Goal: Task Accomplishment & Management: Complete application form

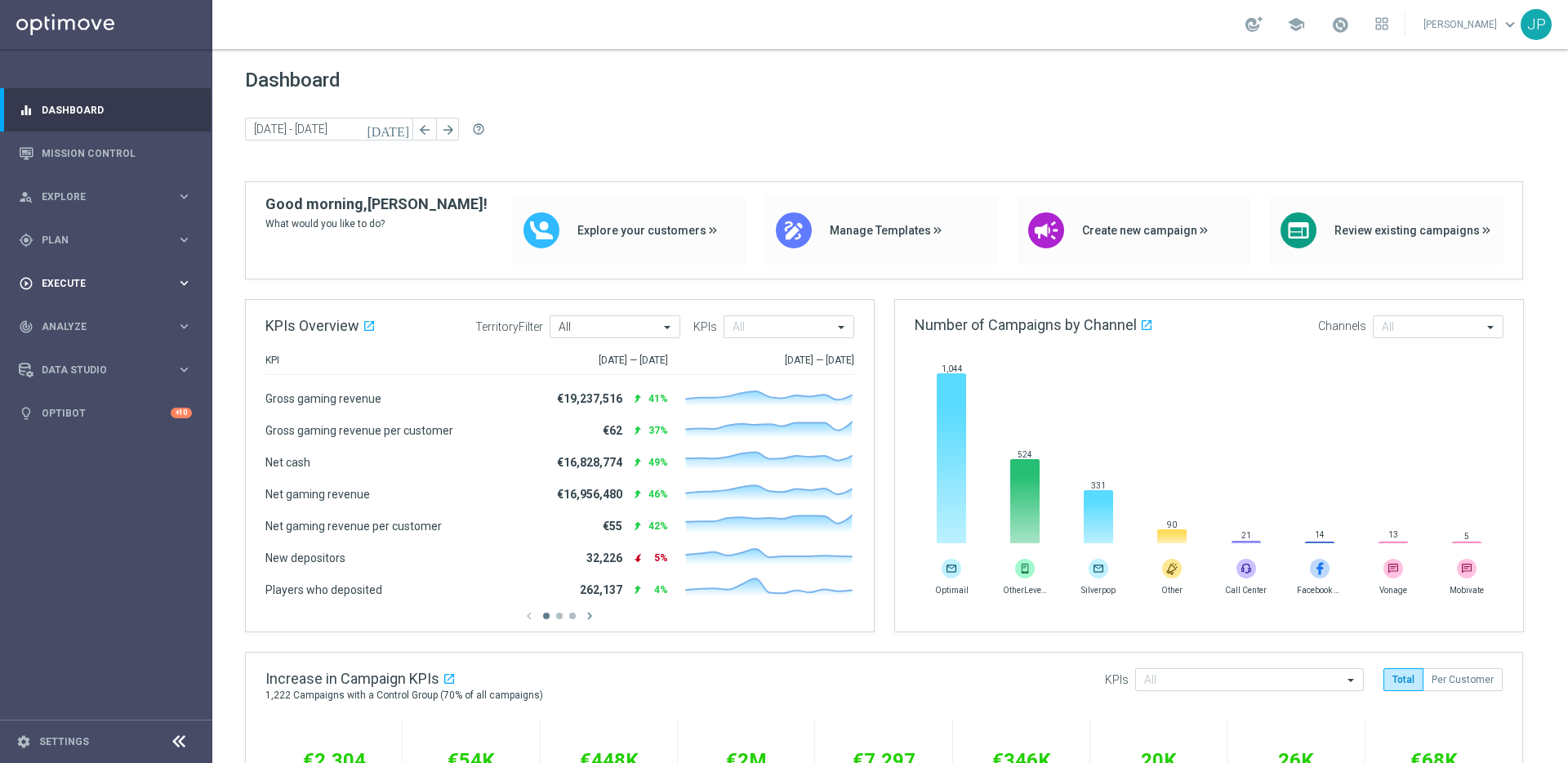
click at [104, 280] on span "Execute" at bounding box center [109, 283] width 135 height 9
click at [102, 307] on div "Campaign Builder" at bounding box center [126, 316] width 169 height 24
click at [102, 315] on link "Campaign Builder" at bounding box center [106, 316] width 127 height 13
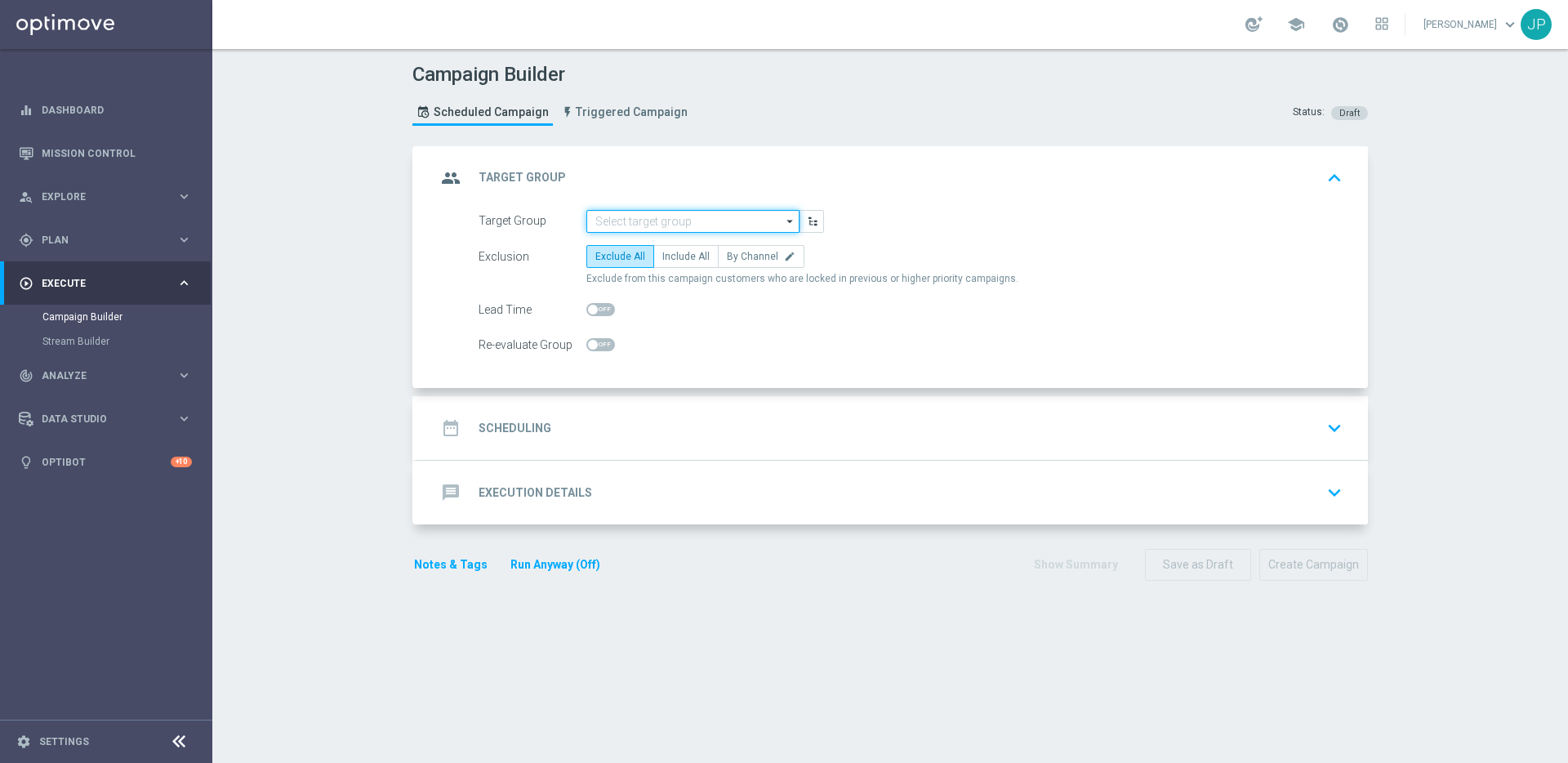
click at [693, 224] on input at bounding box center [693, 221] width 213 height 22
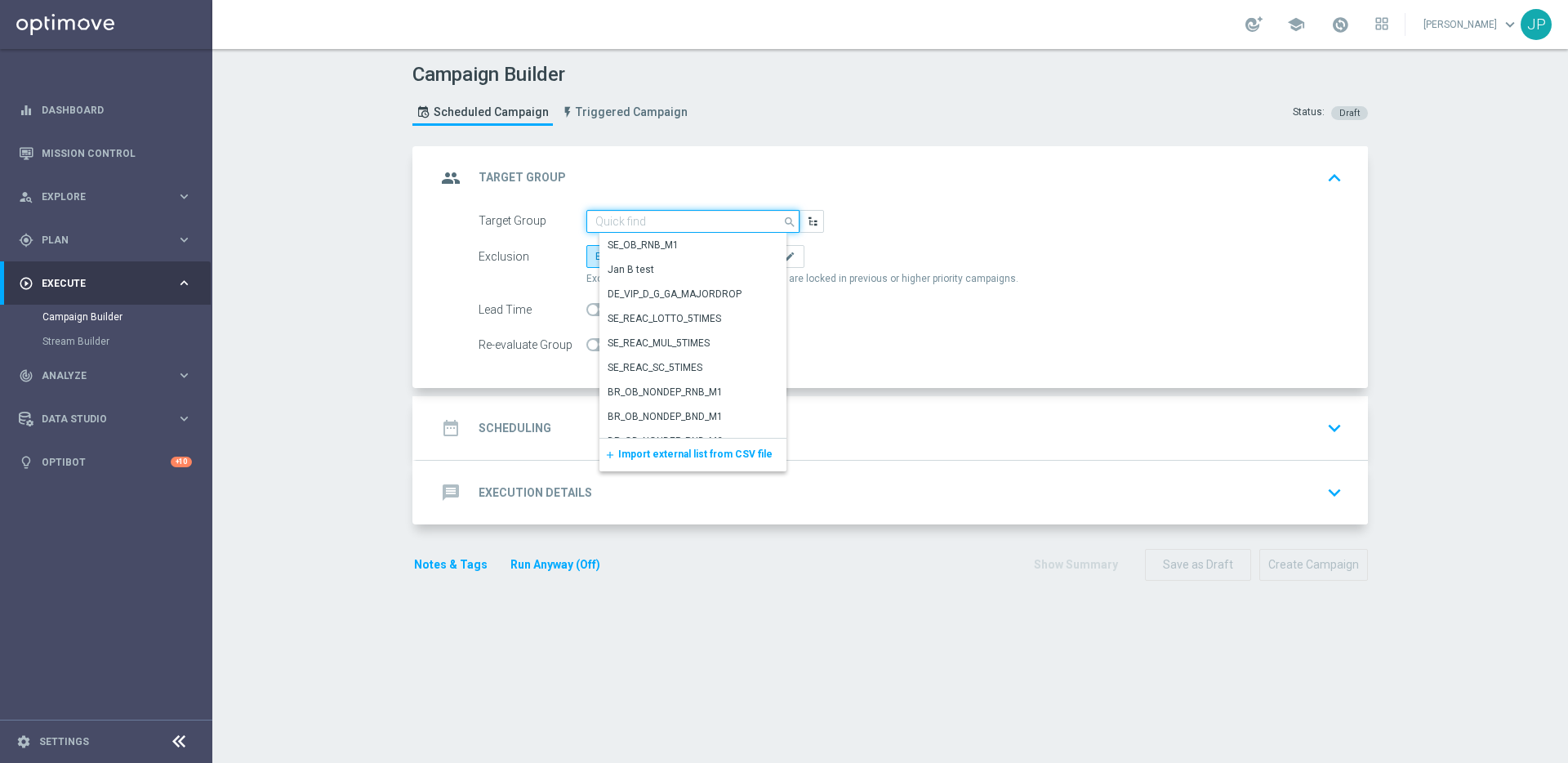
paste input "UK_ALL_VERTICALS_RICHINBOX | Actives, Reactivated & New"
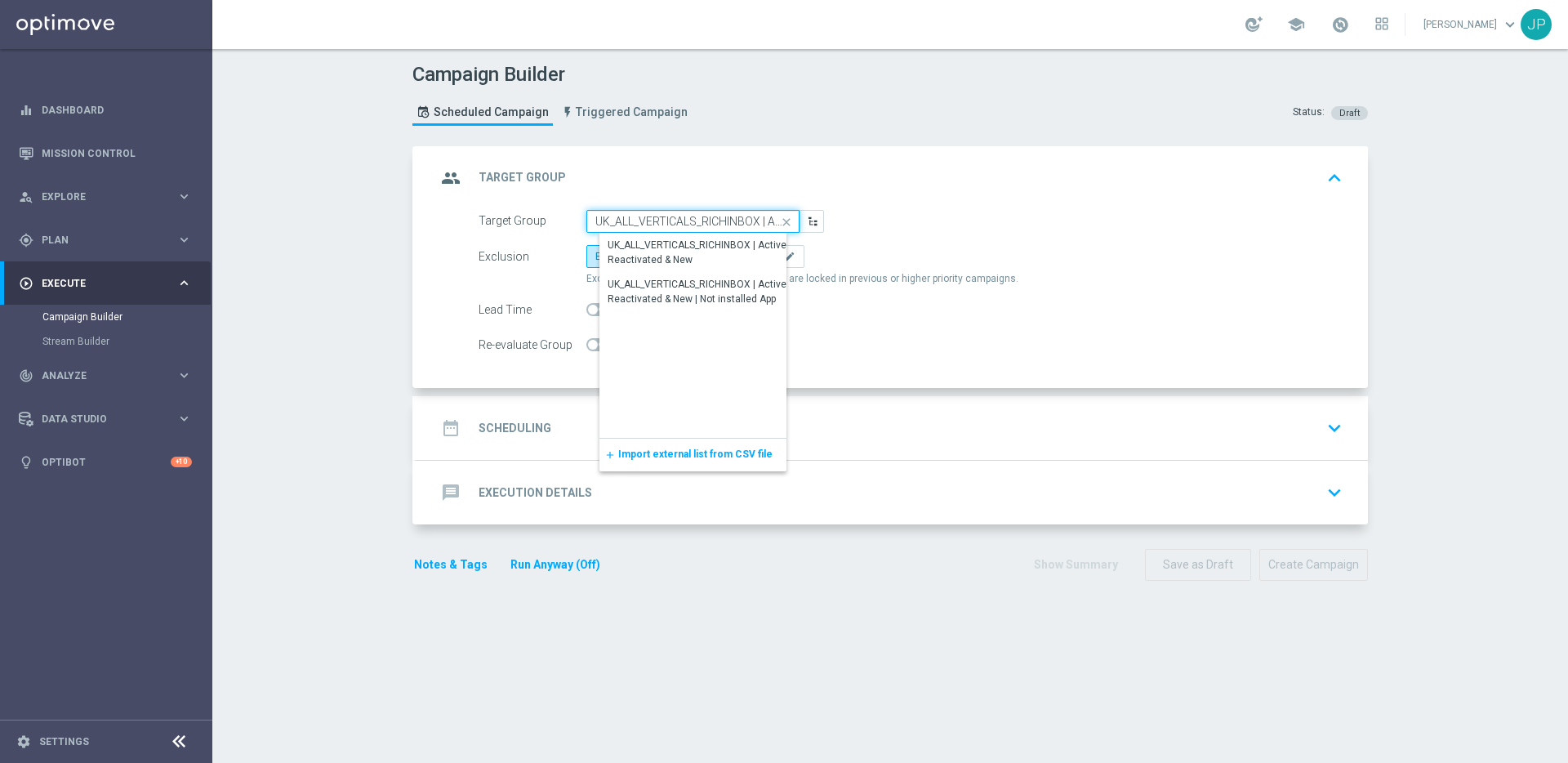
scroll to position [0, 121]
click at [707, 254] on div "UK_ALL_VERTICALS_RICHINBOX | Actives, Reactivated & New" at bounding box center [706, 253] width 195 height 29
type input "UK_ALL_VERTICALS_RICHINBOX | Actives, Reactivated & New"
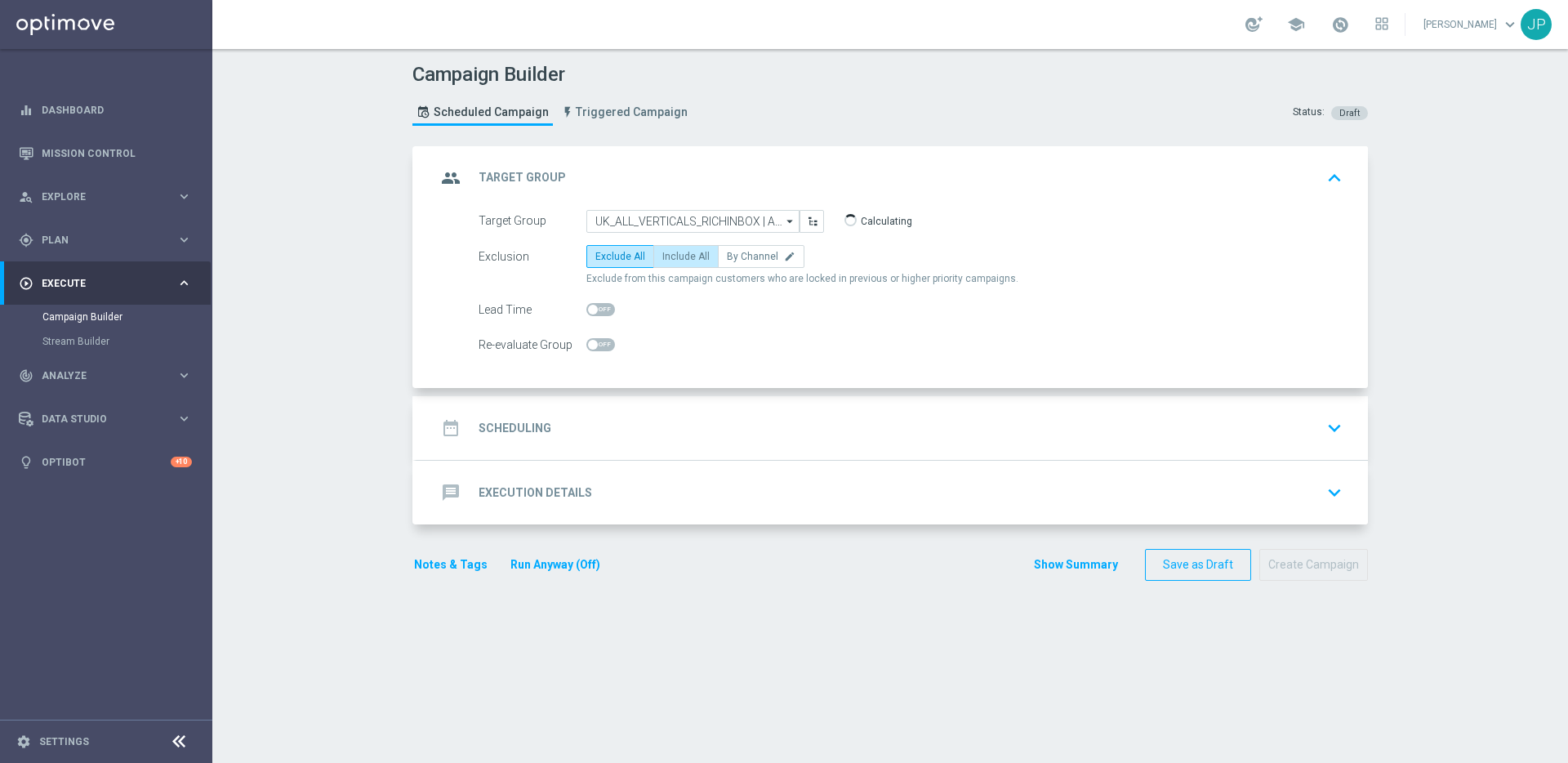
click at [695, 253] on span "Include All" at bounding box center [685, 257] width 48 height 11
click at [673, 254] on input "Include All" at bounding box center [667, 258] width 10 height 10
radio input "true"
click at [752, 434] on div "date_range Scheduling keyboard_arrow_down" at bounding box center [892, 427] width 912 height 31
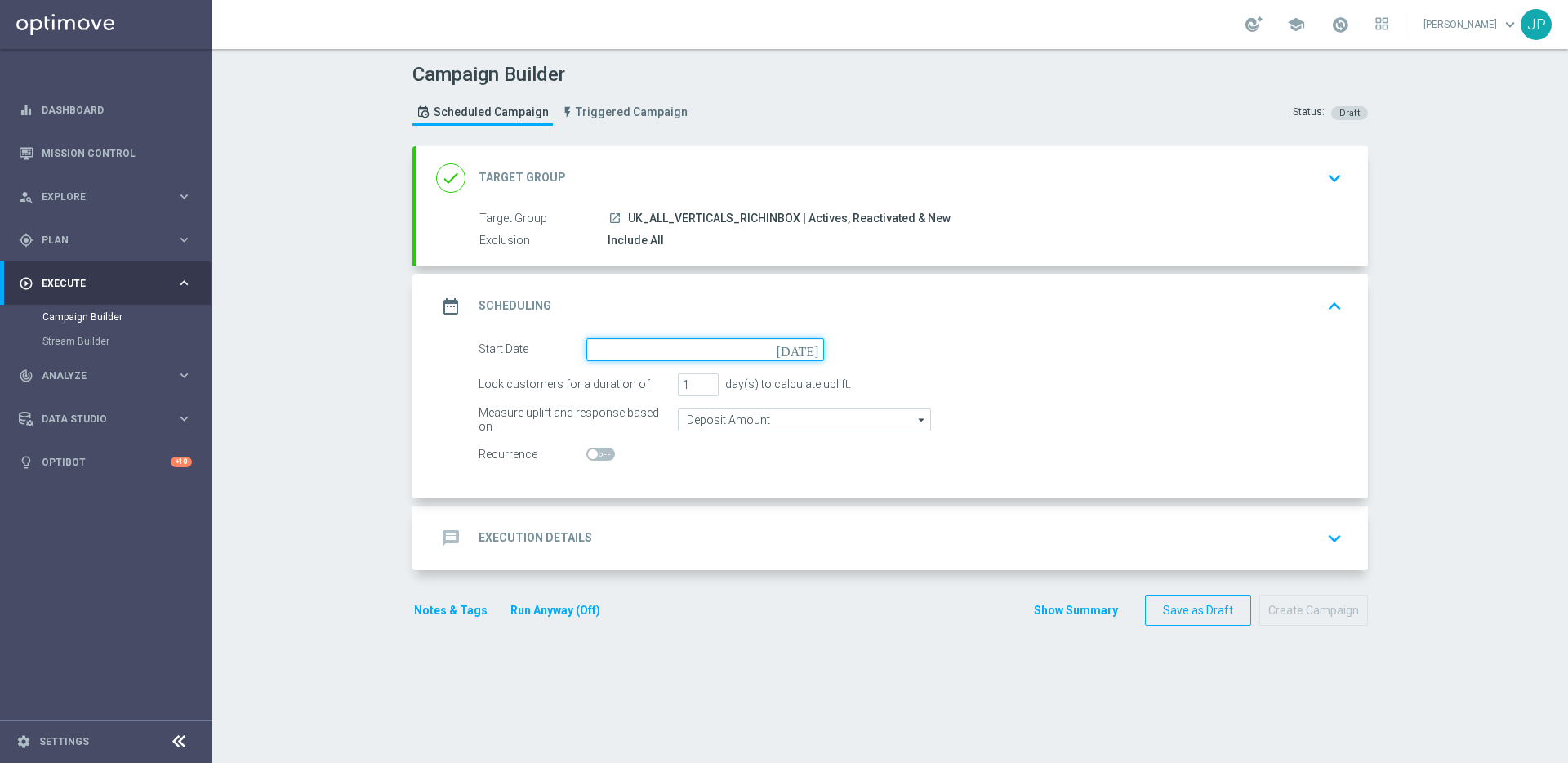
click at [813, 357] on input at bounding box center [705, 349] width 238 height 22
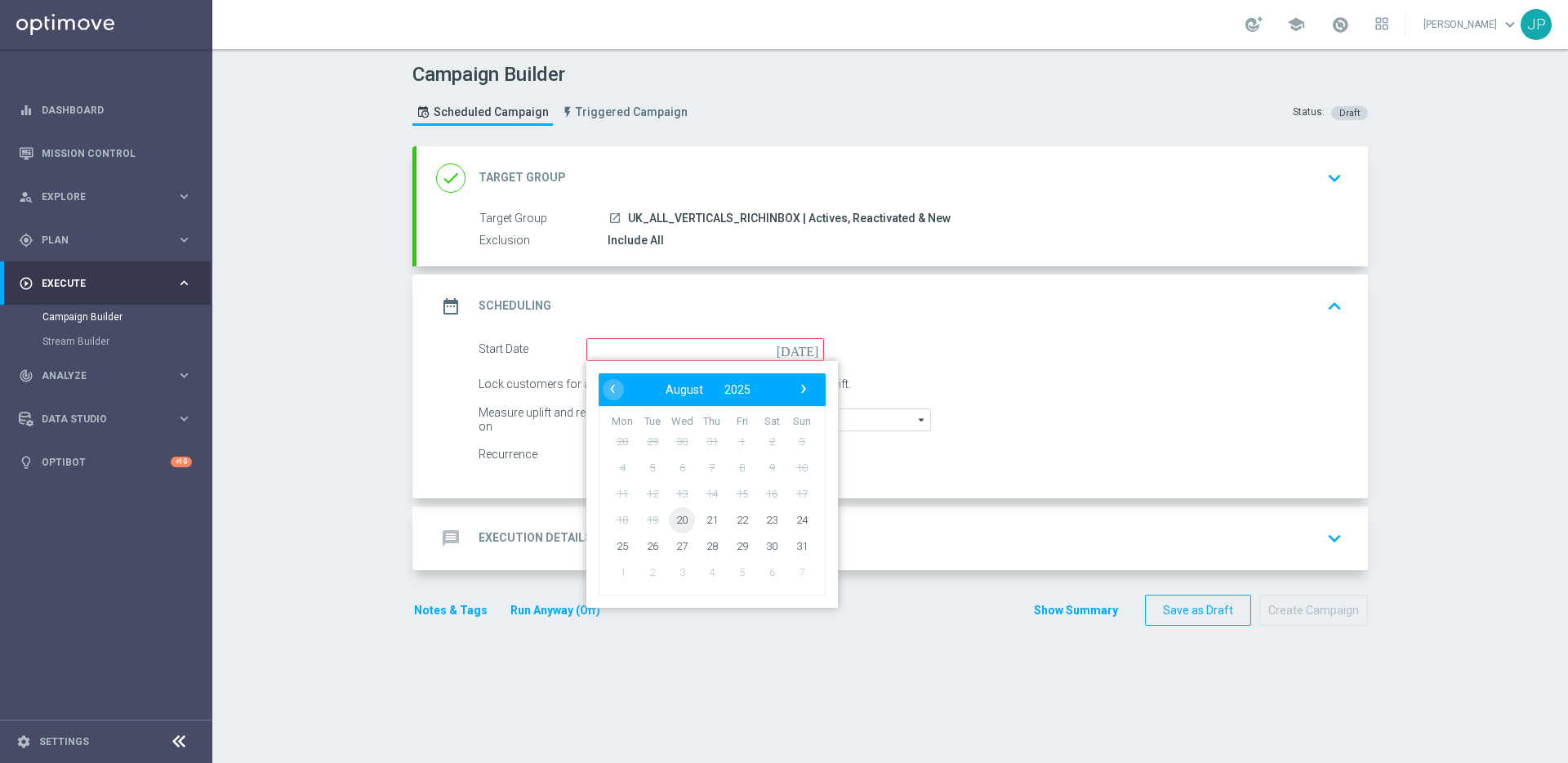
click at [677, 524] on span "20" at bounding box center [681, 520] width 26 height 26
type input "20 Aug 2025"
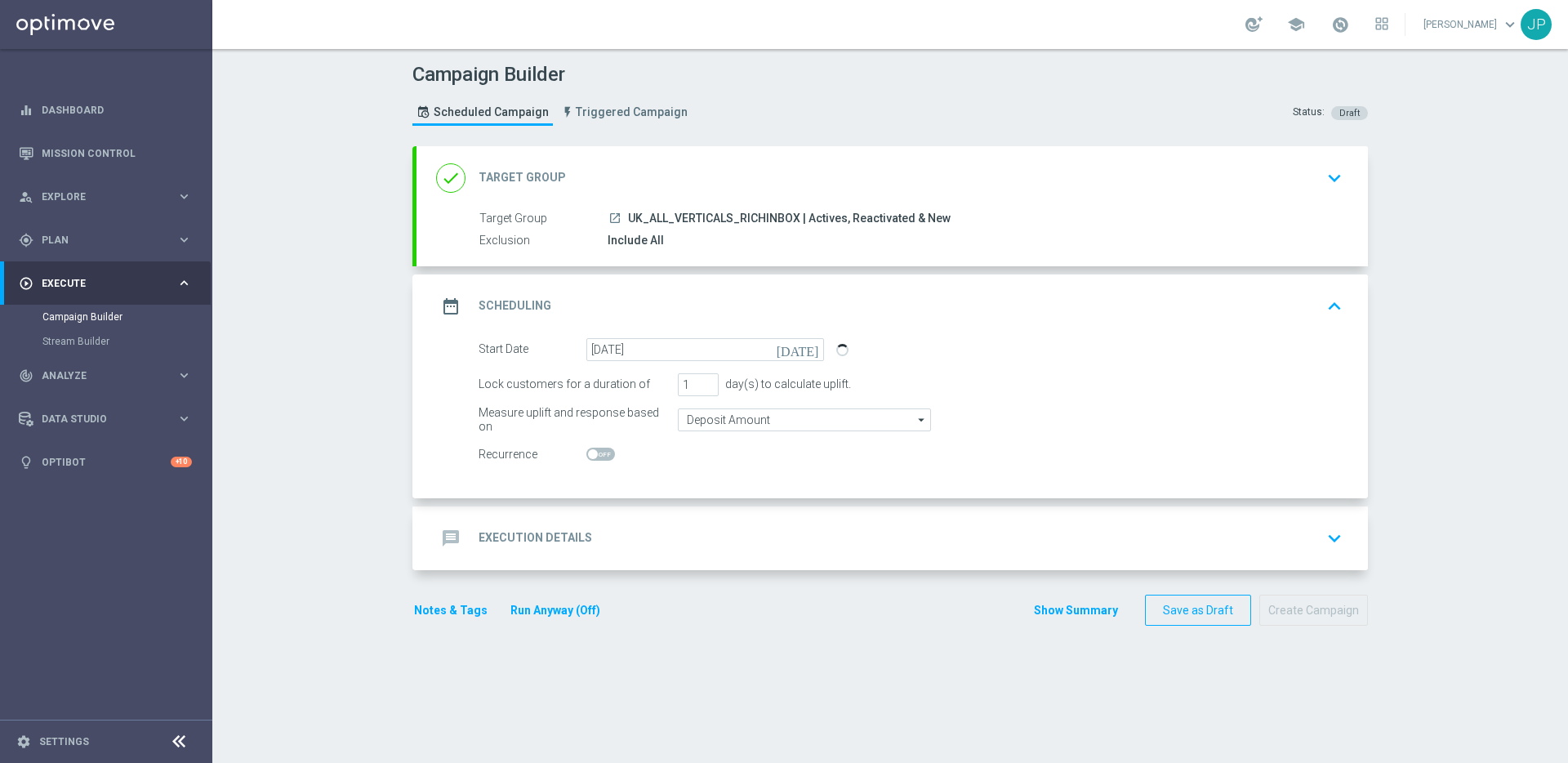
click at [797, 565] on div "message Execution Details keyboard_arrow_down" at bounding box center [892, 538] width 951 height 64
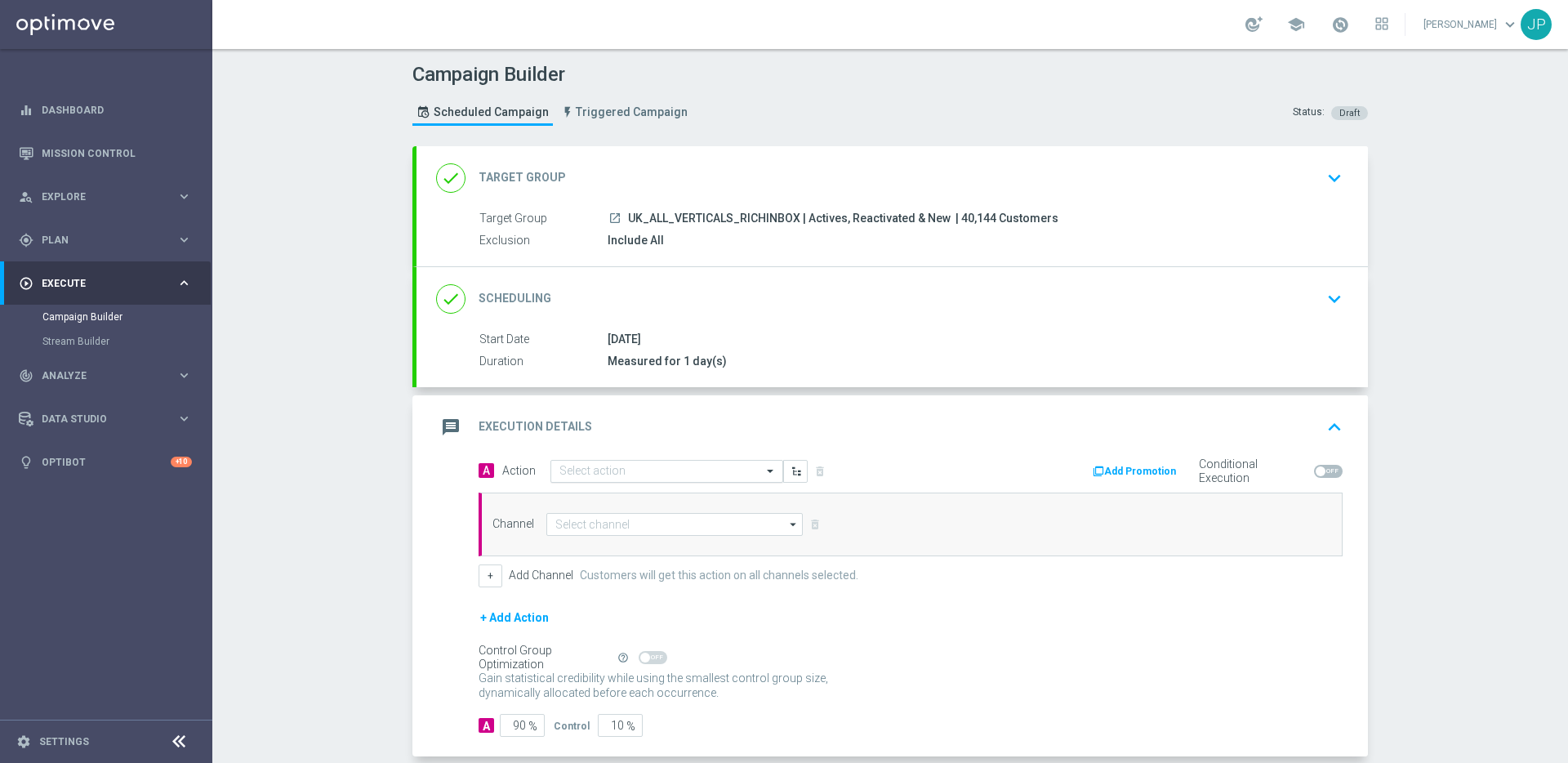
click at [599, 476] on input "text" at bounding box center [650, 471] width 182 height 14
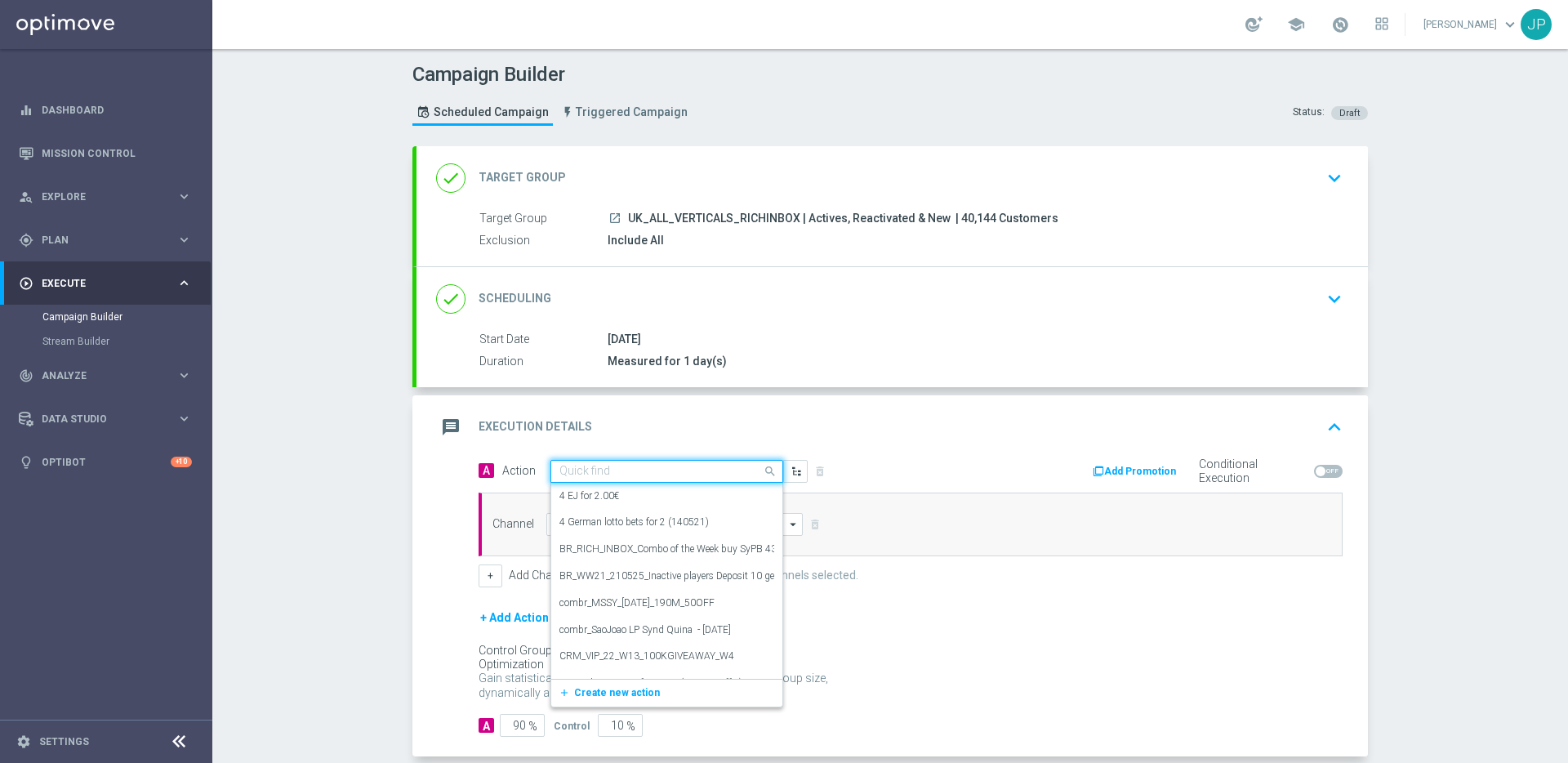
click at [599, 476] on input "text" at bounding box center [650, 471] width 182 height 14
paste input "en_GB_NVIP_TAC_GM__250820_EXCLGAME_EMOTIONAL_DAMAGE"
type input "en_GB_NVIP_TAC_GM__250820_EXCLGAME_EMOTIONAL_DAMAGE"
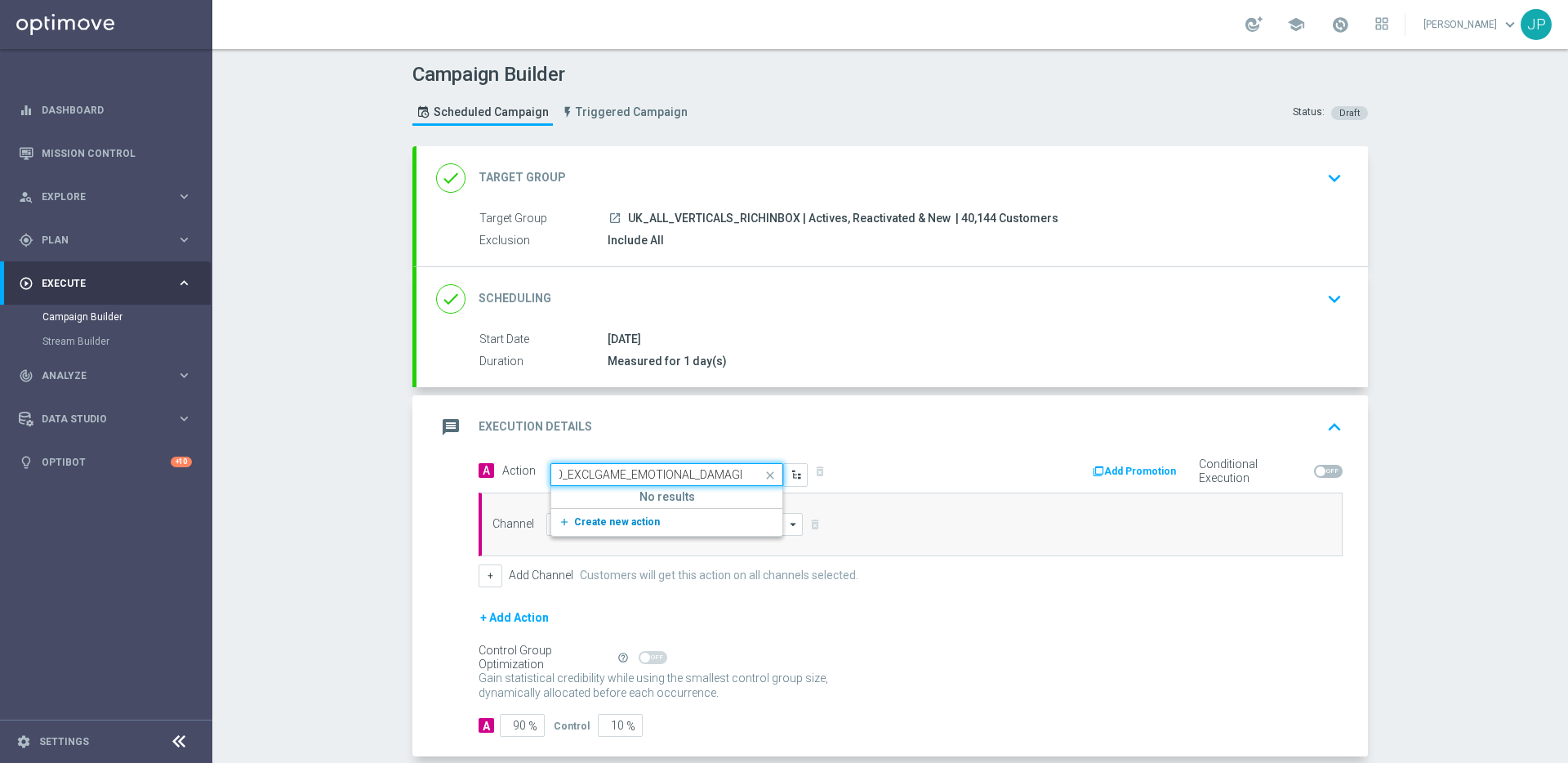
click at [631, 519] on span "Create new action" at bounding box center [617, 521] width 86 height 11
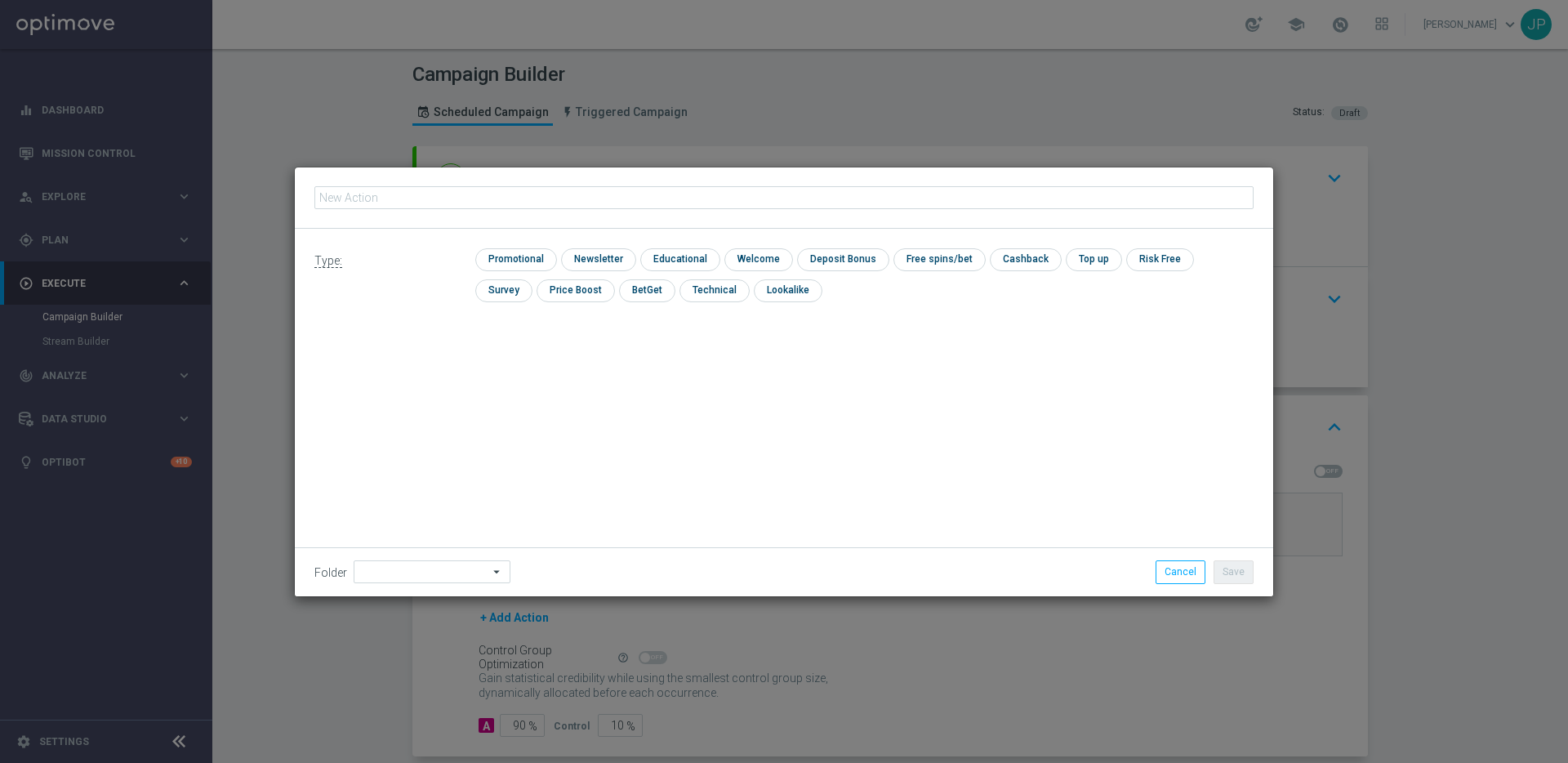
type input "en_GB_NVIP_TAC_GM__250820_EXCLGAME_EMOTIONAL_DAMAGE"
click at [559, 246] on div "Type: check Promotional check Newsletter check Educational check Welcome check …" at bounding box center [784, 281] width 978 height 106
click at [534, 255] on input "checkbox" at bounding box center [514, 259] width 78 height 22
checkbox input "true"
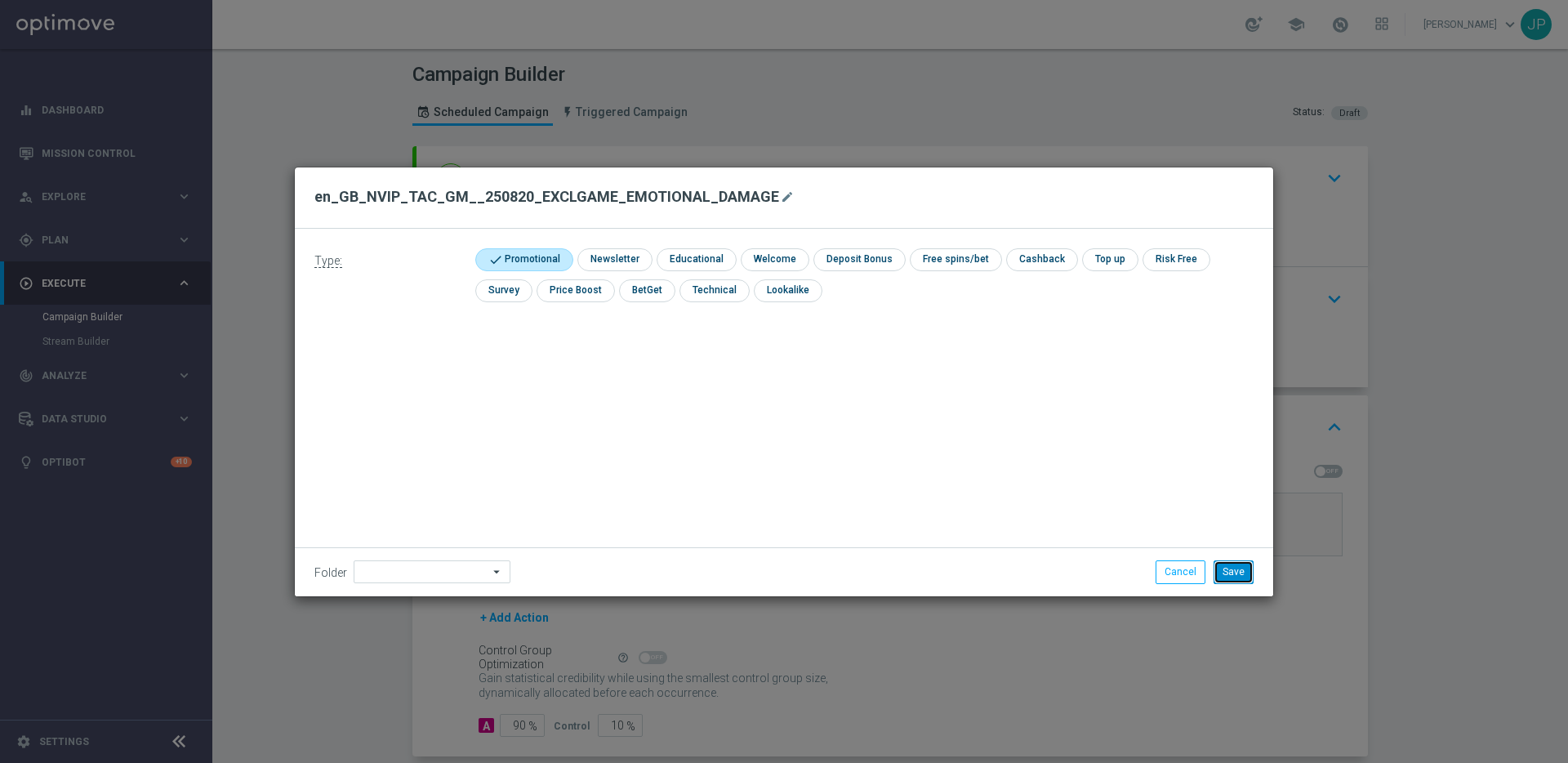
click at [1225, 571] on button "Save" at bounding box center [1233, 571] width 40 height 22
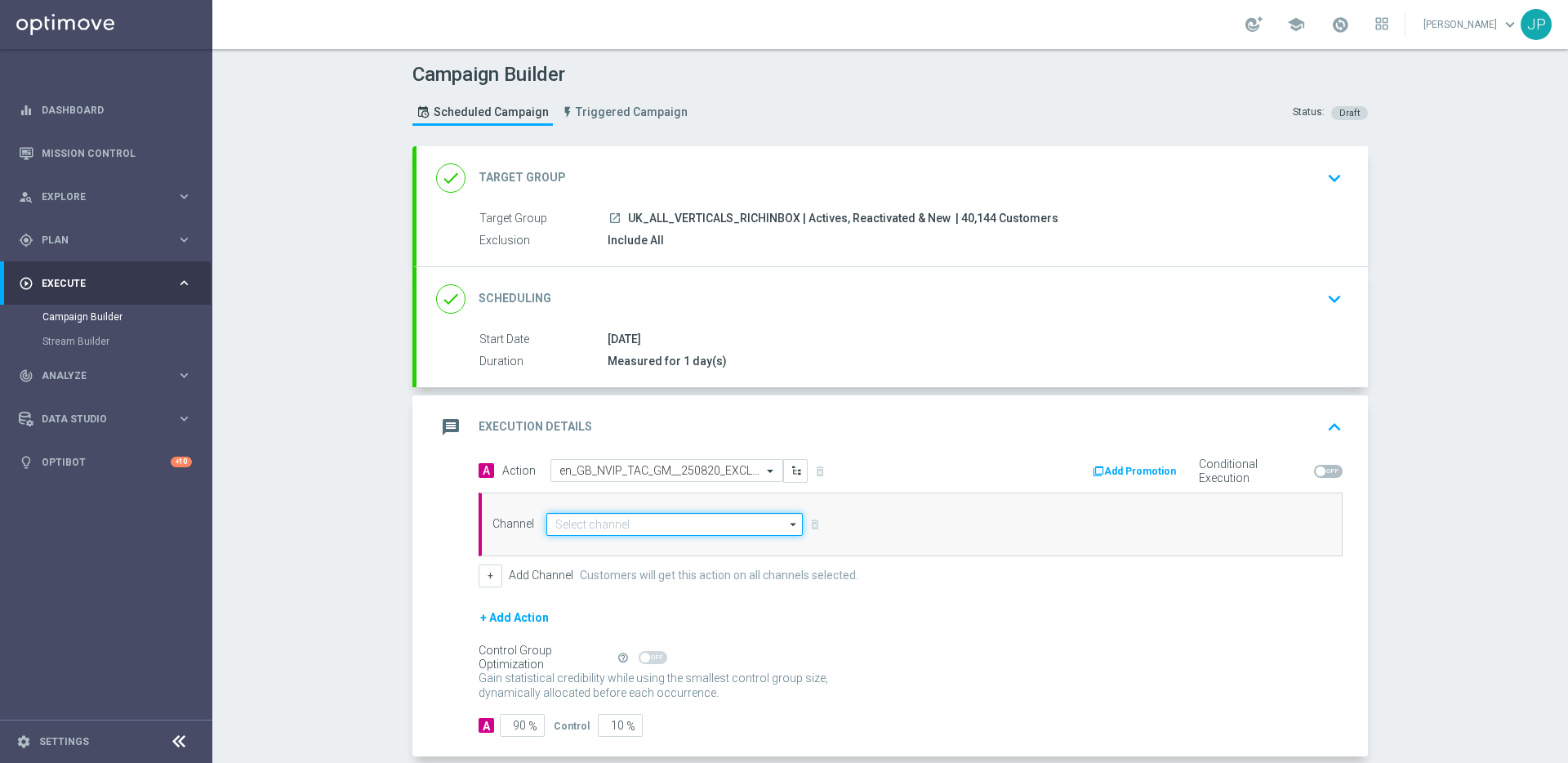
click at [608, 521] on input at bounding box center [674, 524] width 256 height 22
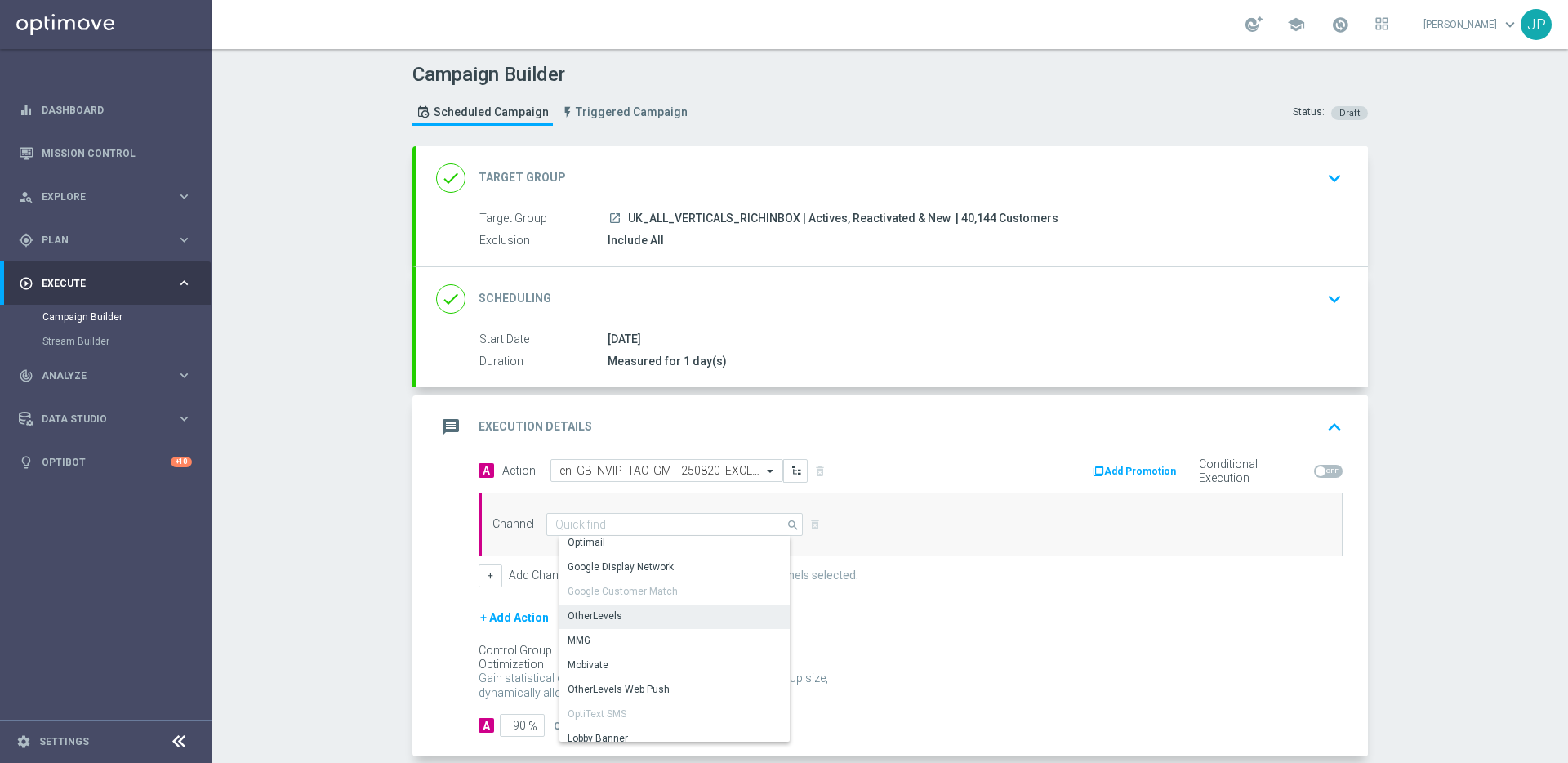
click at [678, 610] on div "OtherLevels" at bounding box center [681, 615] width 243 height 22
type input "OtherLevels"
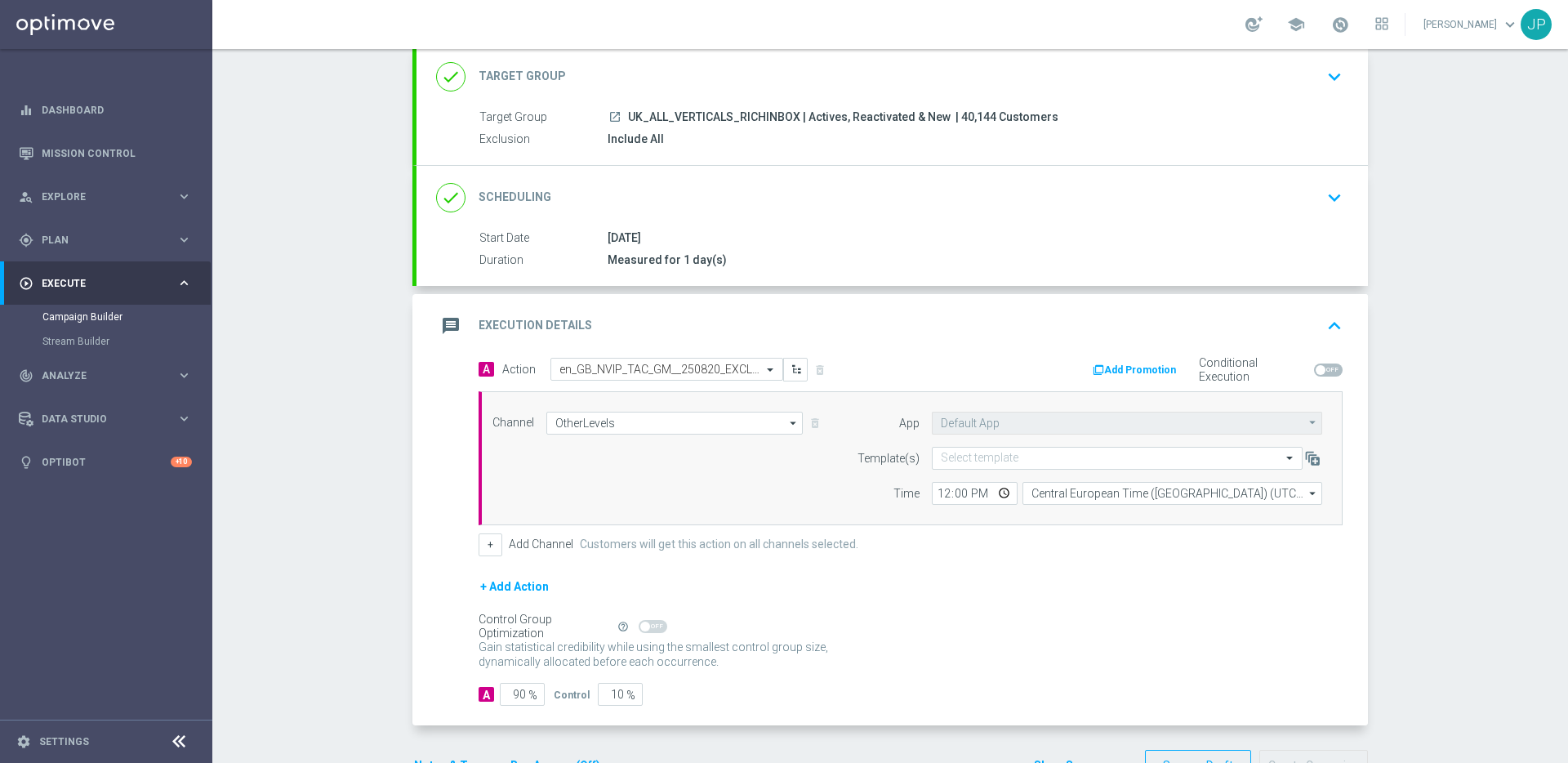
scroll to position [153, 0]
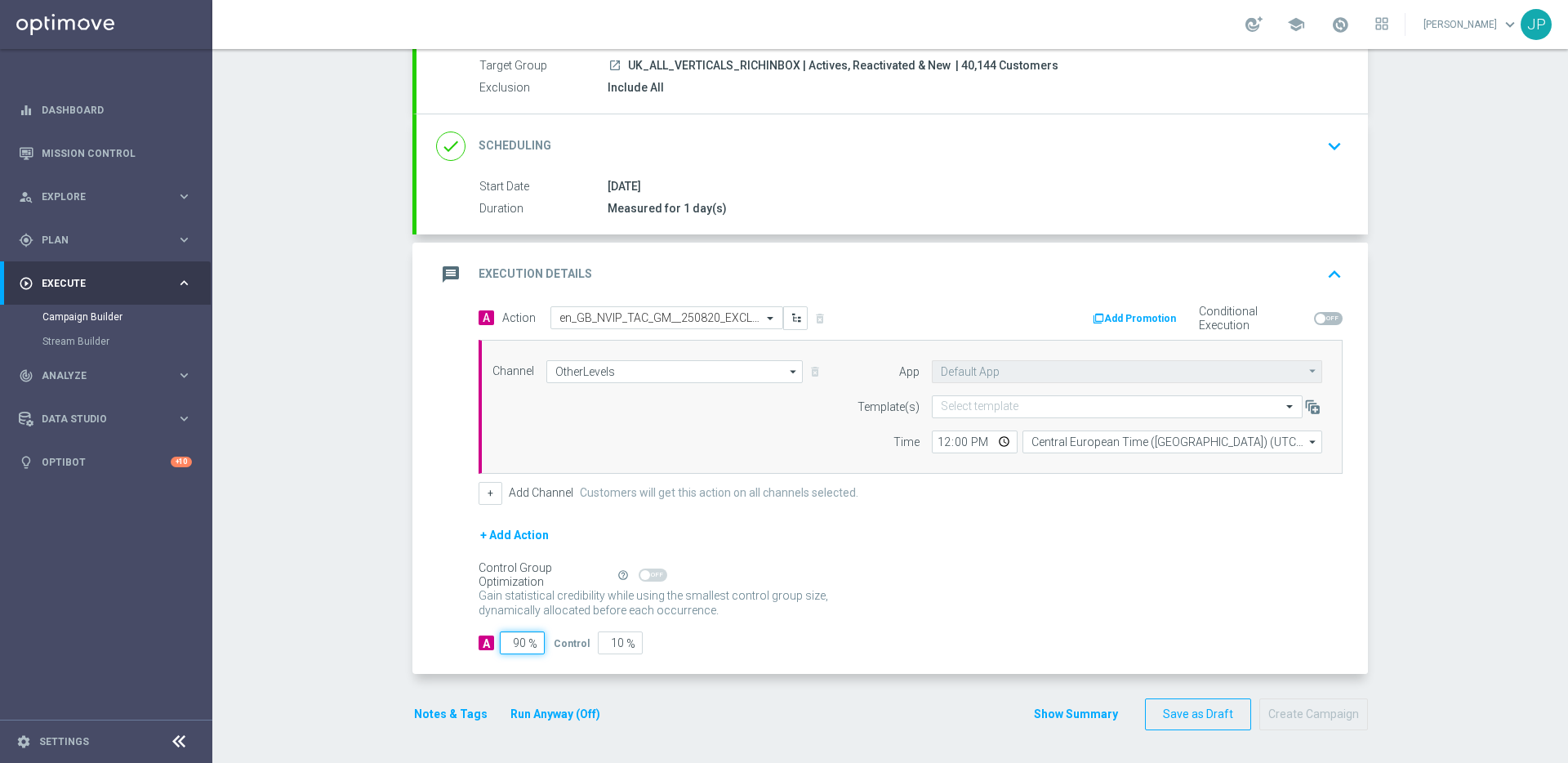
click at [516, 642] on input "90" at bounding box center [522, 642] width 45 height 22
type input "0"
type input "100"
type input "10"
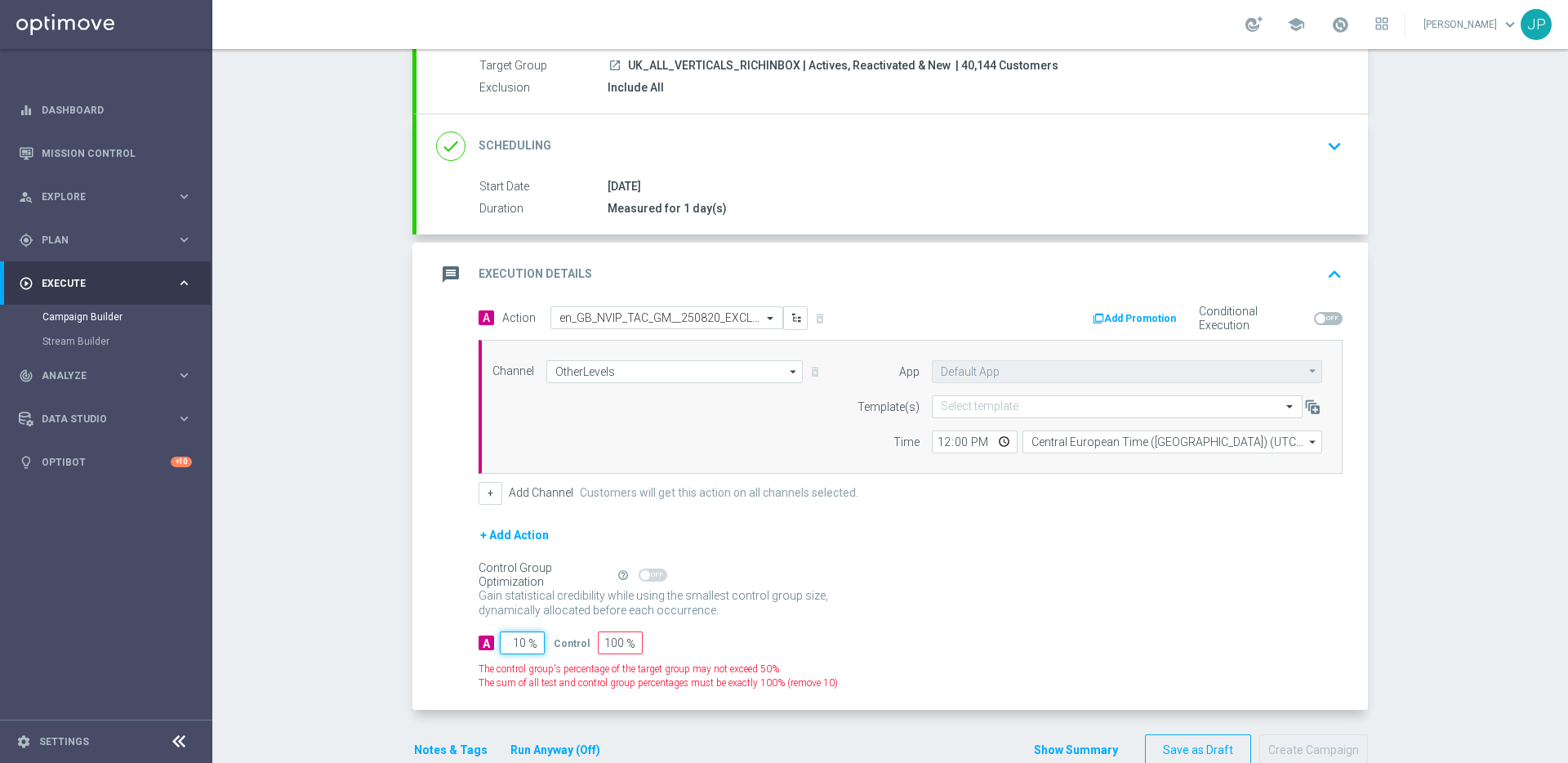
type input "90"
type input "100"
type input "0"
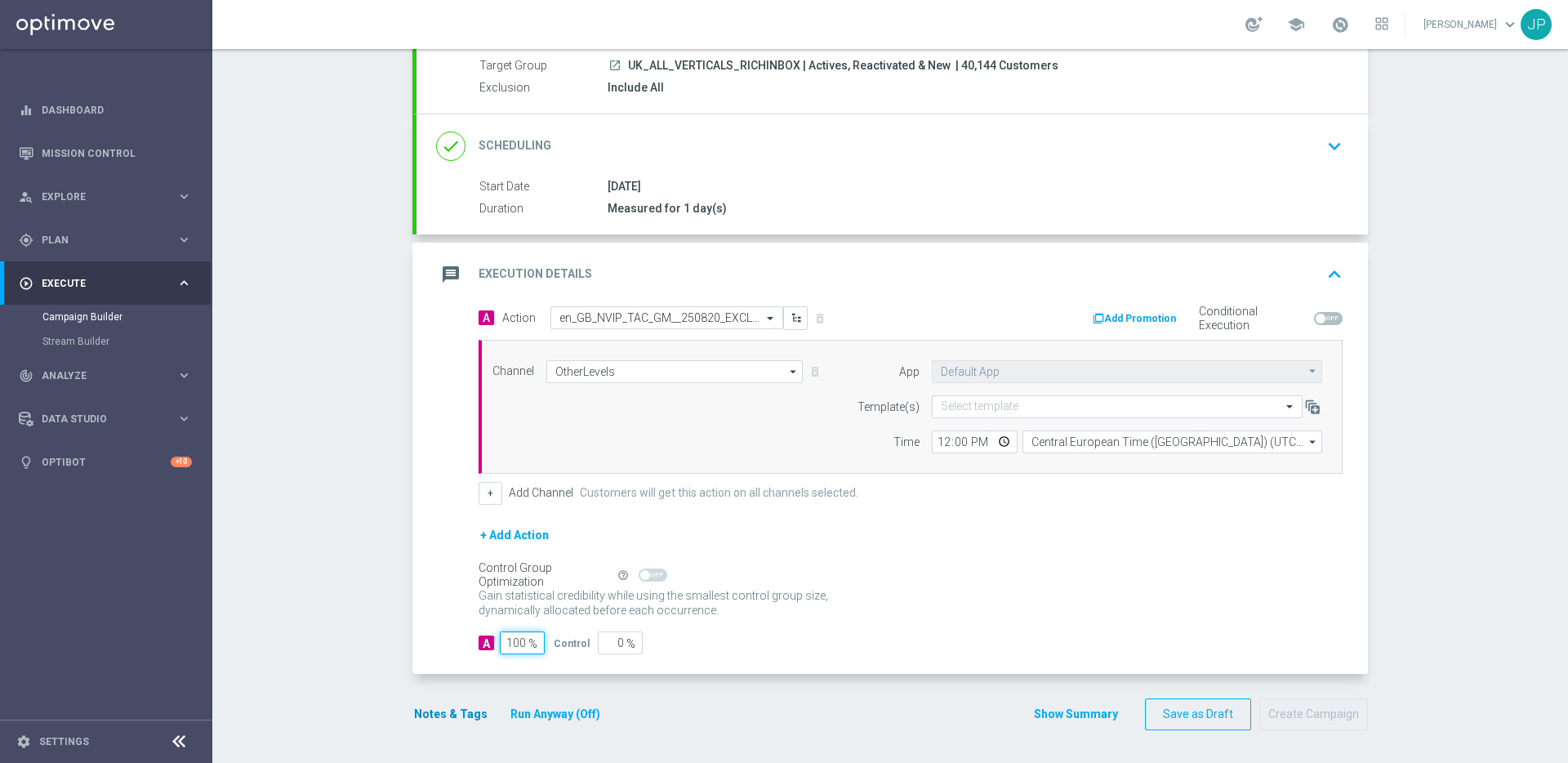
type input "100"
click at [444, 717] on button "Notes & Tags" at bounding box center [450, 714] width 77 height 21
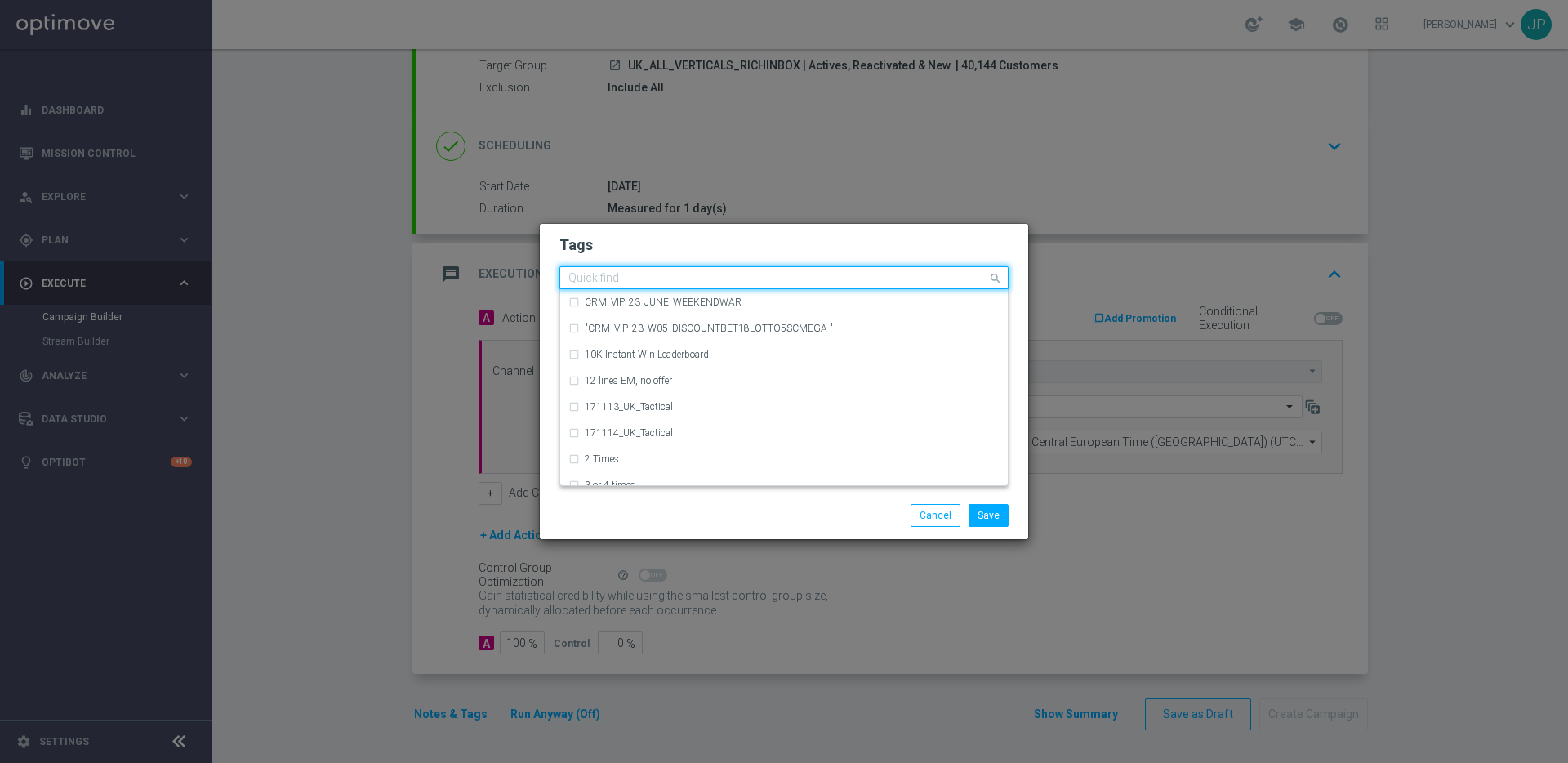
click at [708, 276] on input "text" at bounding box center [777, 278] width 418 height 14
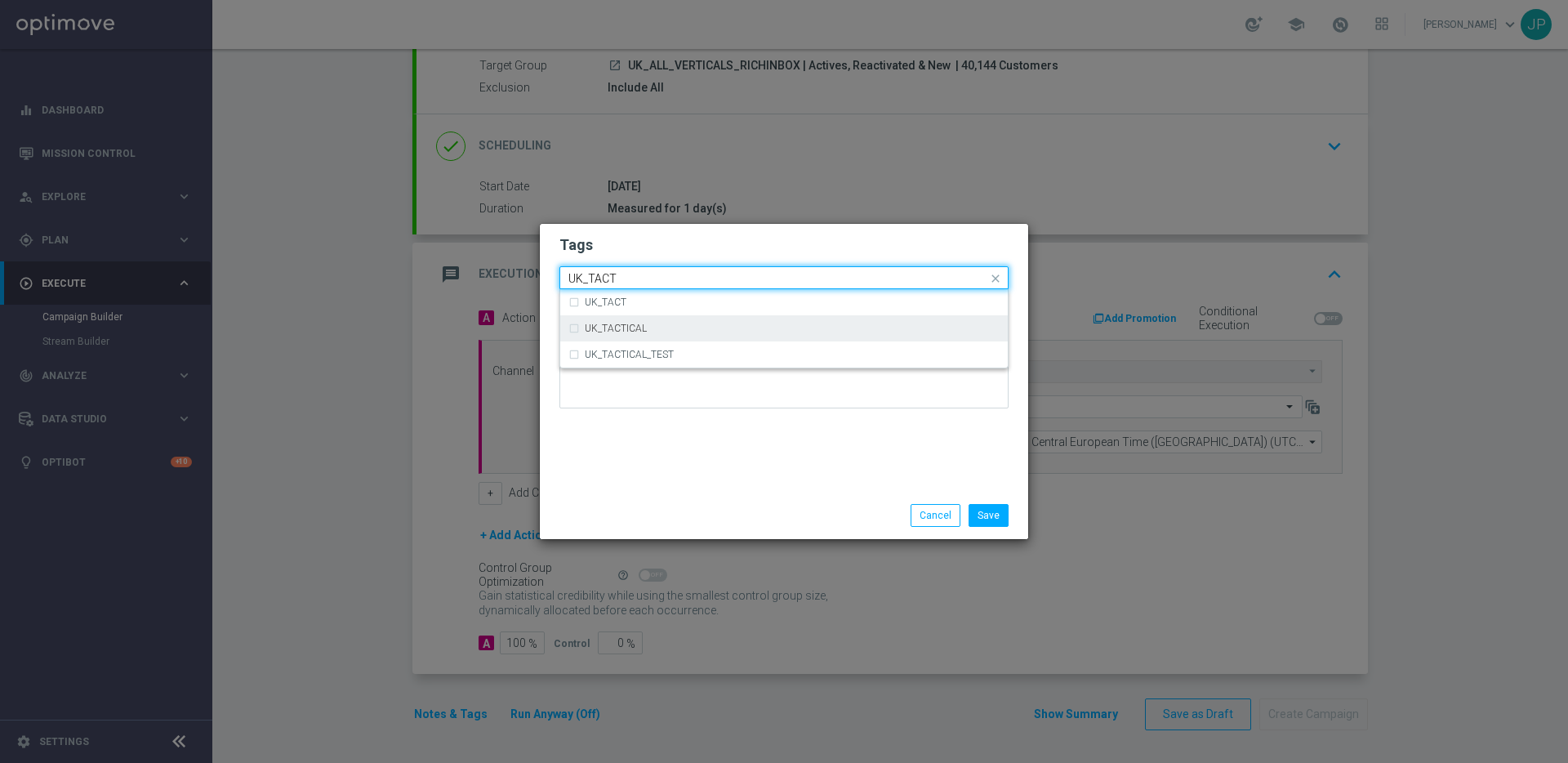
drag, startPoint x: 698, startPoint y: 328, endPoint x: 912, endPoint y: 566, distance: 320.1
click at [698, 328] on div "UK_TACTICAL" at bounding box center [791, 328] width 415 height 9
type input "UK_TACT"
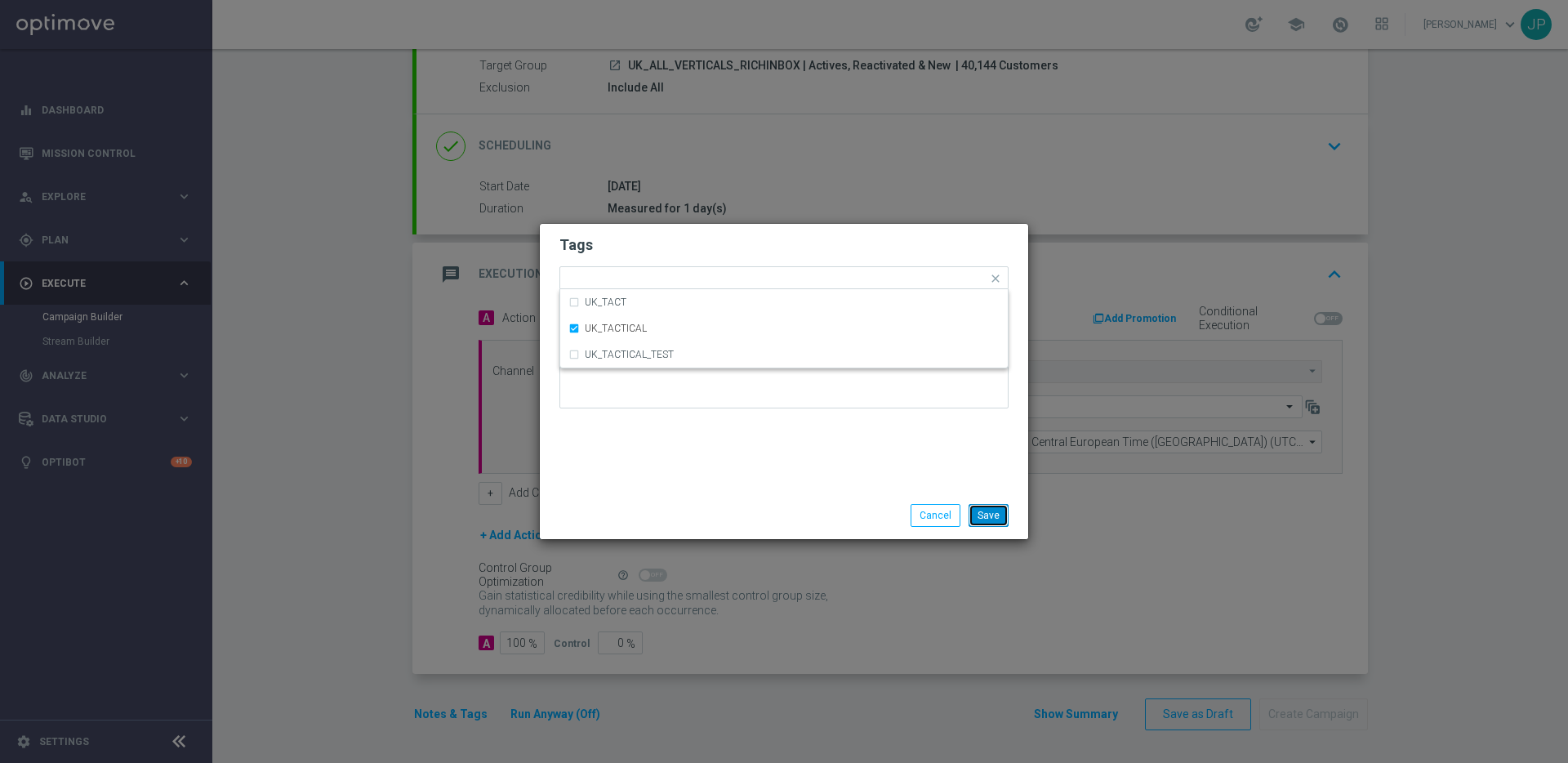
click at [994, 515] on button "Save" at bounding box center [988, 515] width 40 height 22
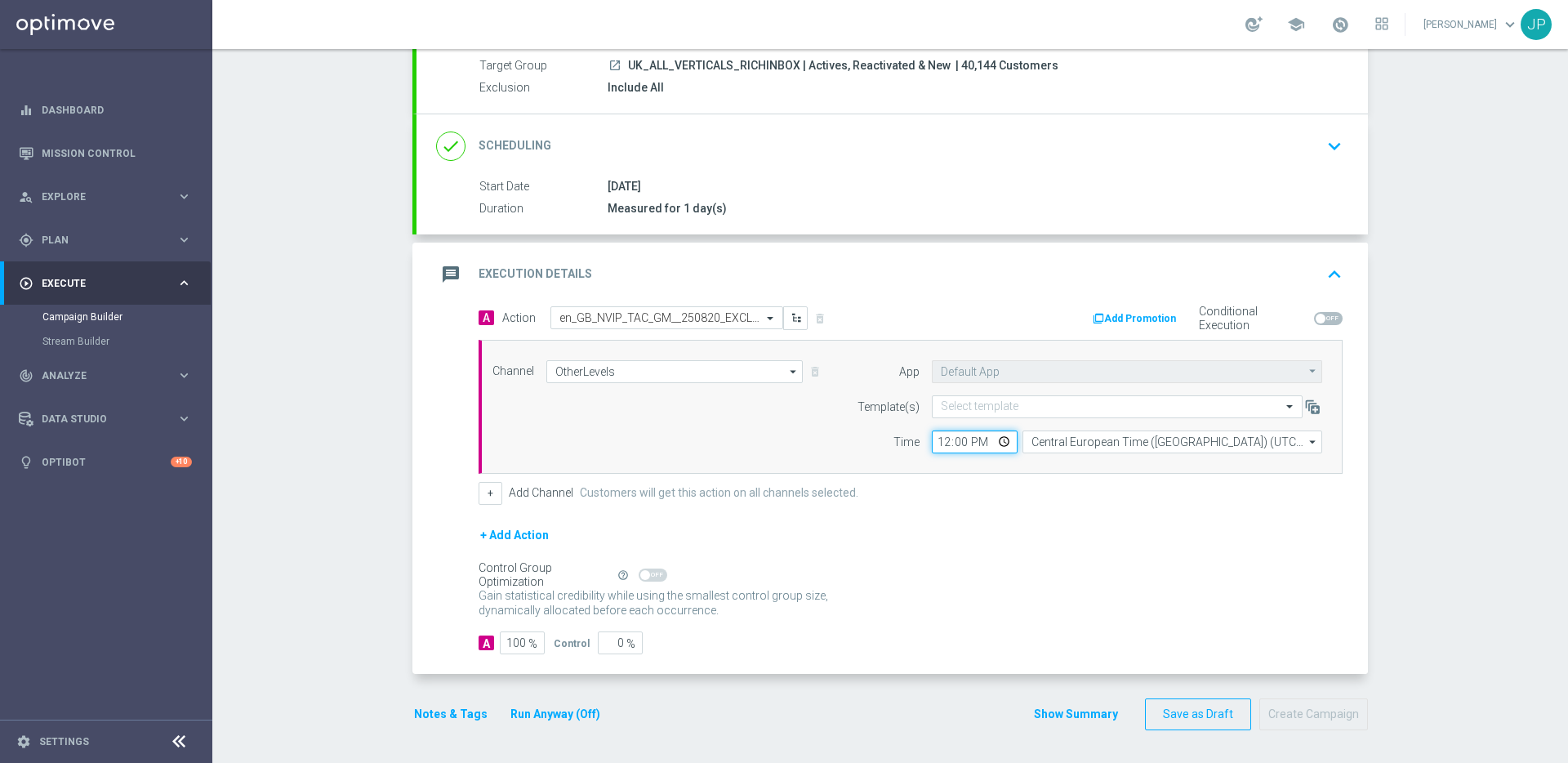
click at [936, 444] on input "12:00" at bounding box center [975, 442] width 86 height 22
type input "10:00"
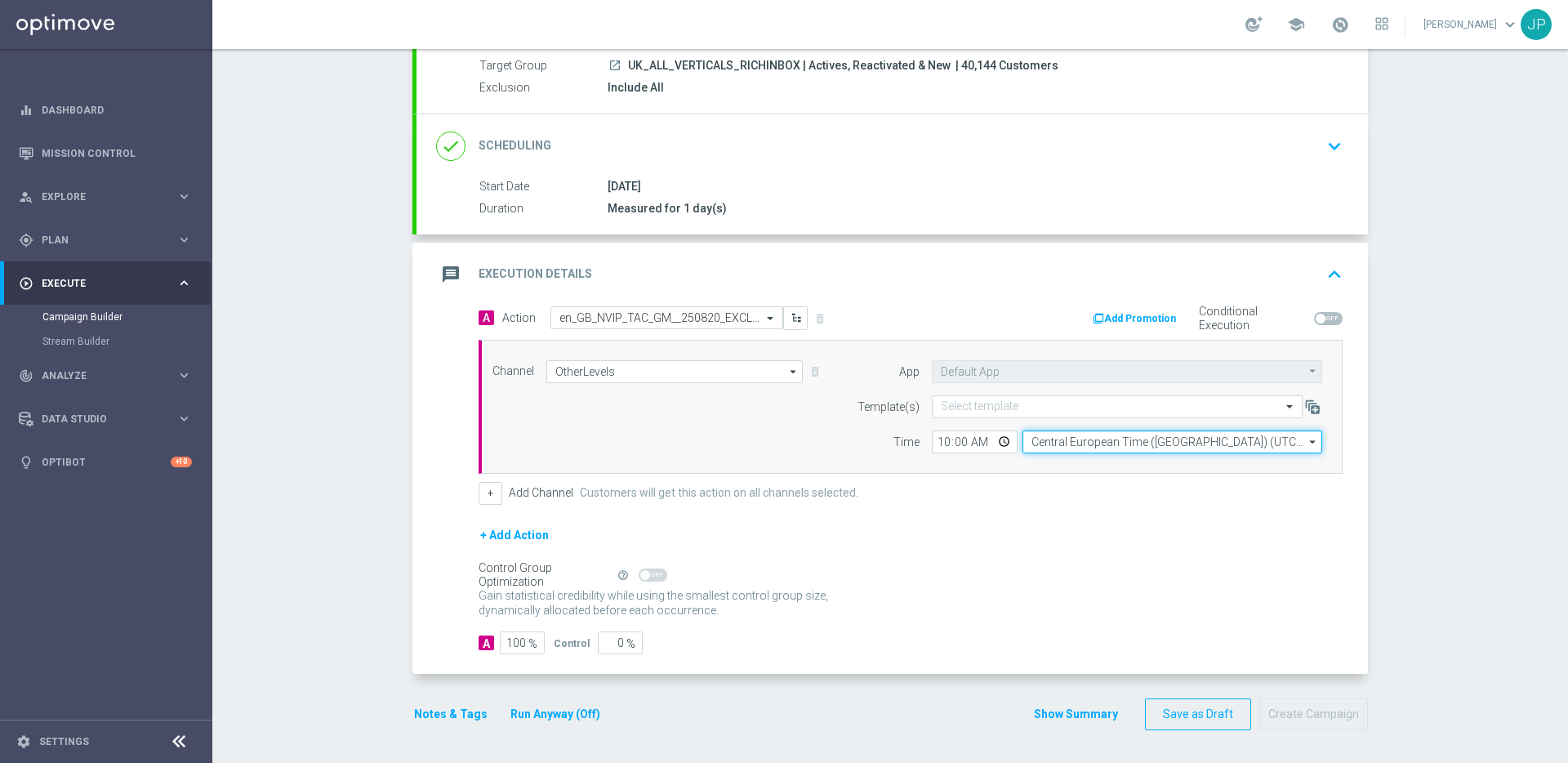
click at [1152, 439] on input "Central European Time (Budapest) (UTC +02:00)" at bounding box center [1172, 442] width 300 height 22
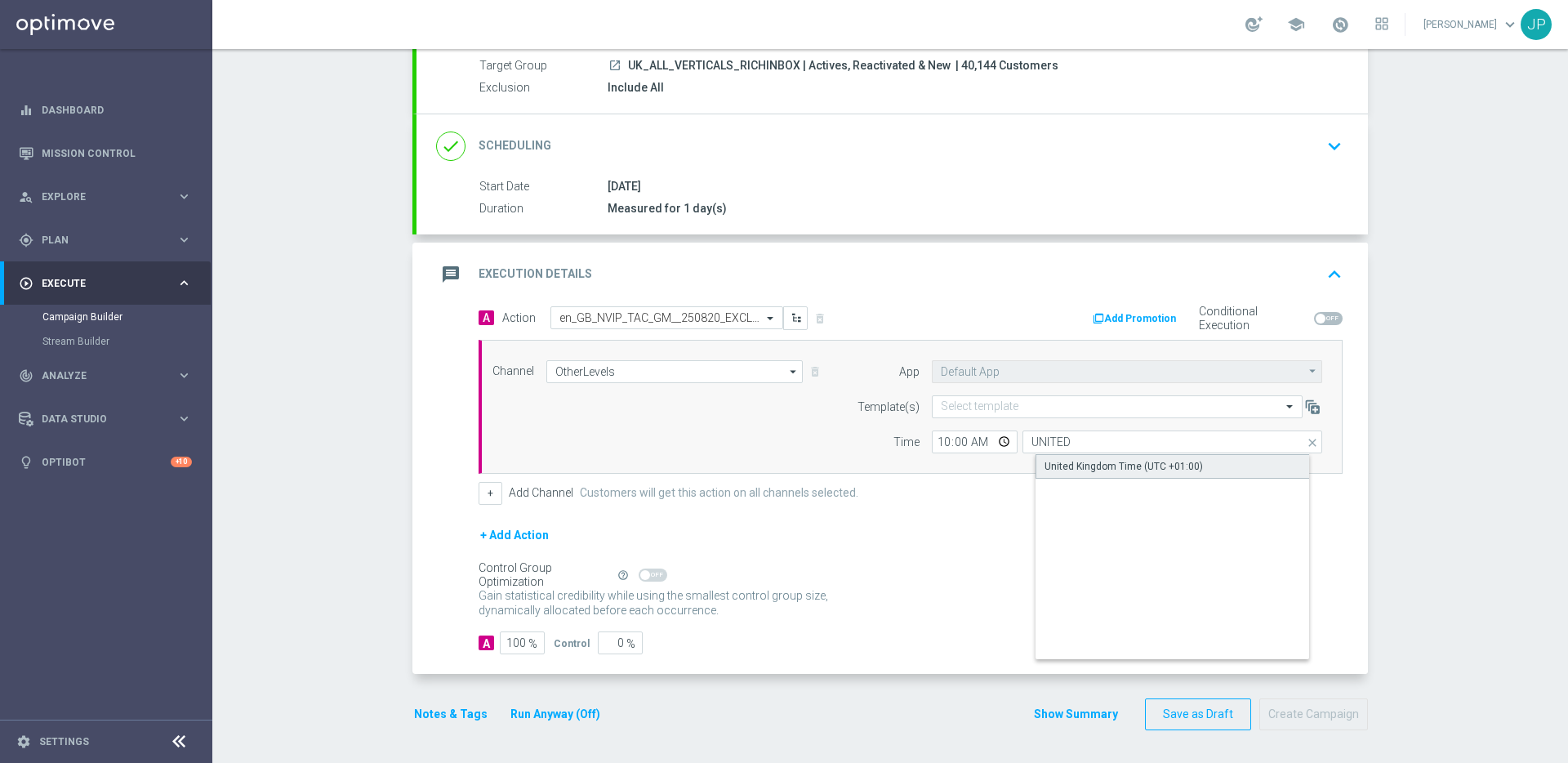
click at [1173, 462] on div "United Kingdom Time (UTC +01:00)" at bounding box center [1123, 466] width 158 height 15
type input "United Kingdom Time (UTC +01:00)"
click at [1094, 552] on div "+ Add Action" at bounding box center [910, 546] width 864 height 41
click at [984, 412] on input "text" at bounding box center [1101, 406] width 320 height 14
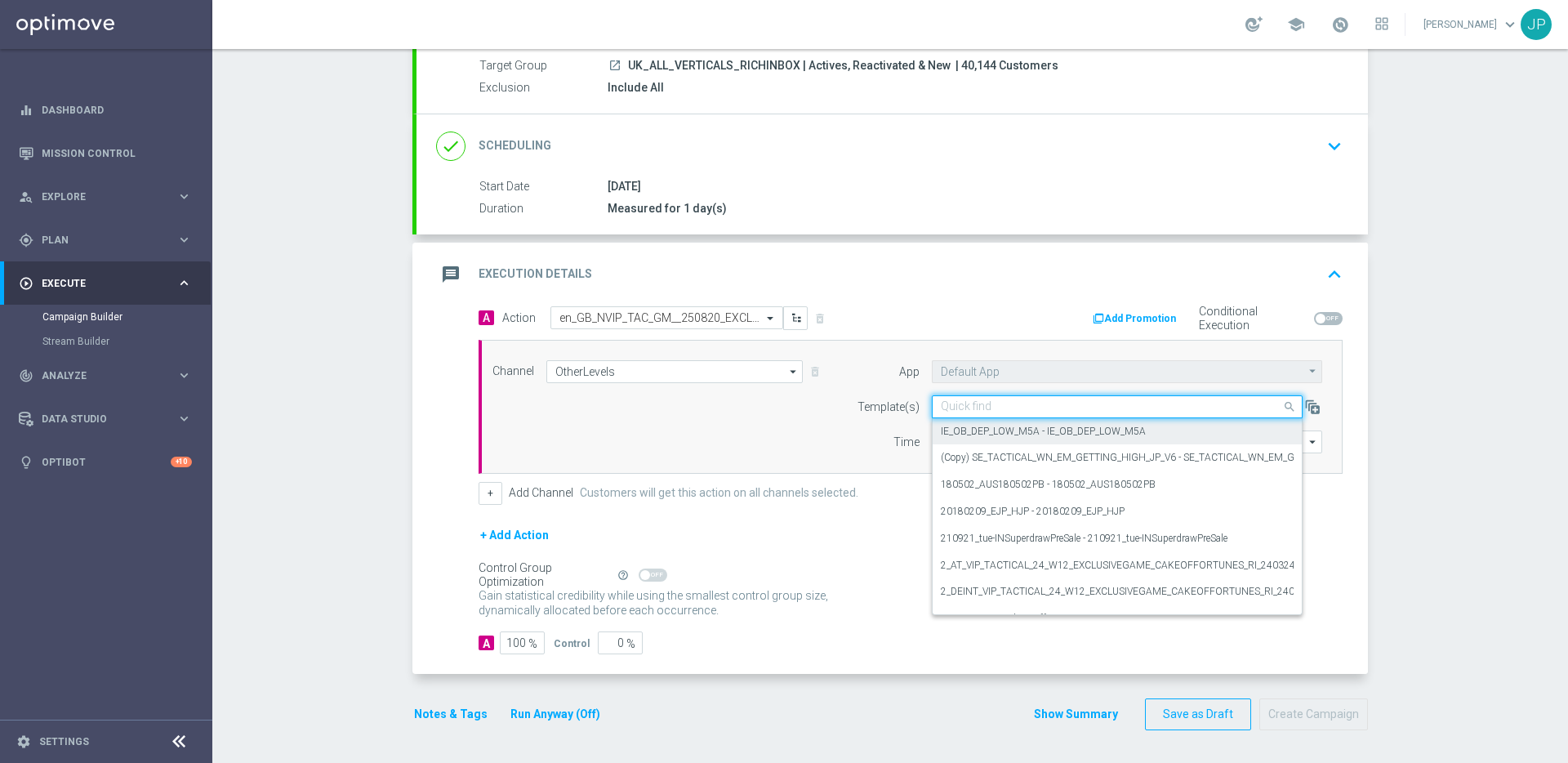
paste input "en_GB_NVIP_TAC_GM__250820_EXCLGAME_EMOTIONAL_DAMAGE"
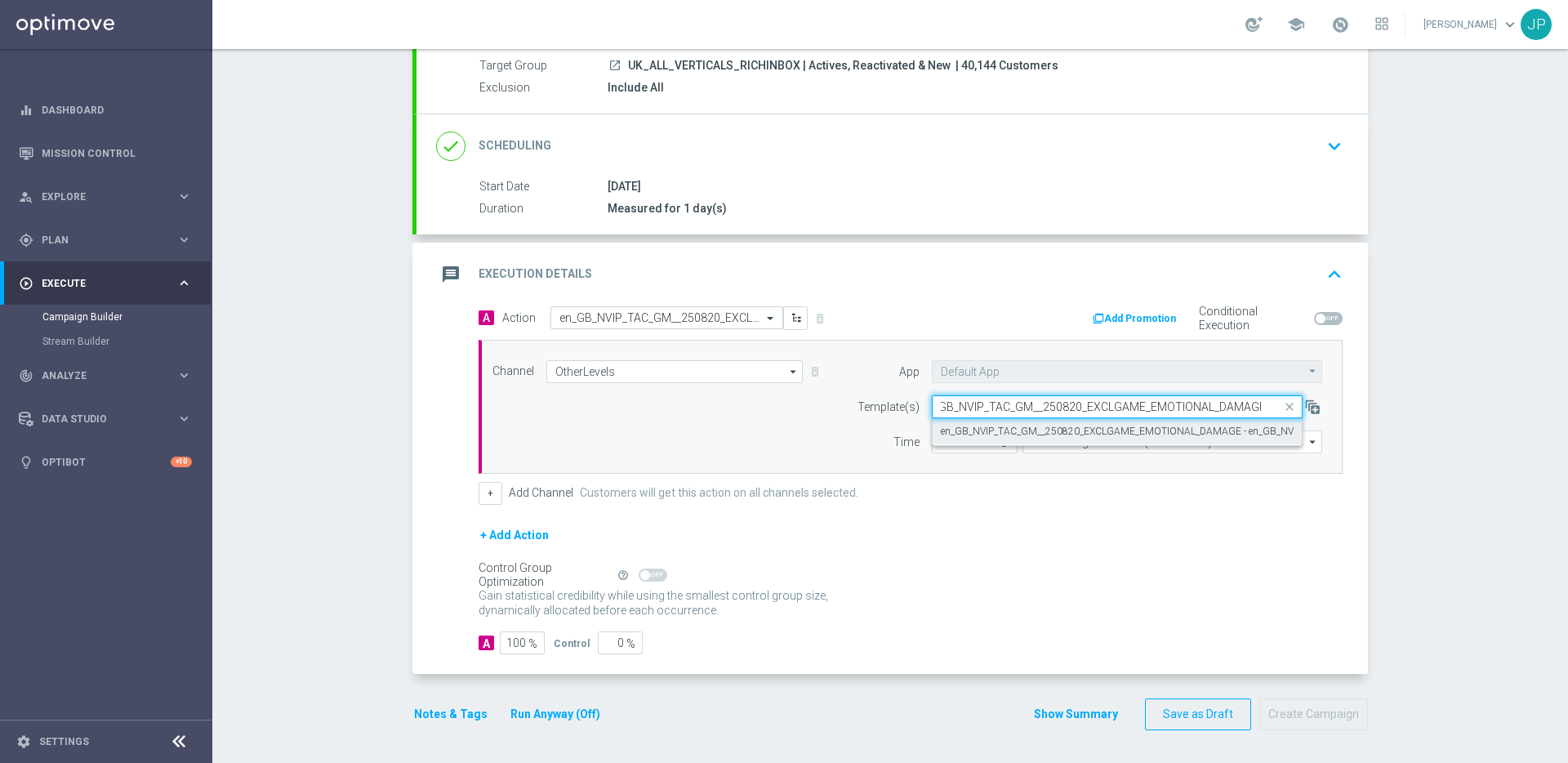
drag, startPoint x: 1033, startPoint y: 429, endPoint x: 1095, endPoint y: 606, distance: 187.5
click at [1033, 429] on label "en_GB_NVIP_TAC_GM__250820_EXCLGAME_EMOTIONAL_DAMAGE - en_GB_NVIP_TAC_GM__250820…" at bounding box center [1245, 432] width 608 height 14
type input "en_GB_NVIP_TAC_GM__250820_EXCLGAME_EMOTIONAL_DAMAGE"
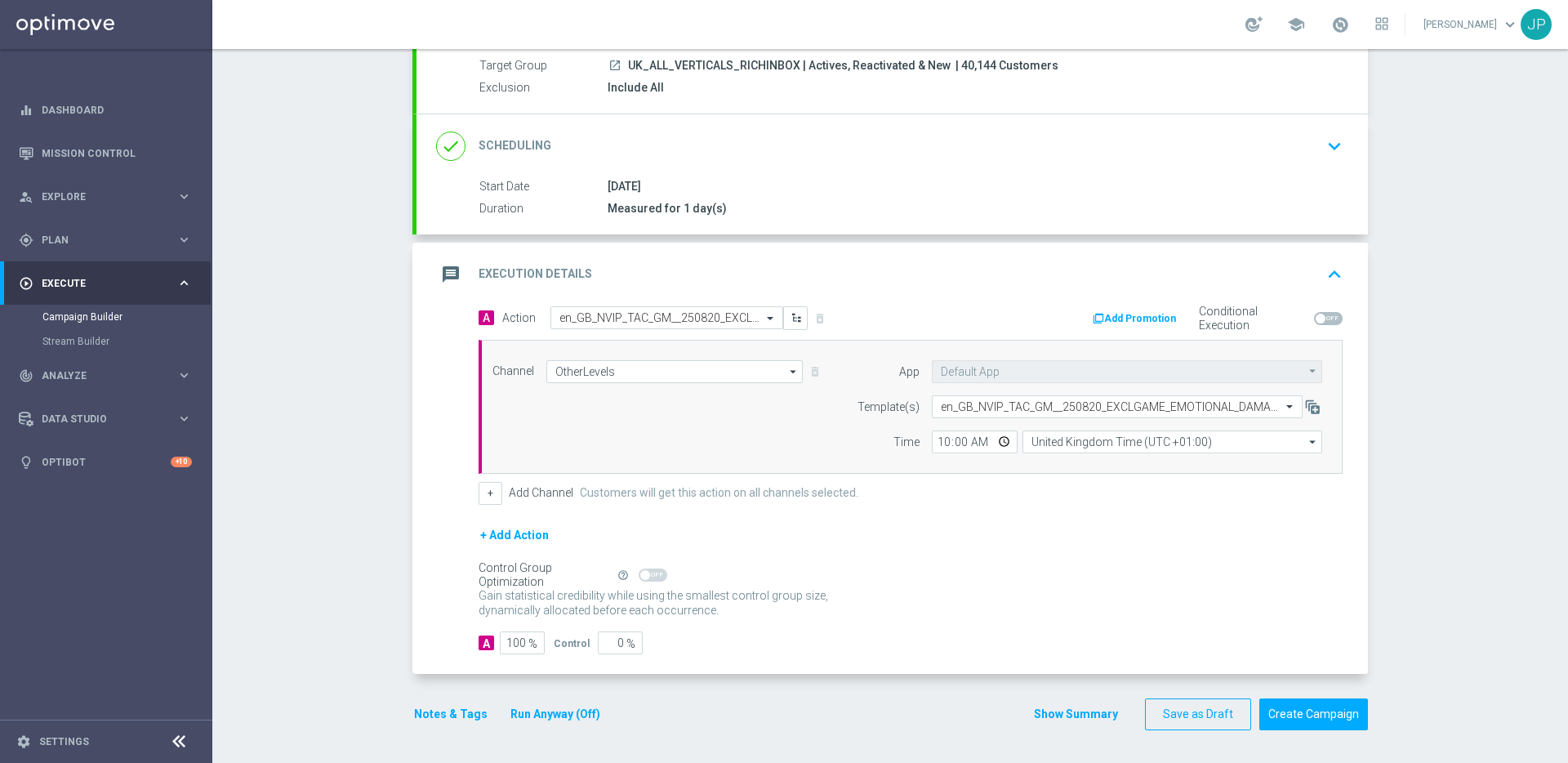
click at [1095, 606] on div "Gain statistical credibility while using the smallest control group size, dynam…" at bounding box center [910, 604] width 864 height 39
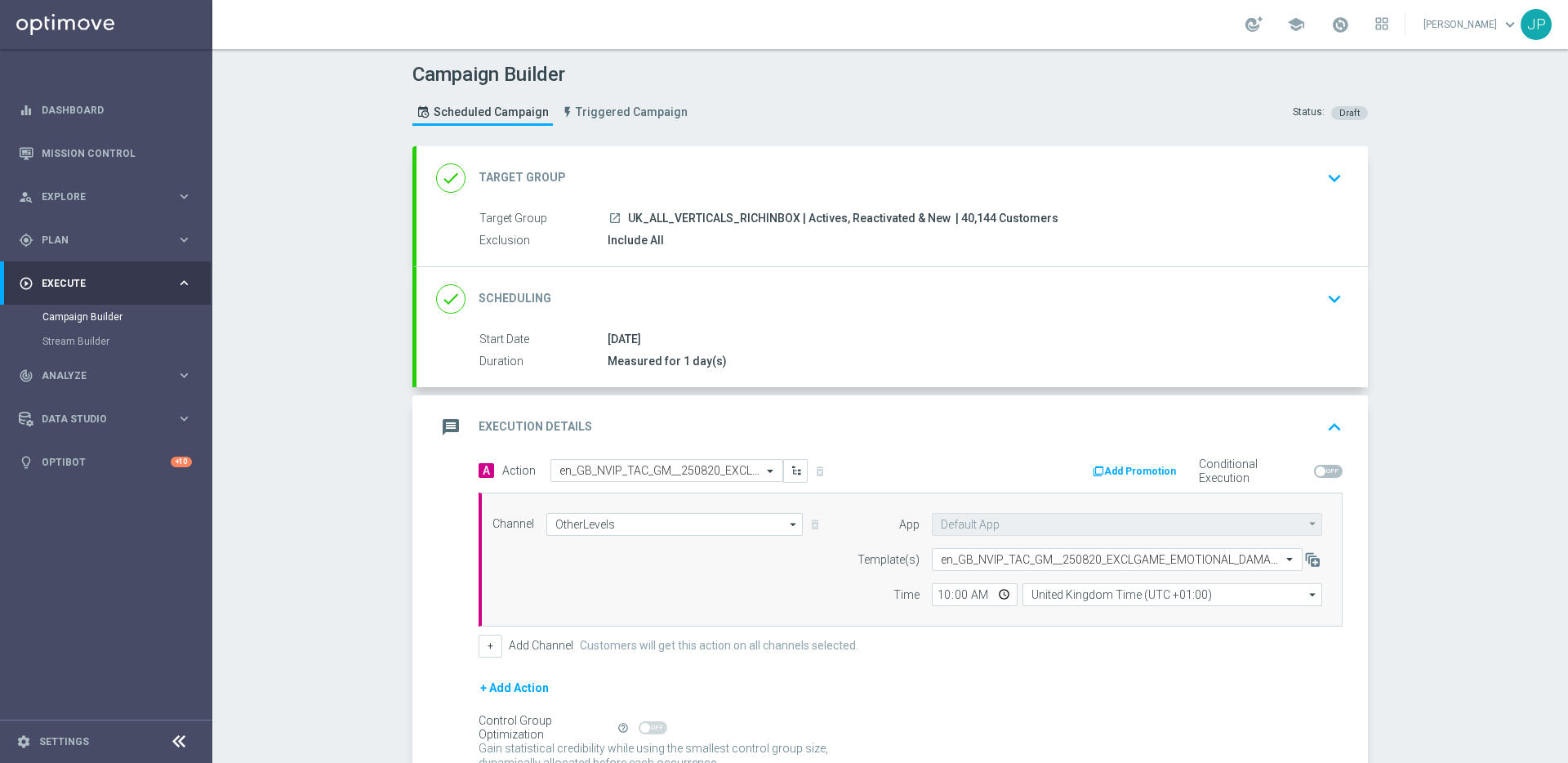
scroll to position [153, 0]
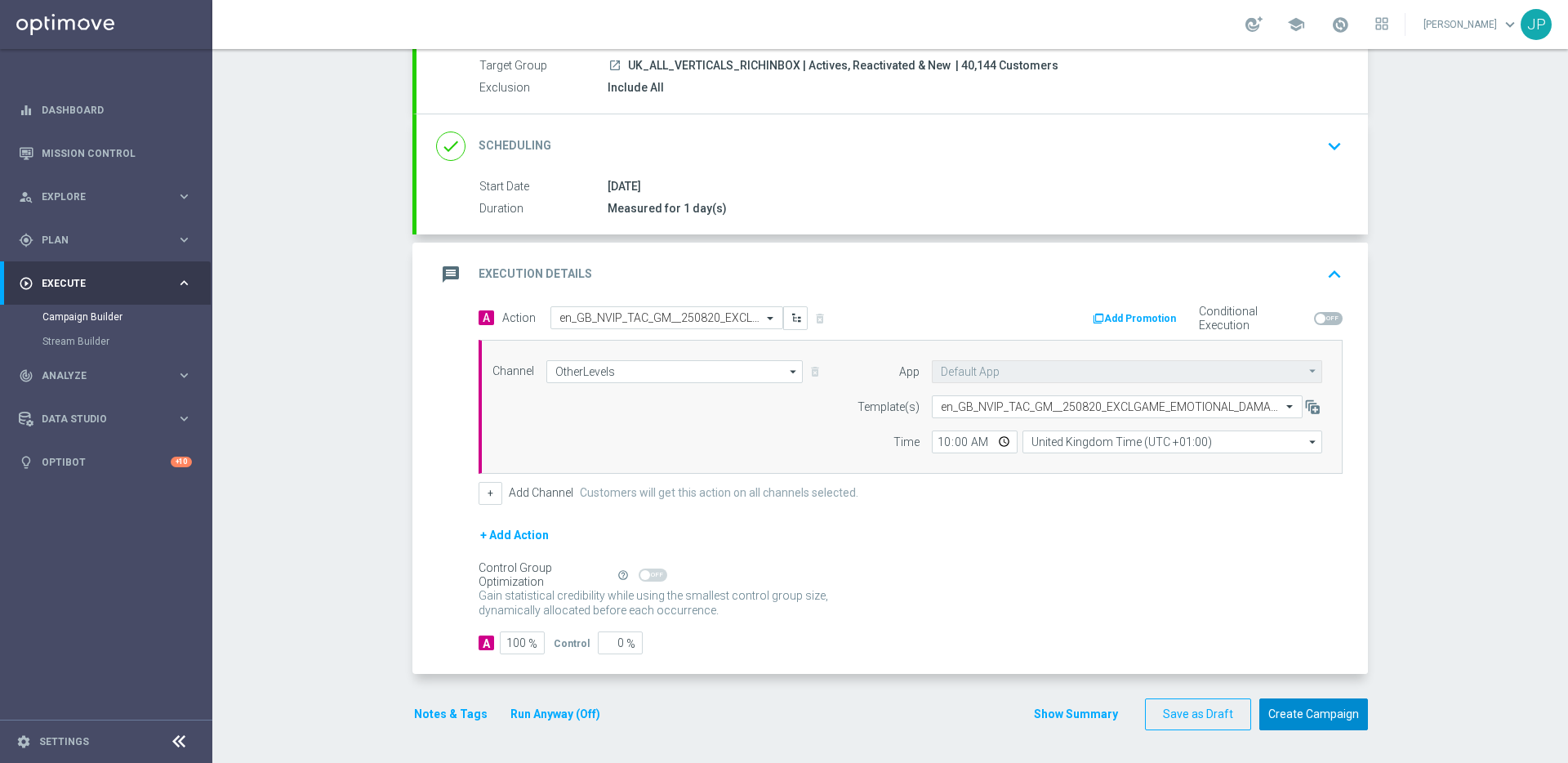
click at [1321, 726] on button "Create Campaign" at bounding box center [1313, 714] width 109 height 32
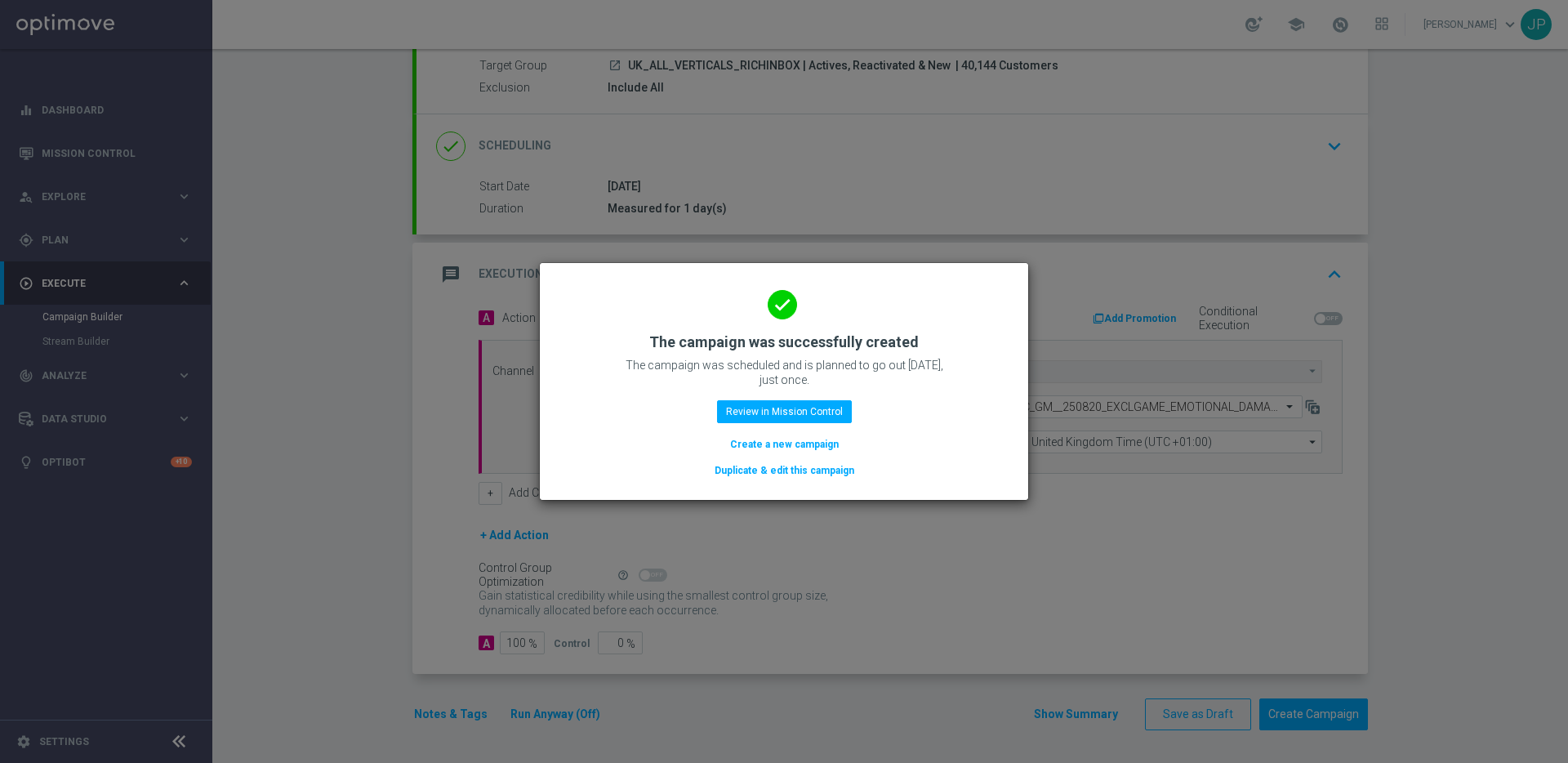
click at [801, 469] on button "Duplicate & edit this campaign" at bounding box center [784, 470] width 143 height 18
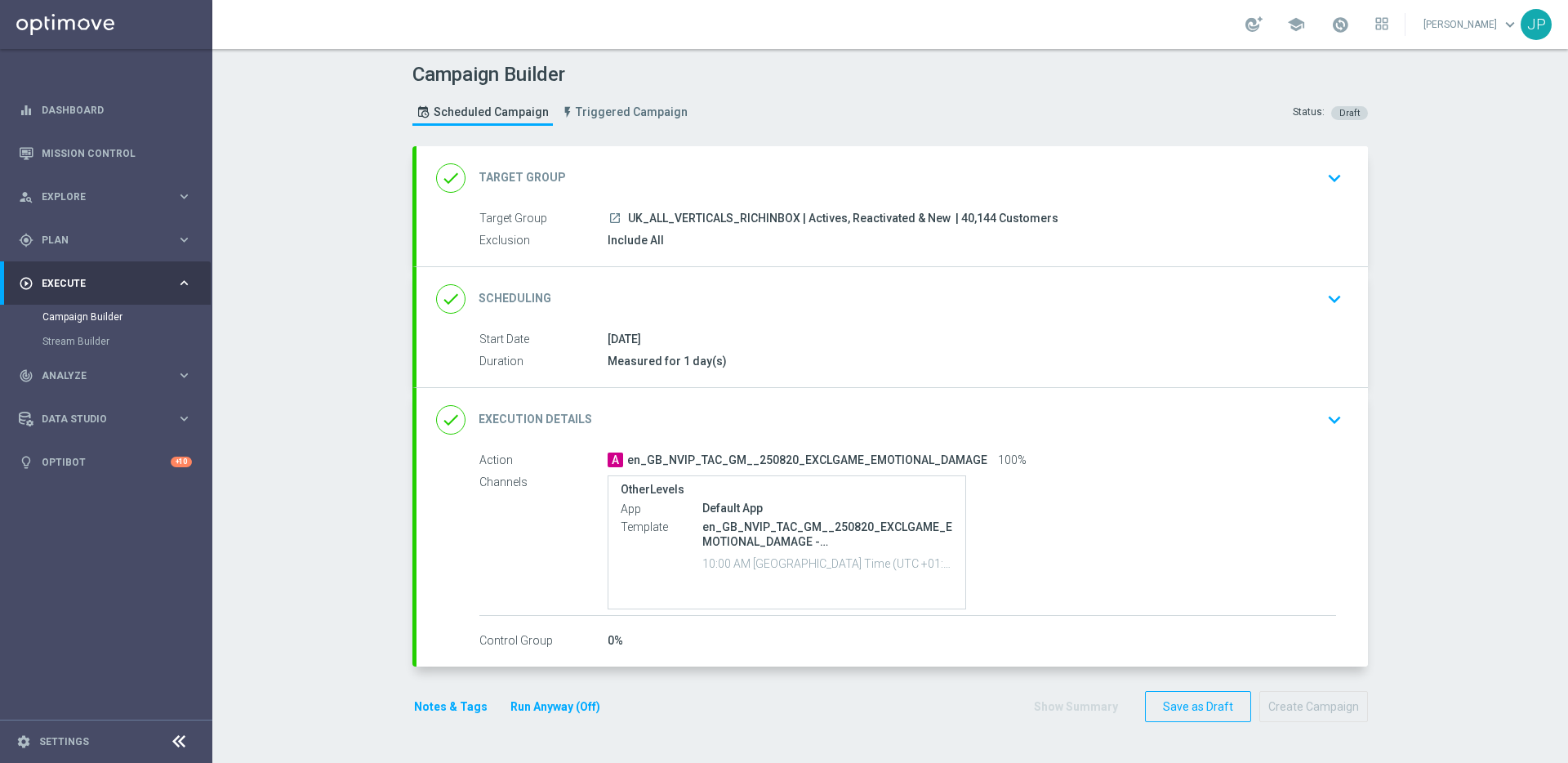
click at [1244, 184] on div "done Target Group keyboard_arrow_down" at bounding box center [892, 178] width 912 height 31
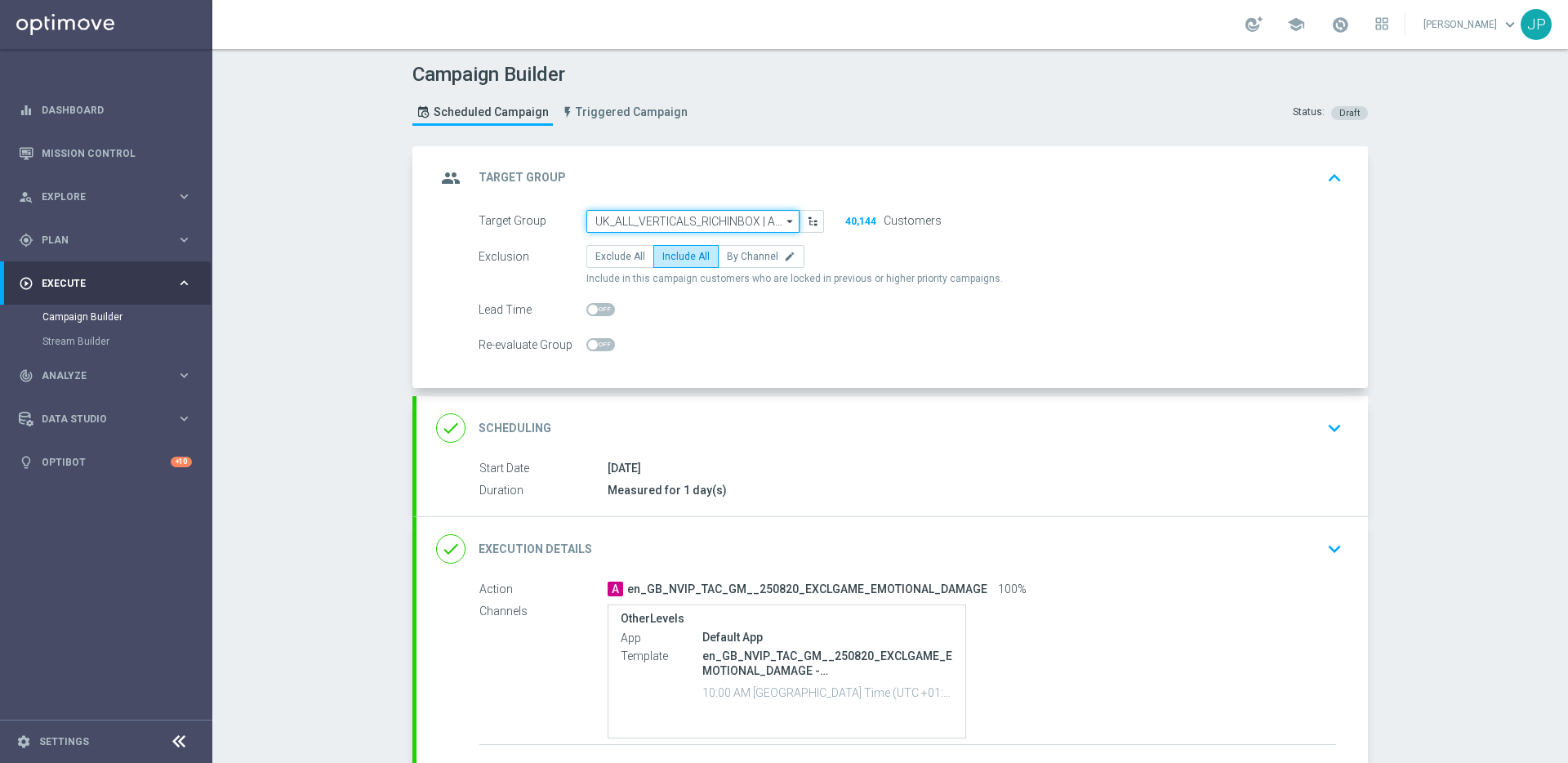
click at [709, 220] on input "UK_ALL_VERTICALS_RICHINBOX | Actives, Reactivated & New" at bounding box center [693, 221] width 213 height 22
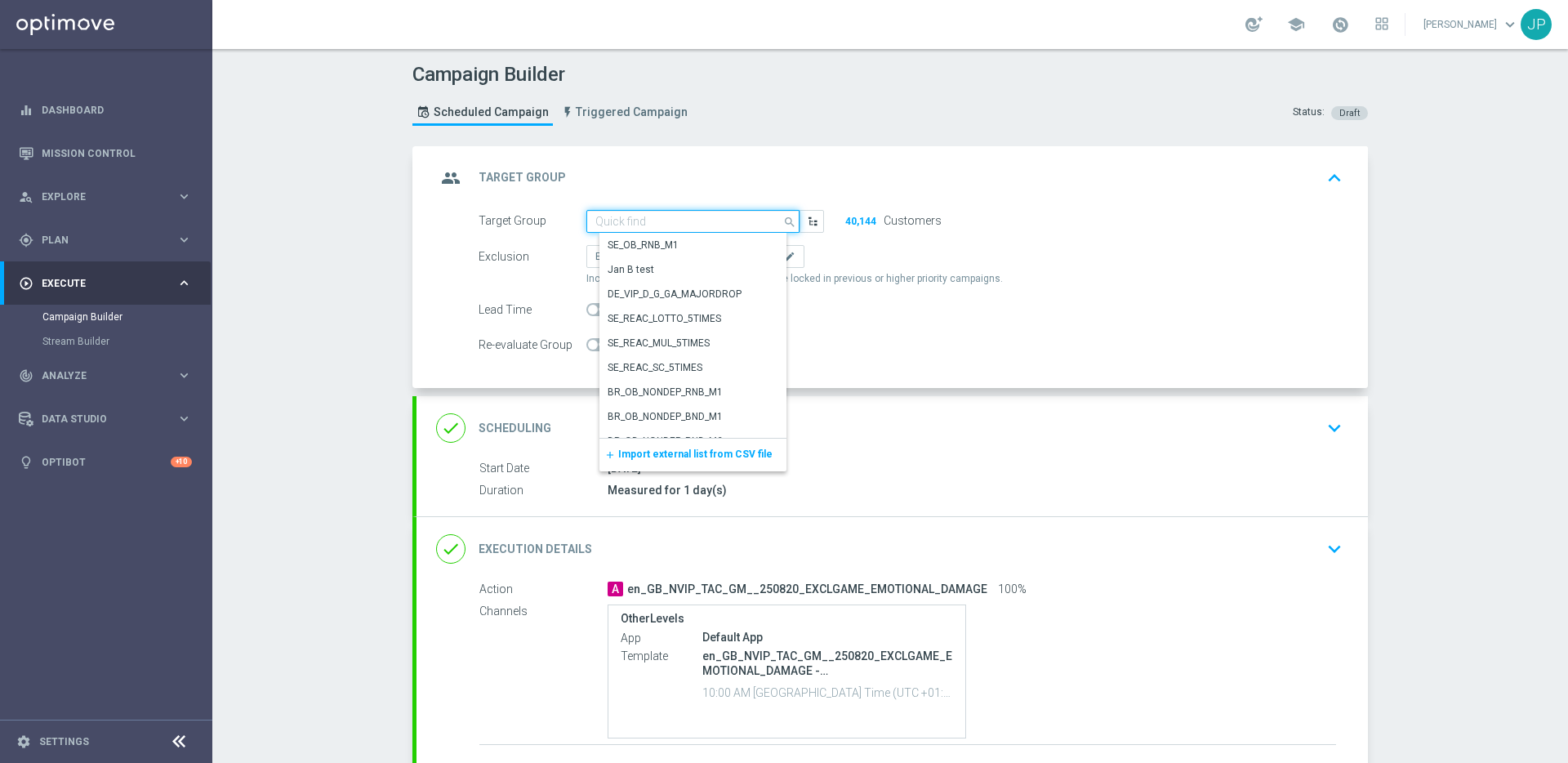
paste input "RICH INBOX - IE_OPT Active, Multi, Reactivated & New | ALL"
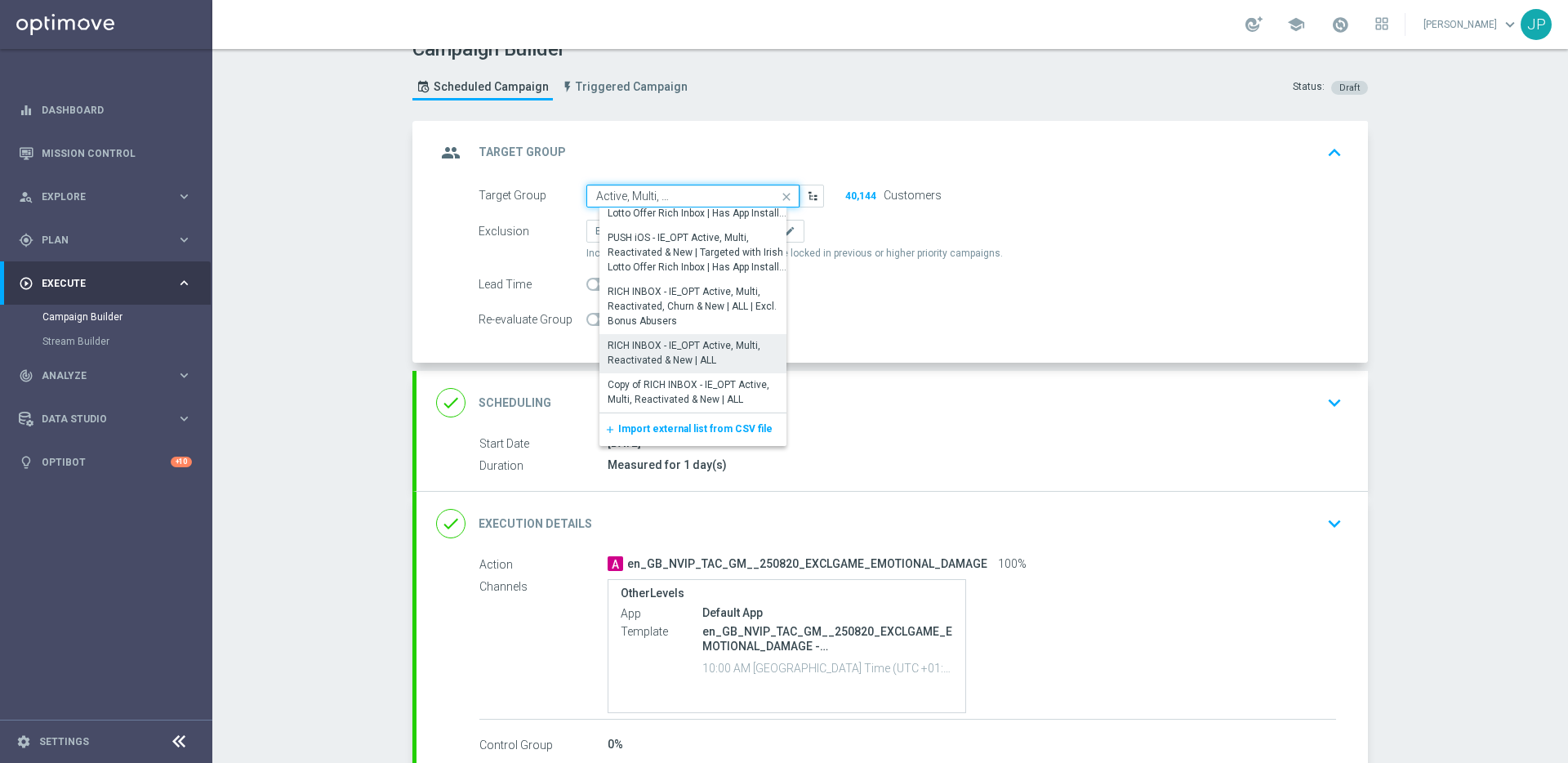
scroll to position [43, 0]
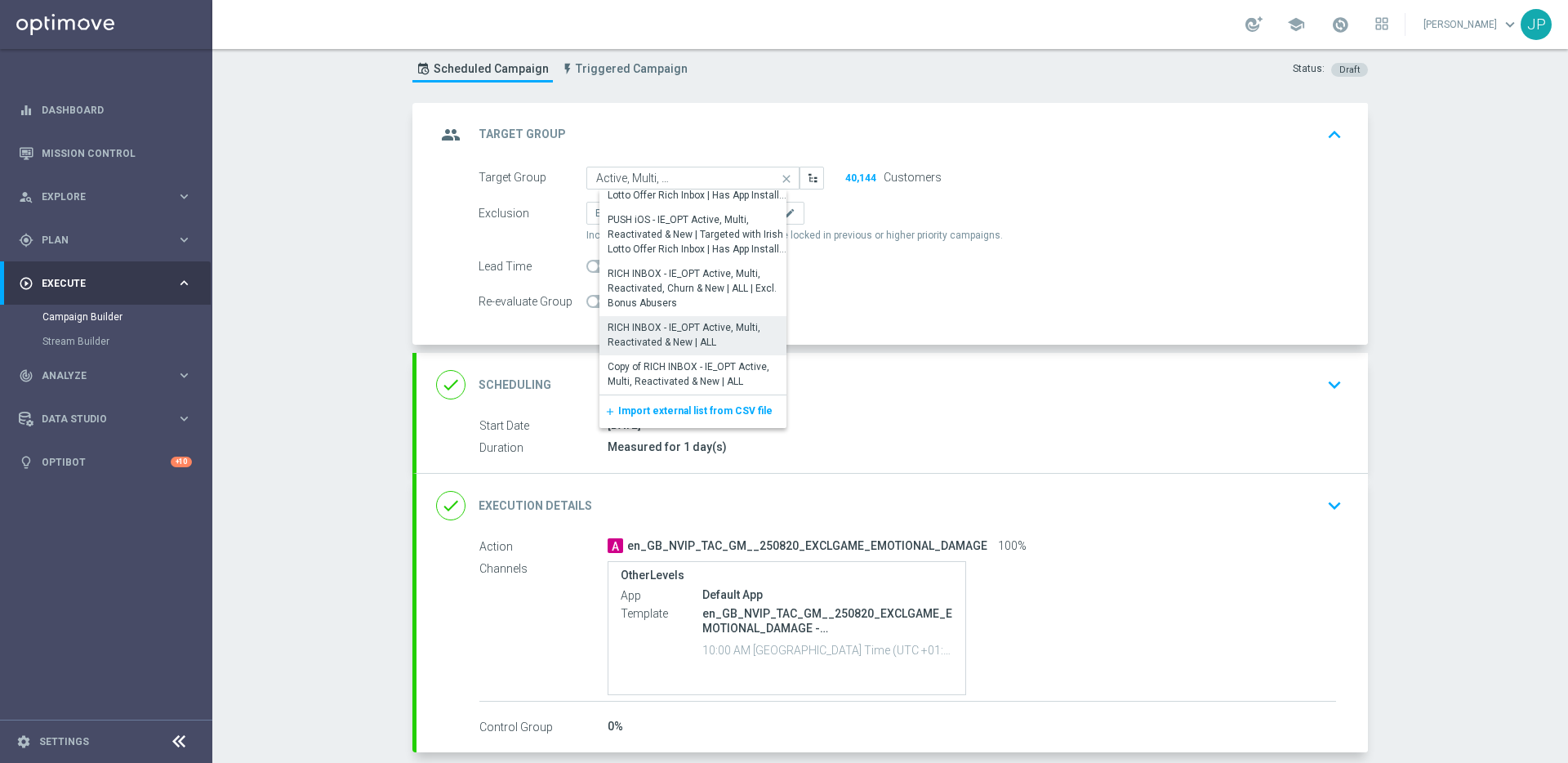
click at [722, 333] on div "RICH INBOX - IE_OPT Active, Multi, Reactivated & New | ALL" at bounding box center [698, 334] width 183 height 29
type input "RICH INBOX - IE_OPT Active, Multi, Reactivated & New | ALL"
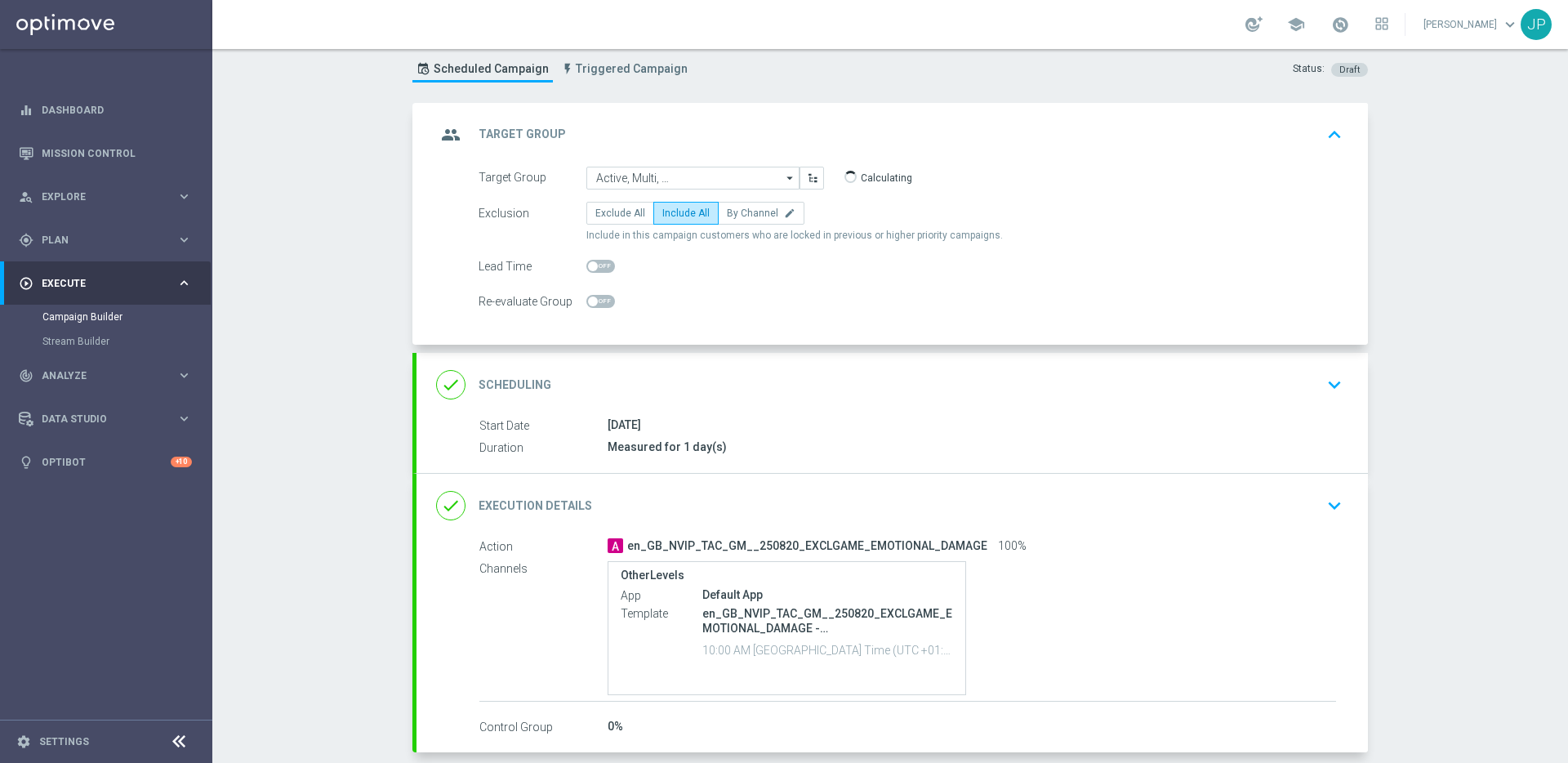
scroll to position [0, 0]
click at [1229, 511] on div "done Execution Details keyboard_arrow_down" at bounding box center [892, 505] width 912 height 31
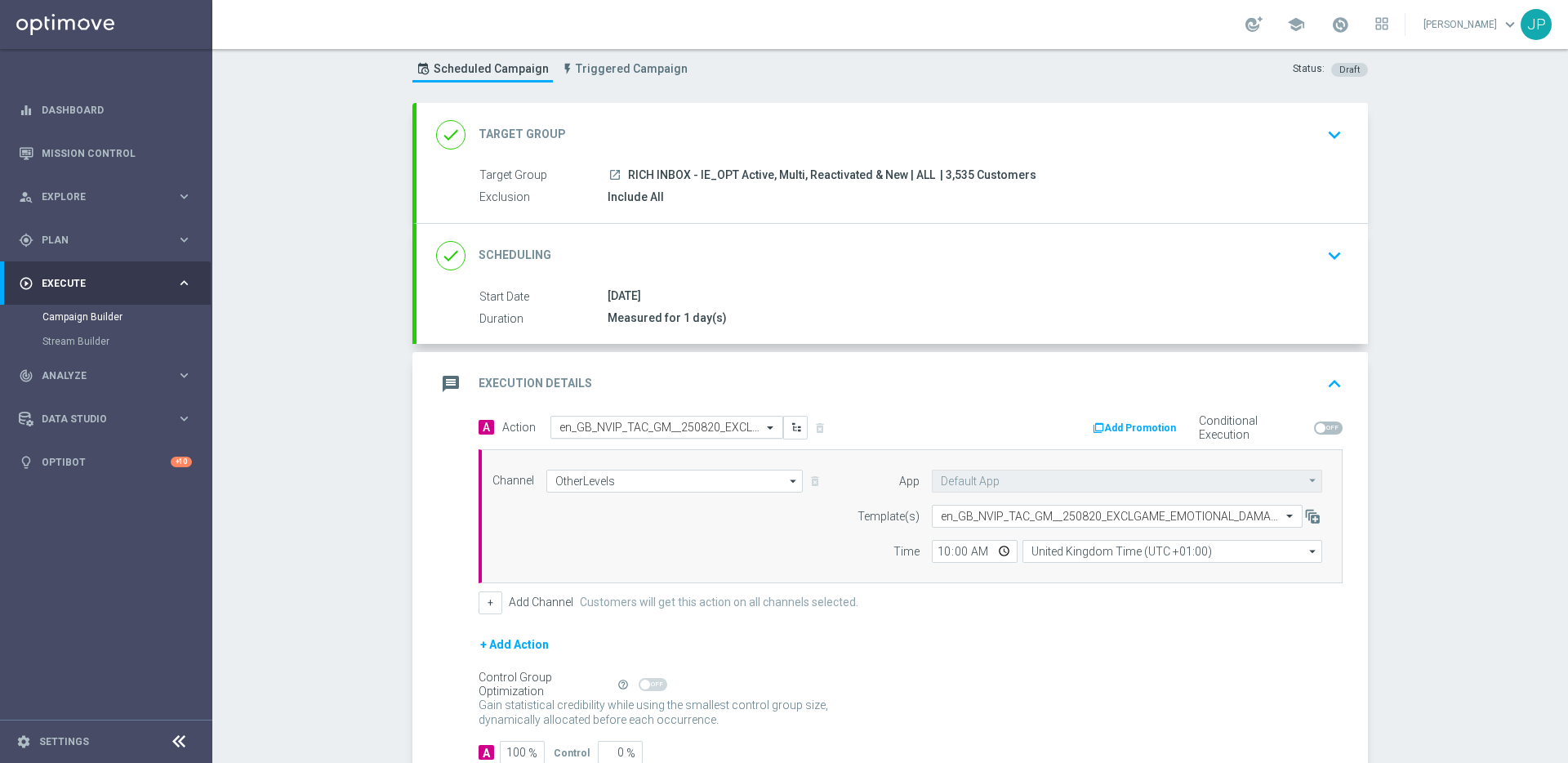
click at [667, 432] on input "text" at bounding box center [650, 427] width 182 height 14
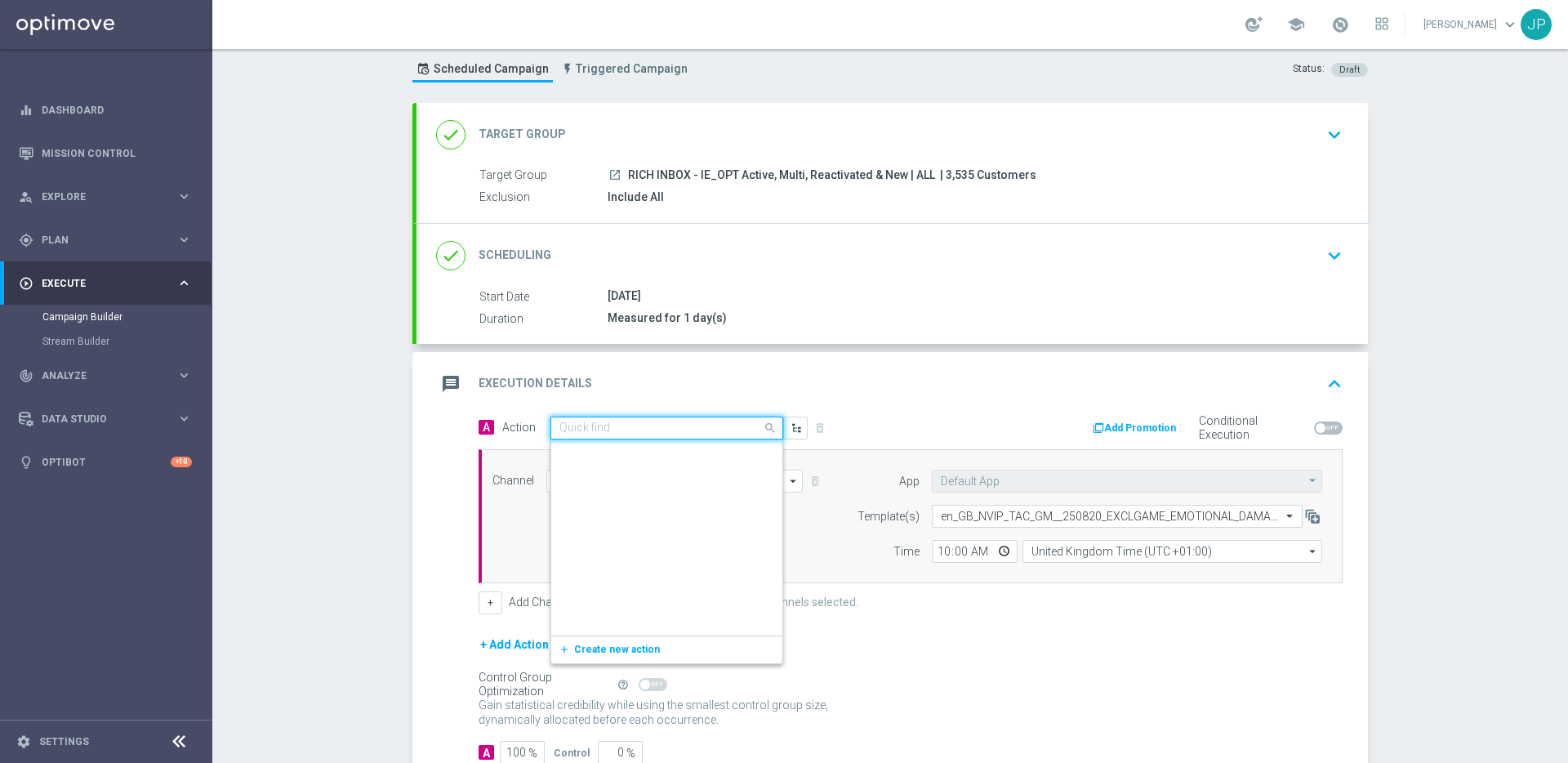
scroll to position [388661, 0]
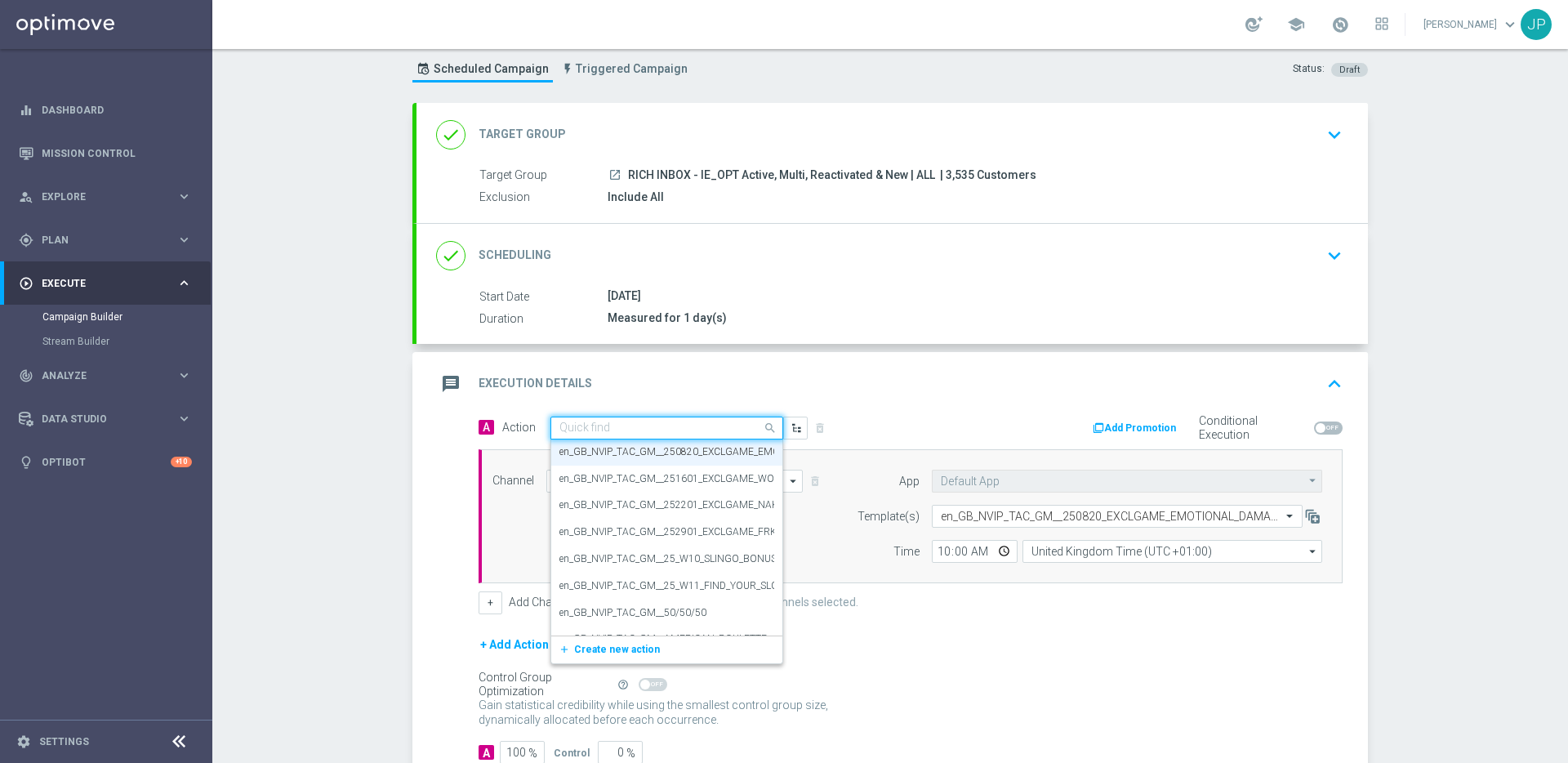
paste input "en_IE_RIT_NVIP_RI_TAC_GM_W34_EXCL_GAME_EMOTIONAL_DAMAGE"
type input "en_IE_RIT_NVIP_RI_TAC_GM_W34_EXCL_GAME_EMOTIONAL_DAMAGE"
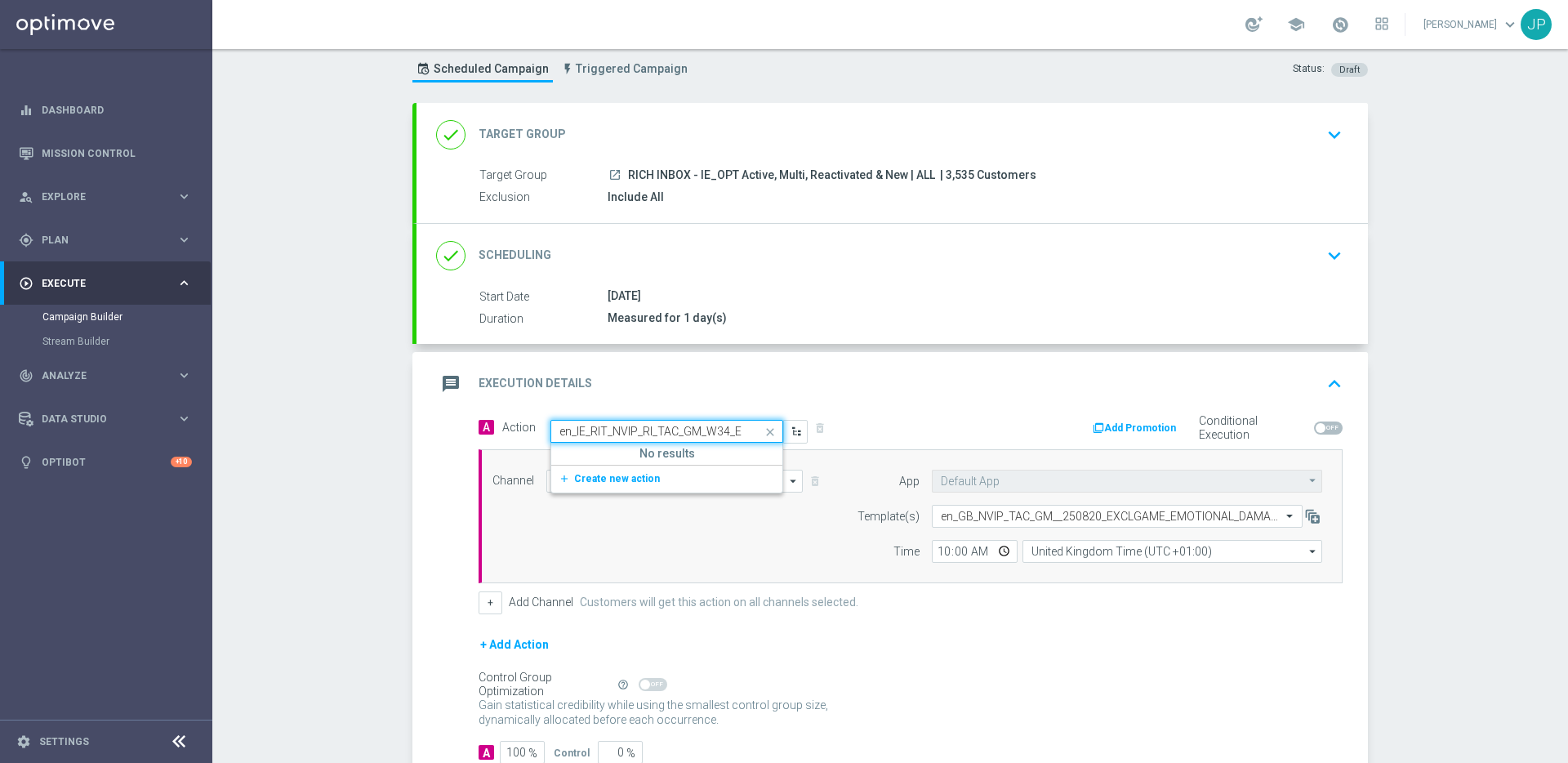
scroll to position [0, 0]
click at [648, 473] on button "add_new Create new action" at bounding box center [664, 479] width 226 height 19
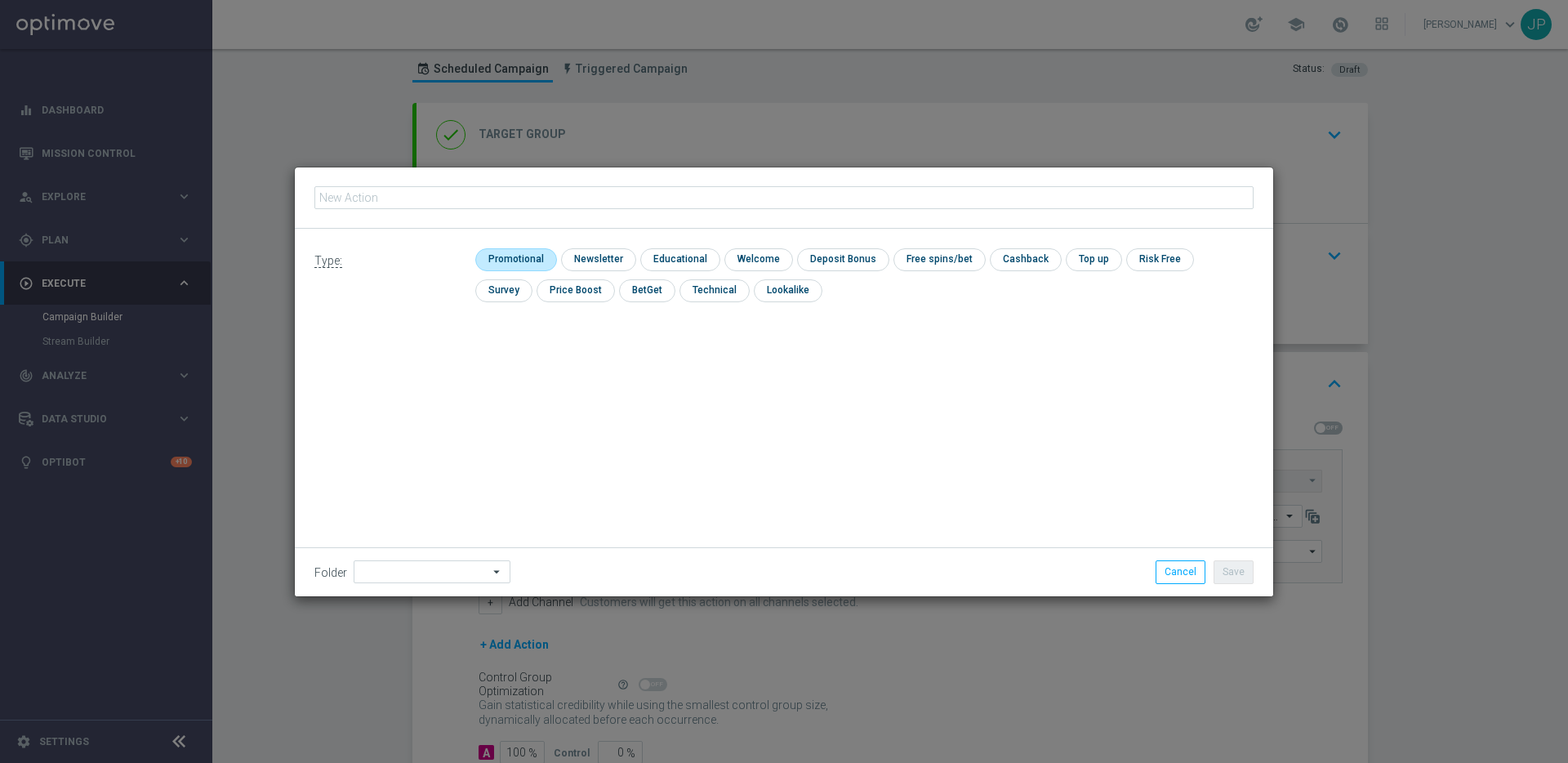
type input "en_IE_RIT_NVIP_RI_TAC_GM_W34_EXCL_GAME_EMOTIONAL_DAMAGE"
click at [524, 262] on input "checkbox" at bounding box center [514, 259] width 78 height 22
checkbox input "true"
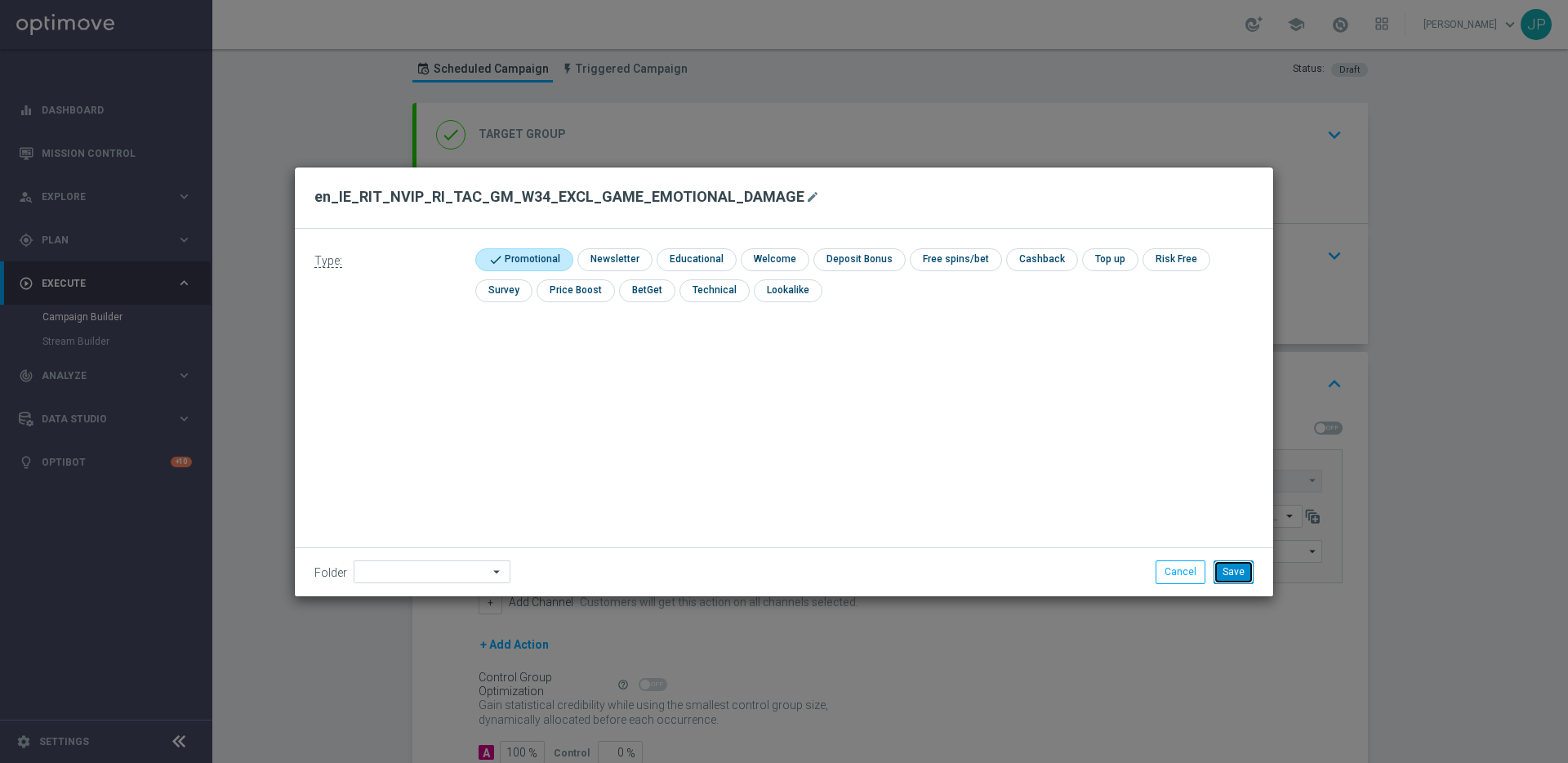
click at [1247, 567] on button "Save" at bounding box center [1233, 571] width 40 height 22
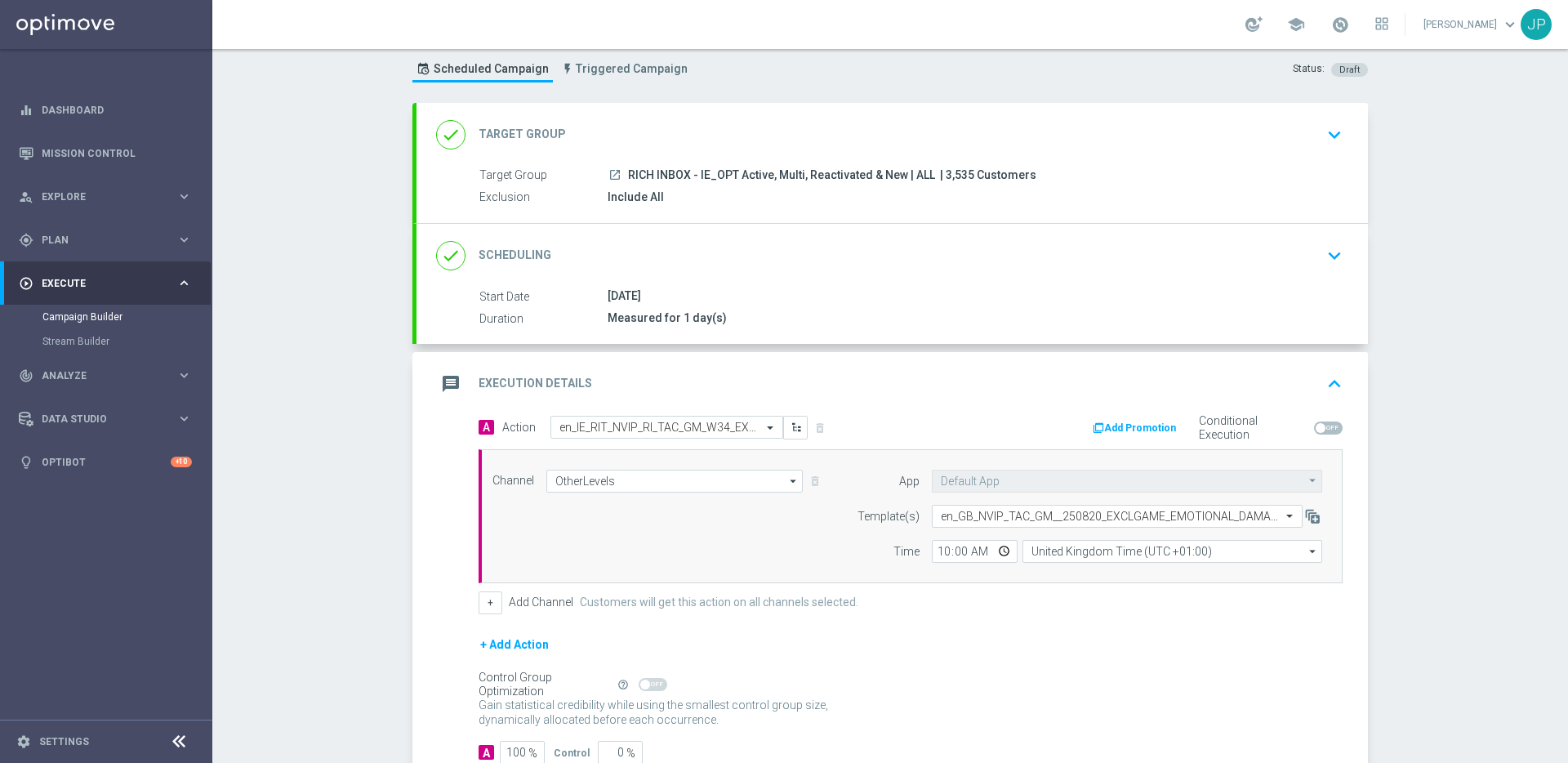
scroll to position [153, 0]
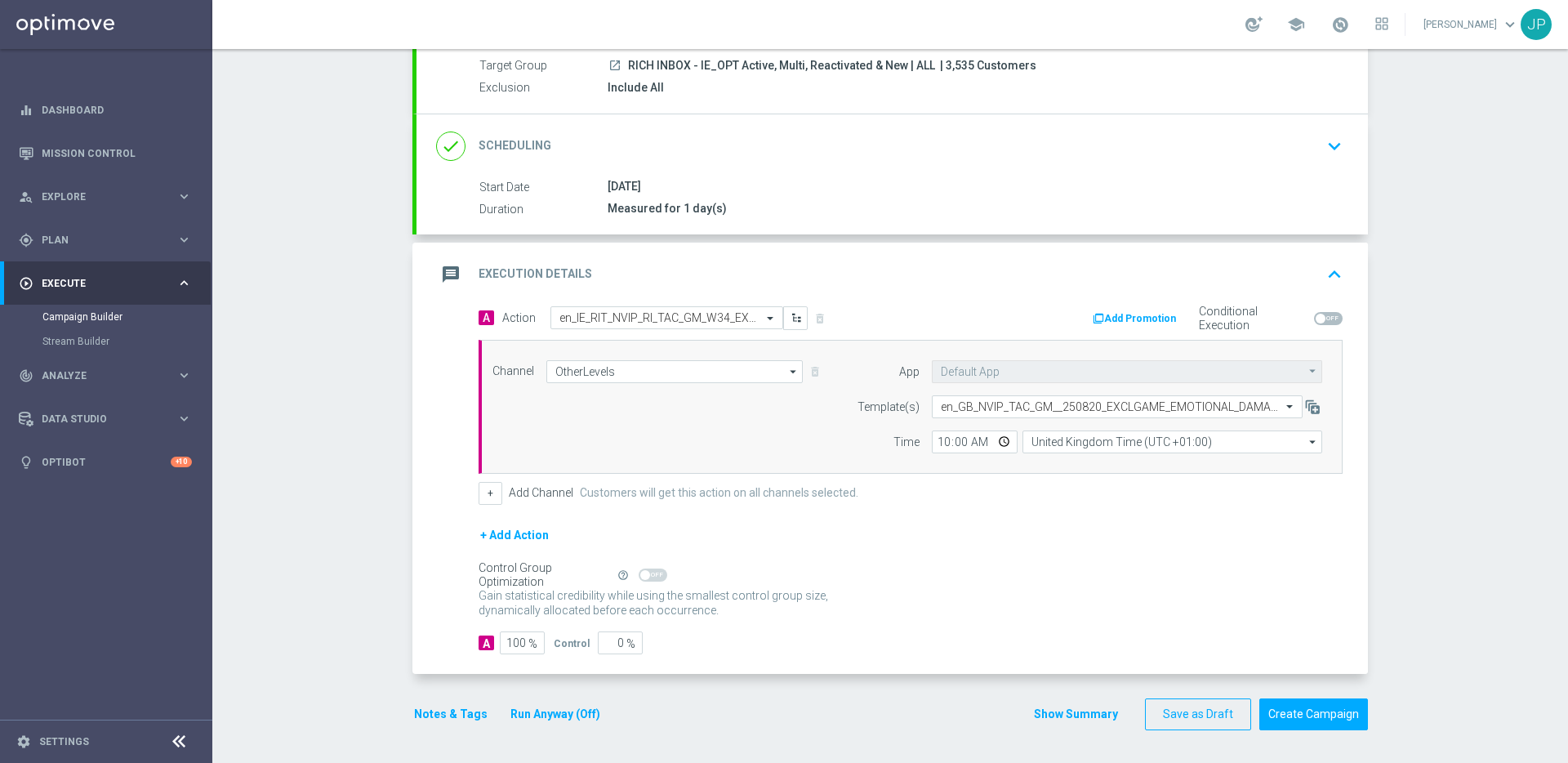
click at [462, 721] on button "Notes & Tags" at bounding box center [450, 714] width 77 height 21
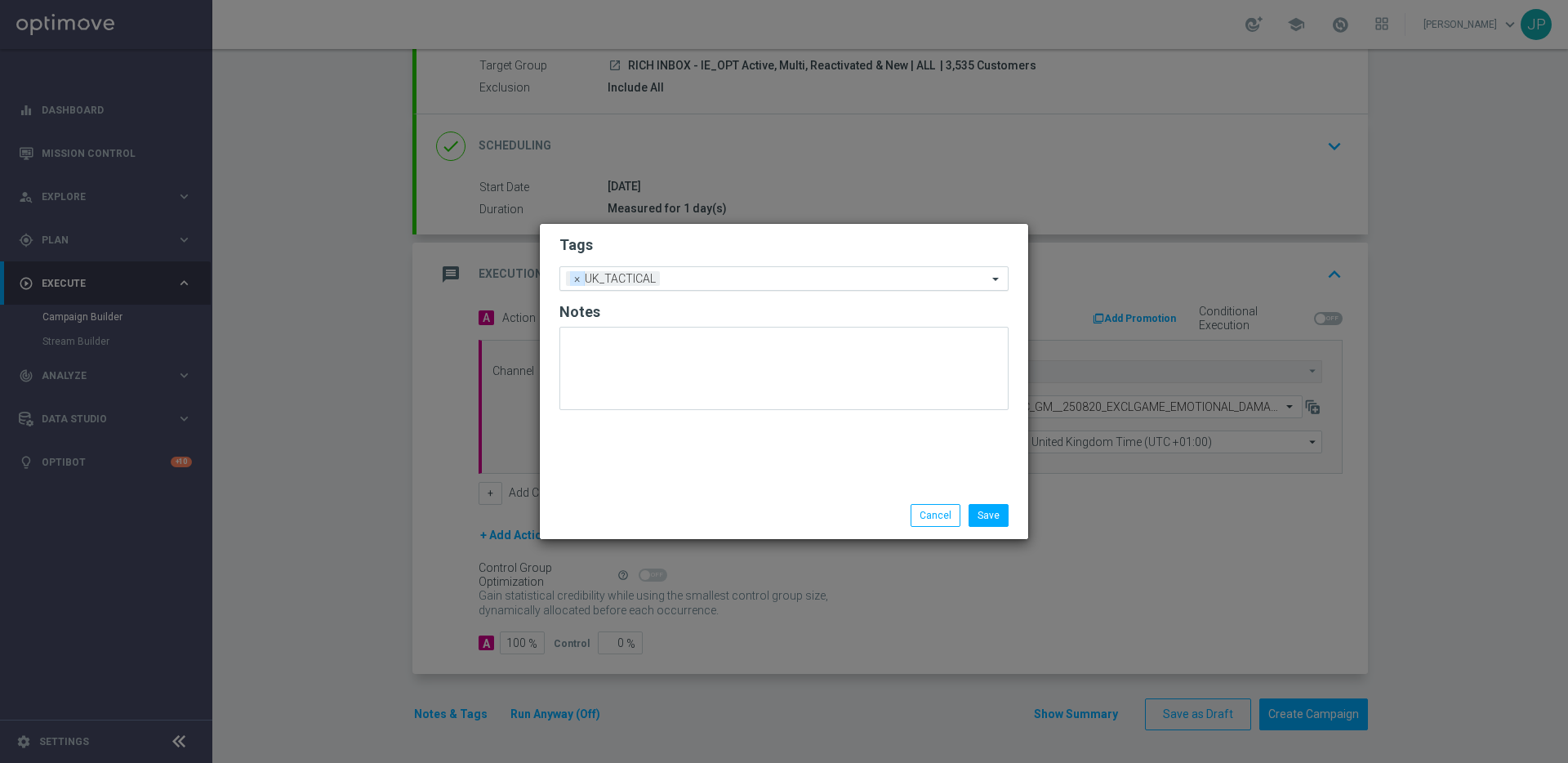
click at [572, 280] on span "×" at bounding box center [578, 279] width 15 height 15
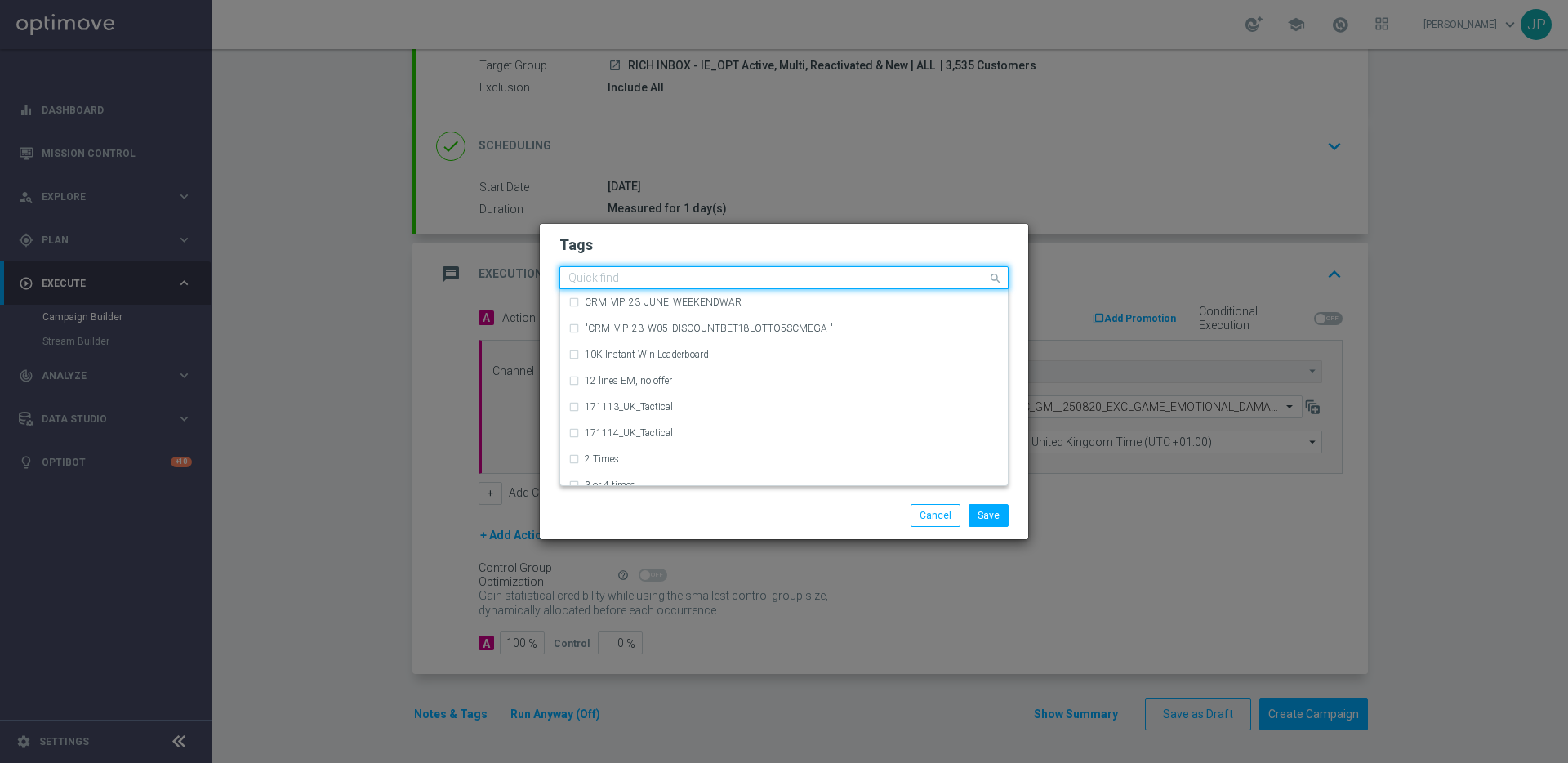
click at [604, 283] on input "text" at bounding box center [777, 278] width 418 height 14
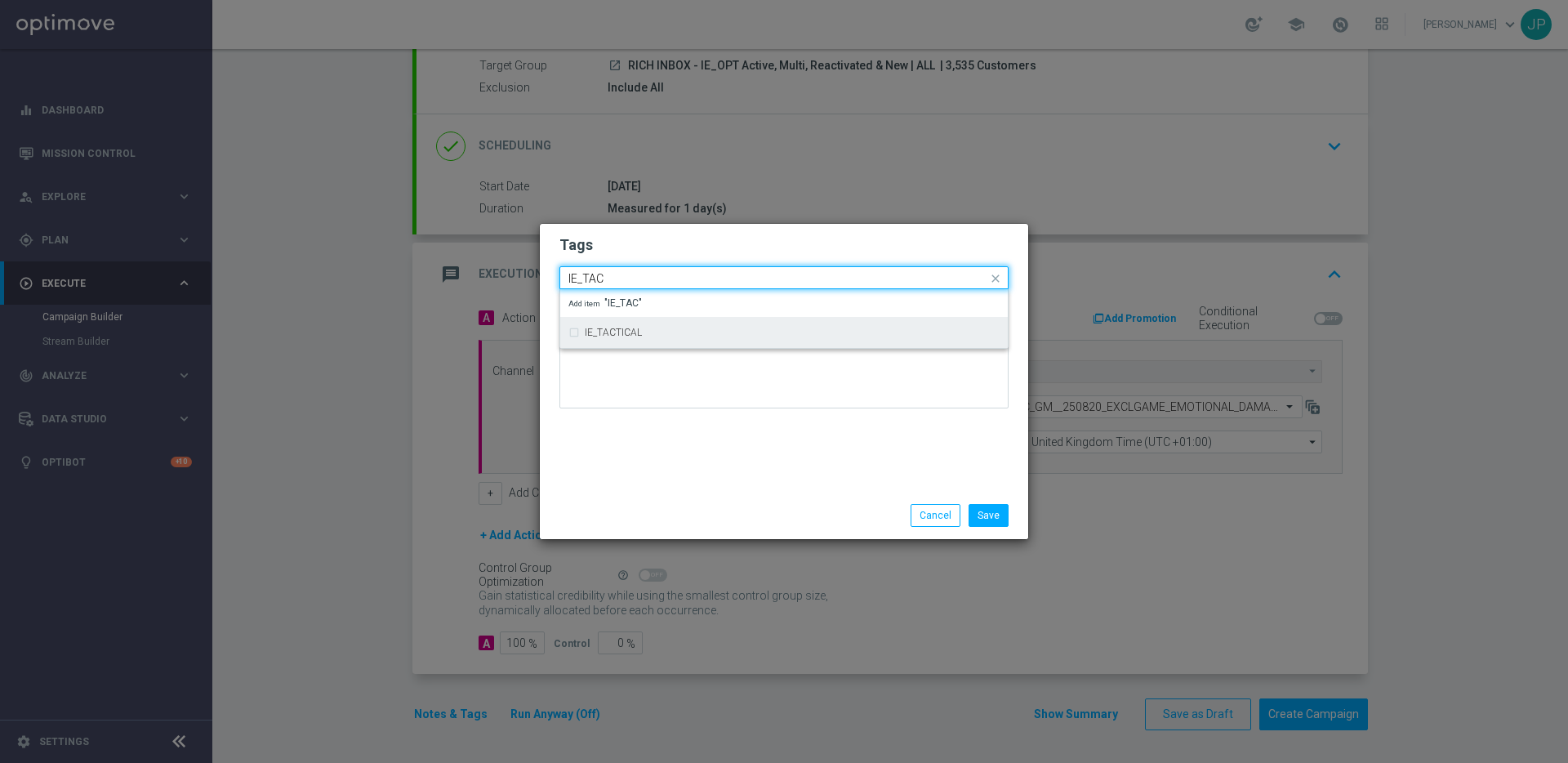
click at [630, 329] on label "IE_TACTICAL" at bounding box center [612, 332] width 57 height 9
type input "IE_TAC"
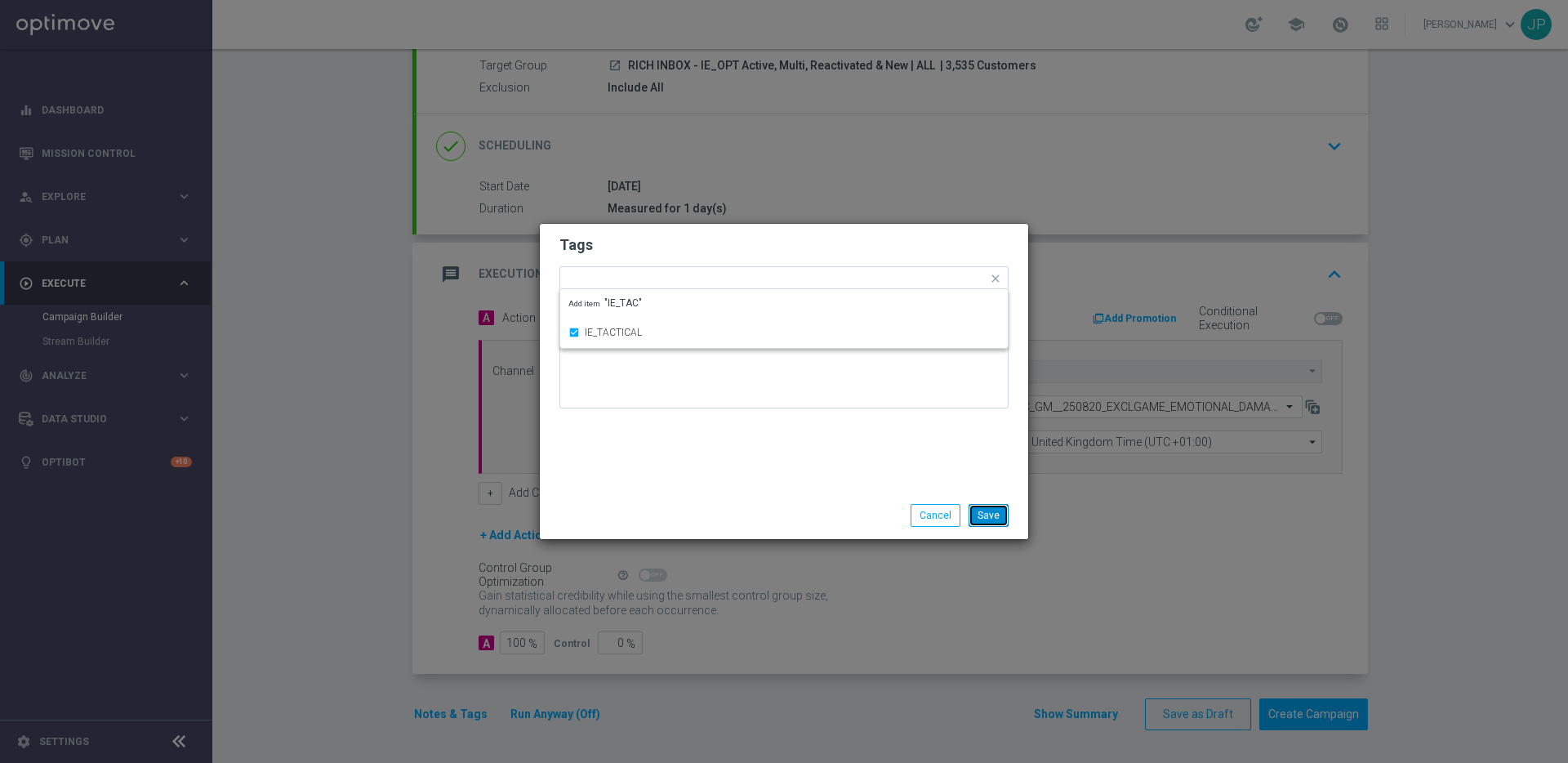
click at [980, 509] on button "Save" at bounding box center [988, 515] width 40 height 22
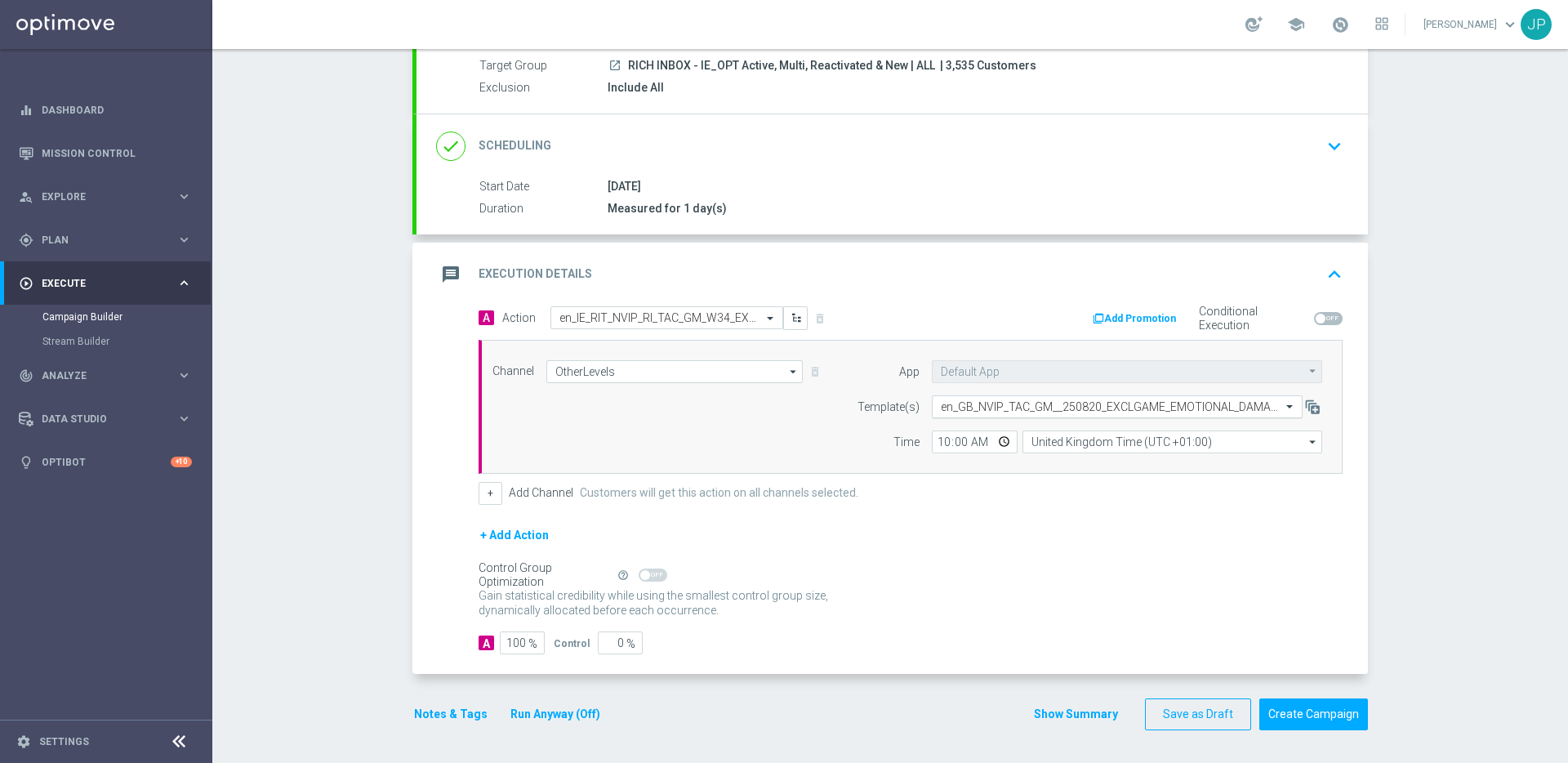
click at [1046, 405] on input "text" at bounding box center [1101, 406] width 320 height 14
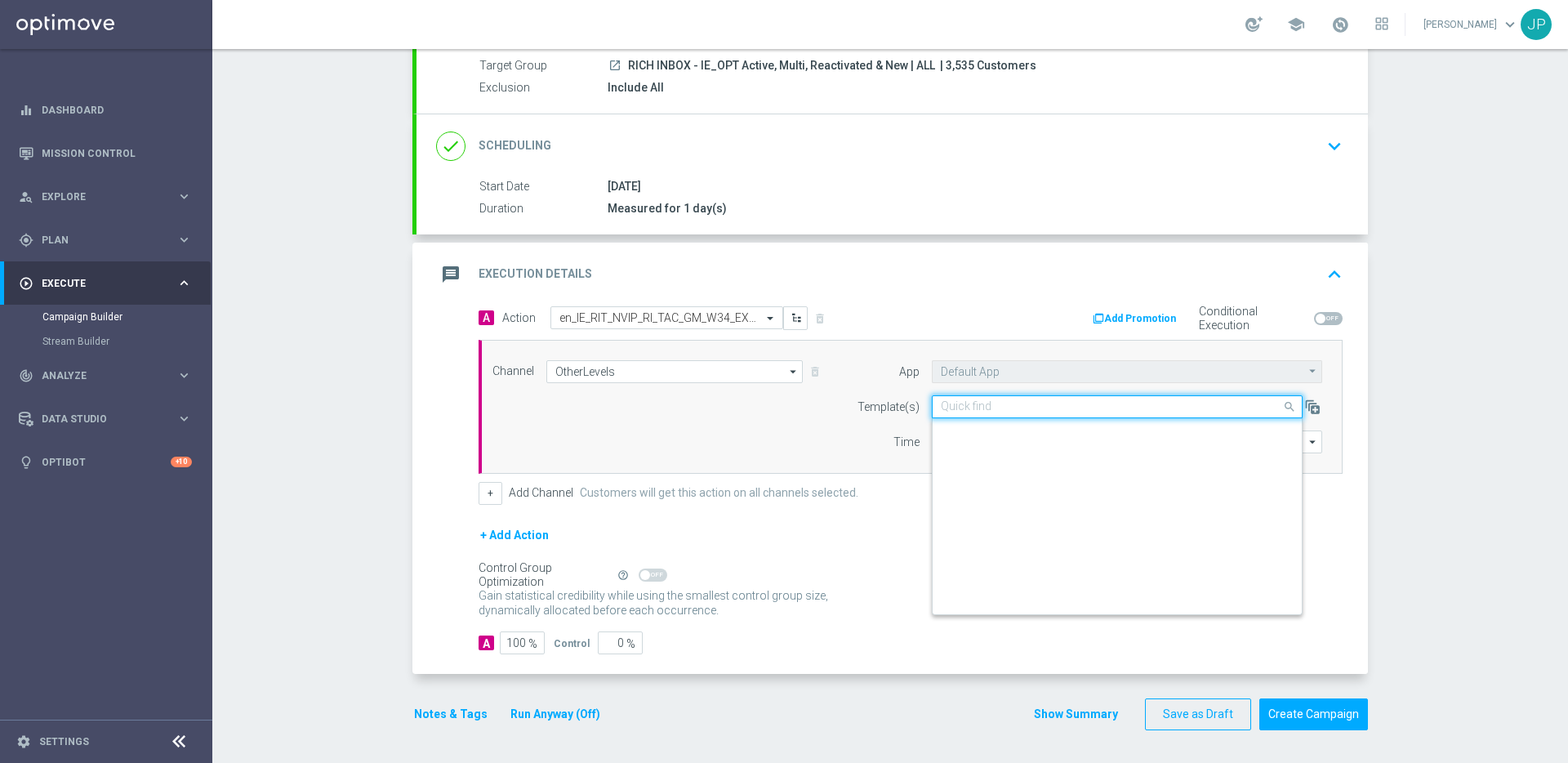
scroll to position [304672, 0]
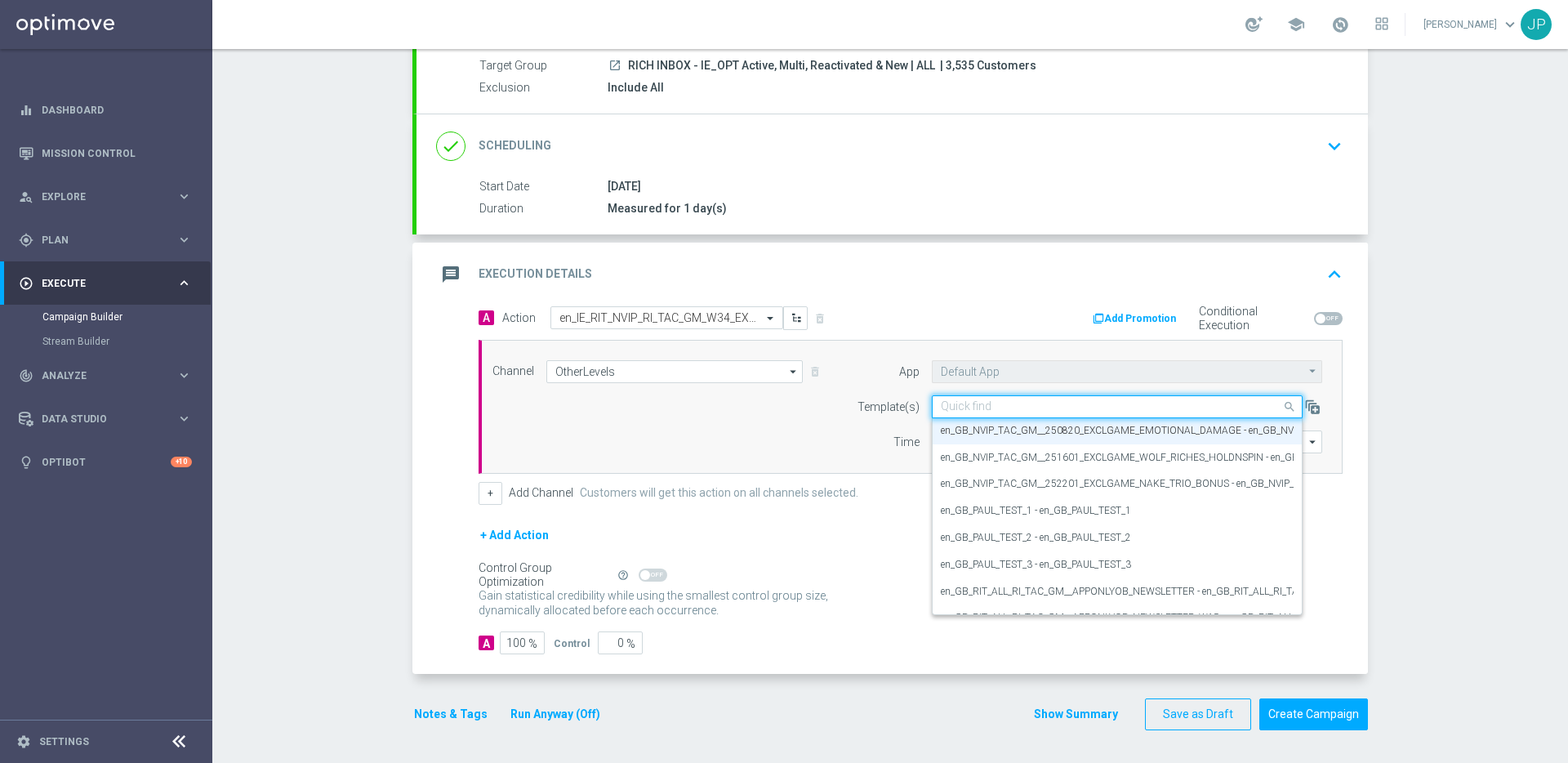
paste input "en_IE_RIT_NVIP_RI_TAC_GM_W34_EXCL_GAME_EMOTIONAL_DAMAGE"
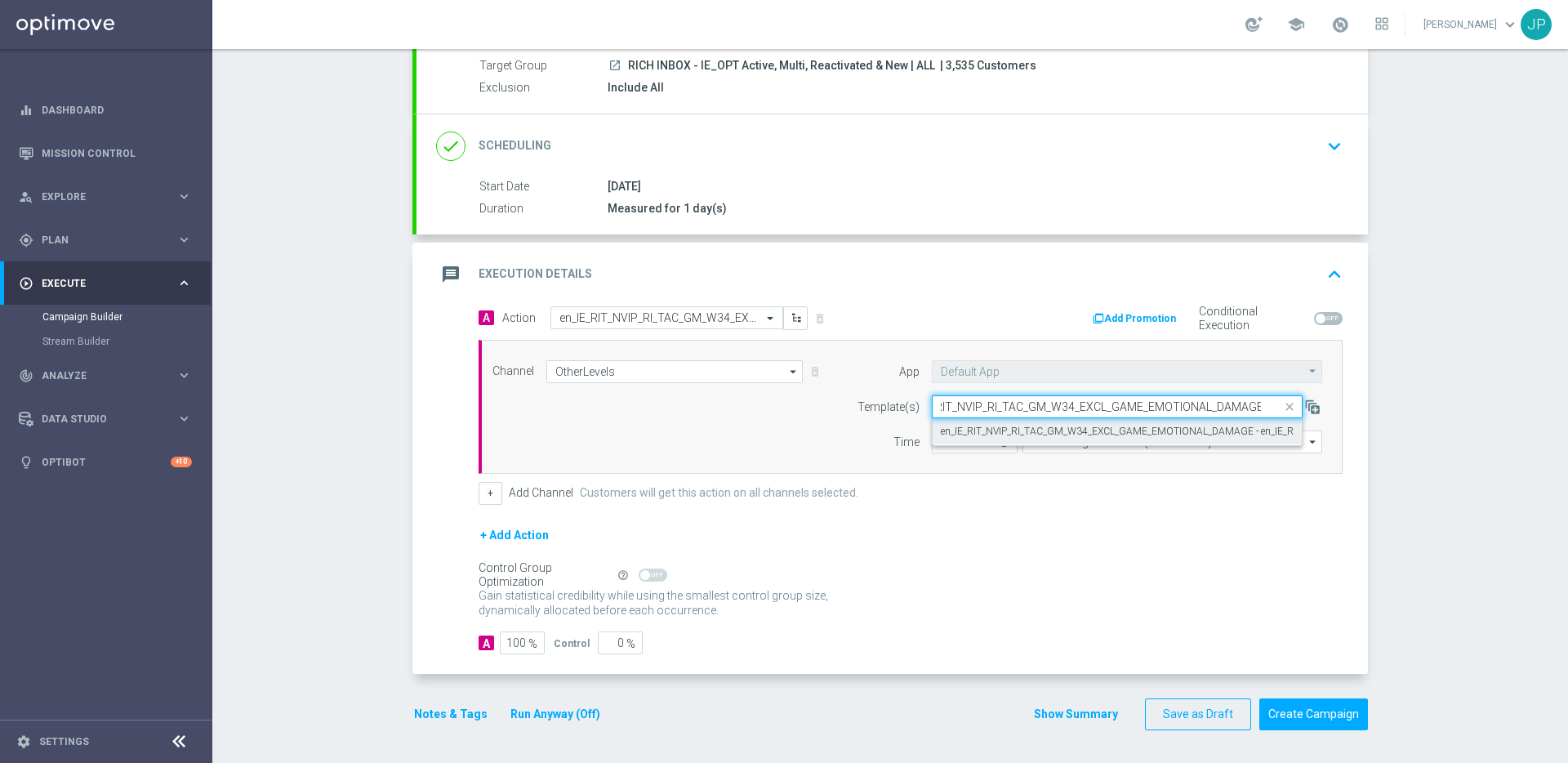
drag, startPoint x: 1046, startPoint y: 424, endPoint x: 1051, endPoint y: 475, distance: 51.2
click at [1046, 425] on label "en_IE_RIT_NVIP_RI_TAC_GM_W34_EXCL_GAME_EMOTIONAL_DAMAGE - en_IE_RIT_NVIP_RI_TAC…" at bounding box center [1257, 432] width 633 height 14
type input "en_IE_RIT_NVIP_RI_TAC_GM_W34_EXCL_GAME_EMOTIONAL_DAMAGE"
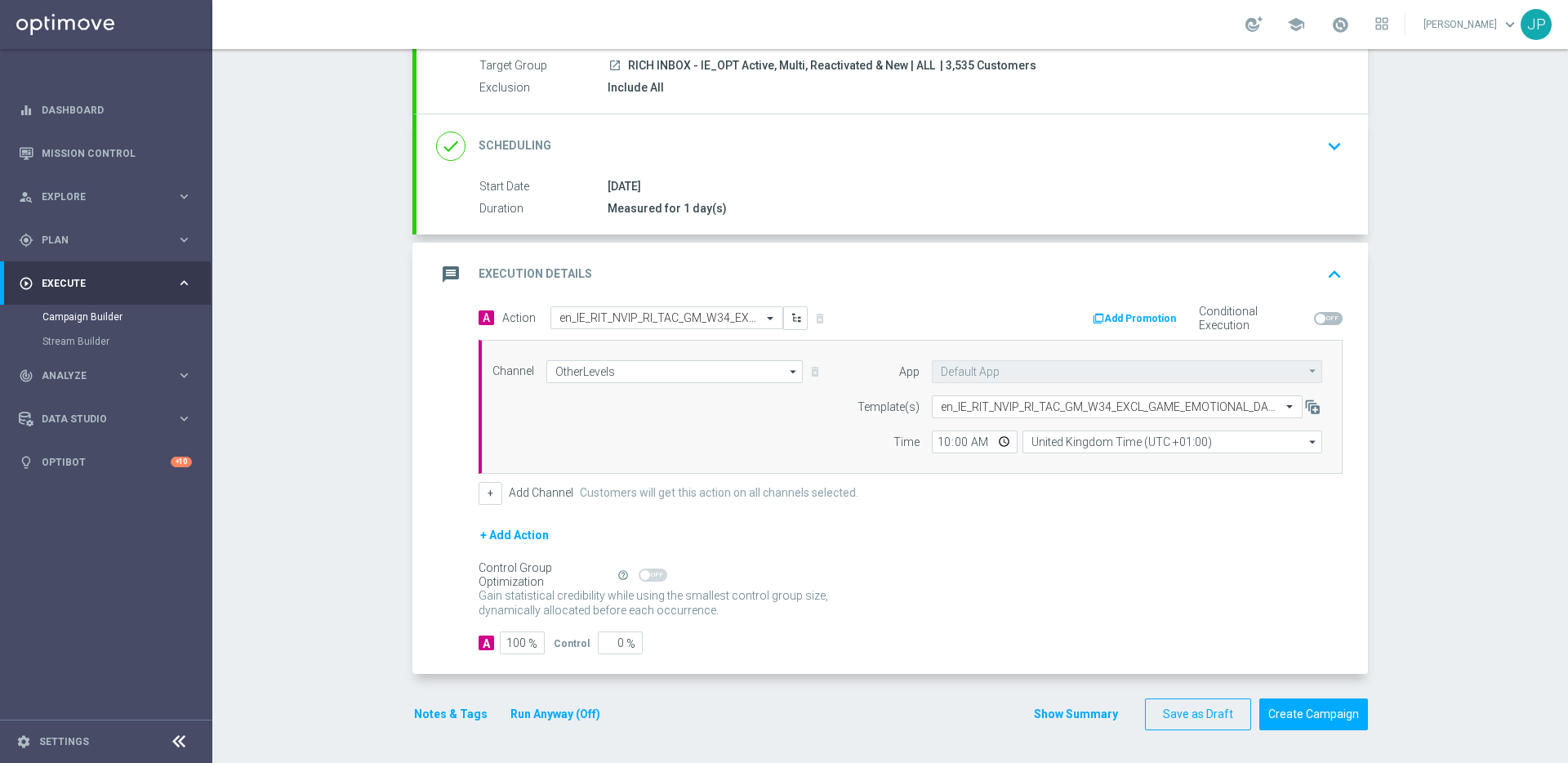
click at [1075, 536] on div "+ Add Action" at bounding box center [910, 546] width 864 height 41
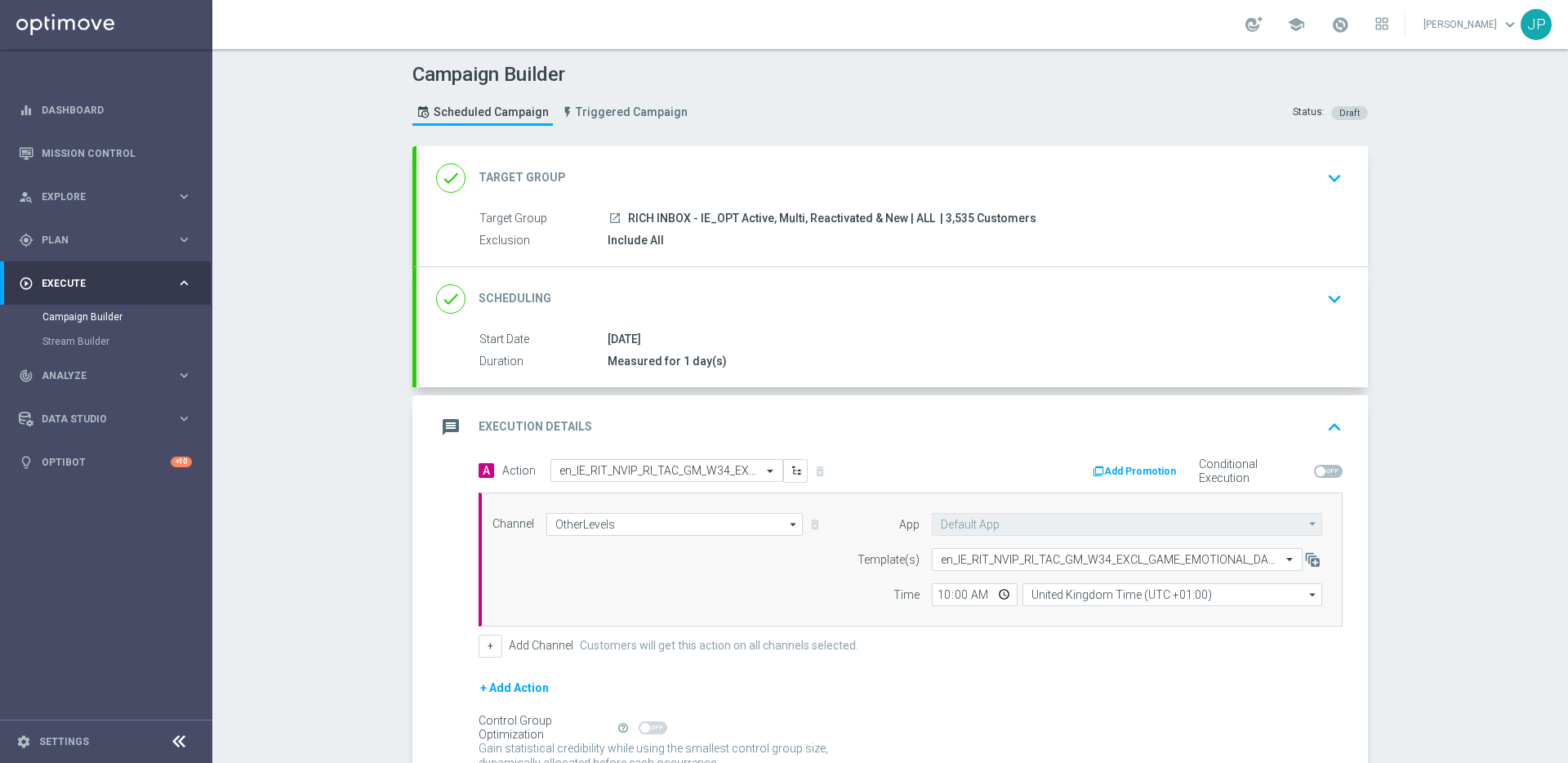
scroll to position [153, 0]
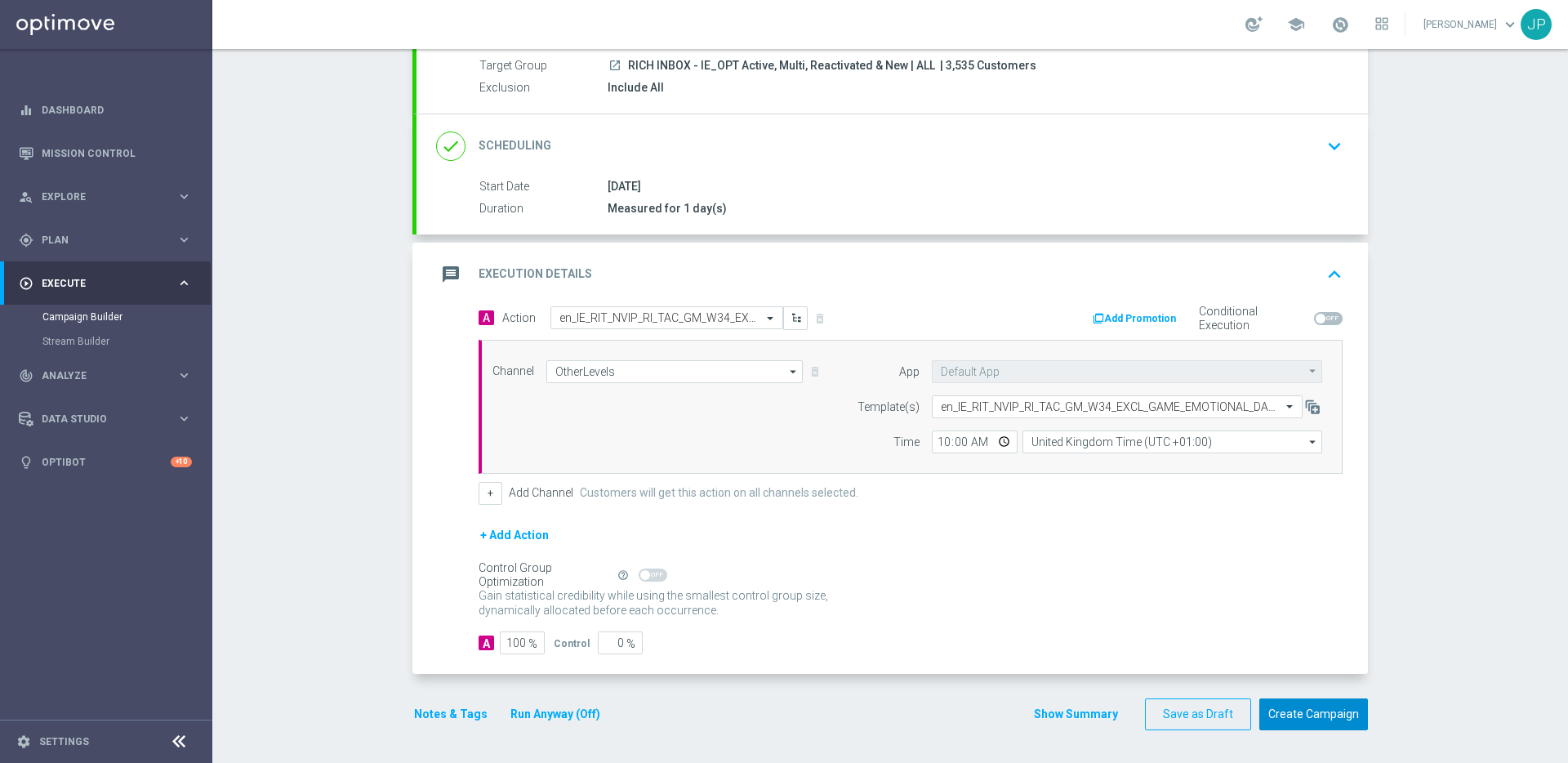
click at [1318, 709] on button "Create Campaign" at bounding box center [1313, 714] width 109 height 32
click at [948, 67] on div at bounding box center [768, 381] width 1568 height 763
click at [955, 65] on div at bounding box center [768, 381] width 1568 height 763
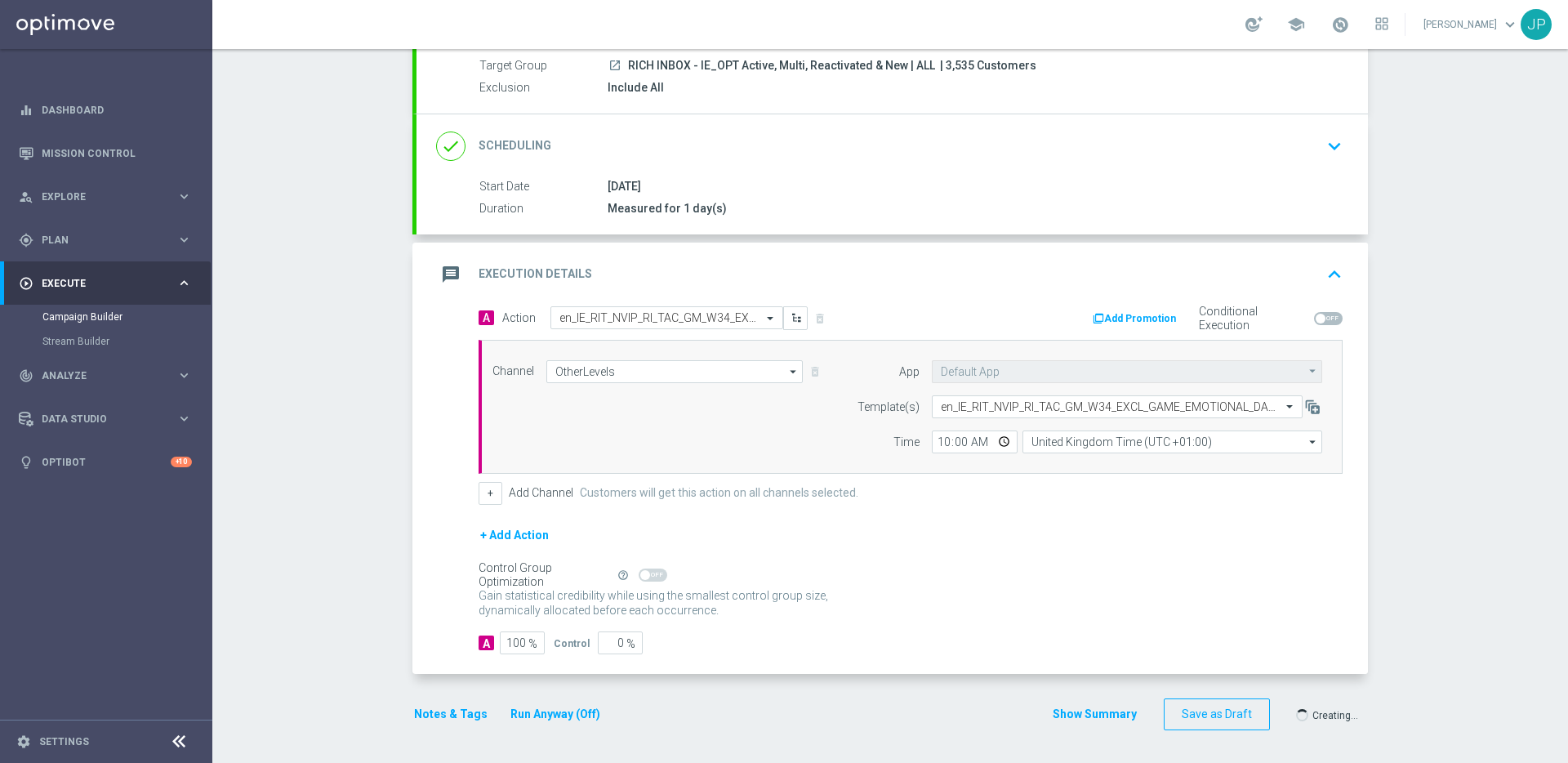
click at [954, 62] on div at bounding box center [768, 381] width 1568 height 763
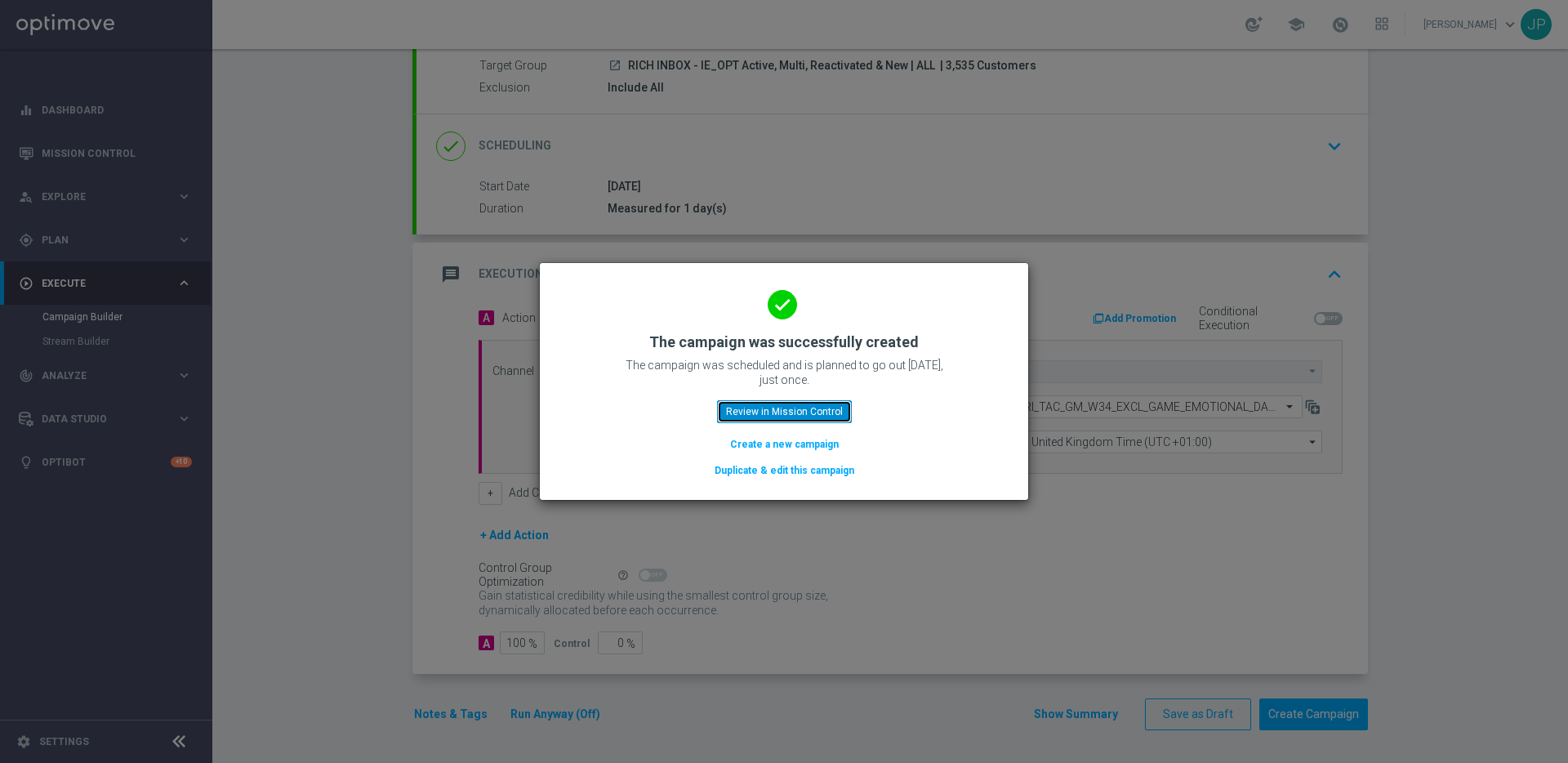
click at [837, 405] on button "Review in Mission Control" at bounding box center [784, 411] width 135 height 22
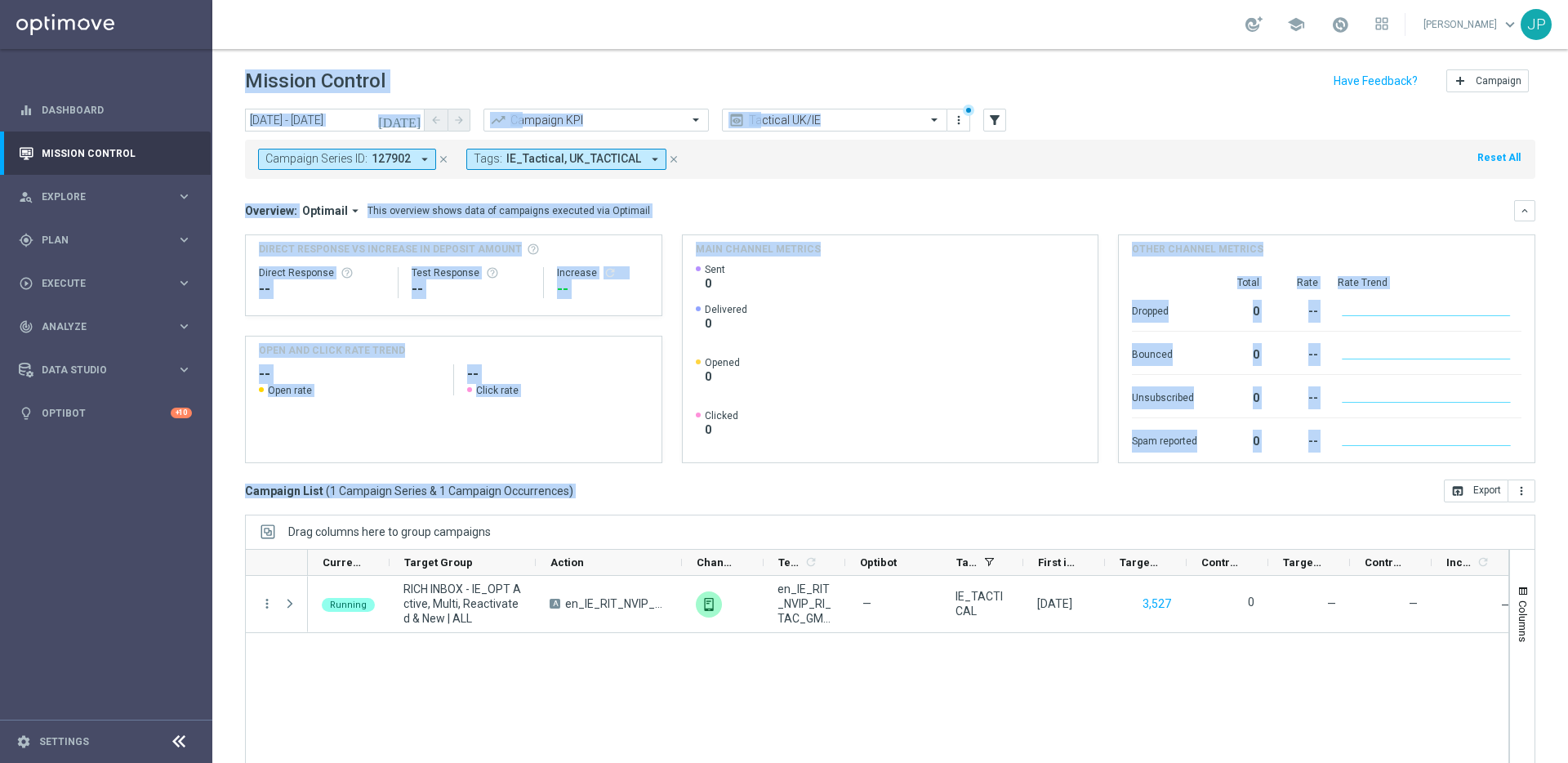
click at [839, 62] on header "Mission Control add Campaign" at bounding box center [890, 79] width 1356 height 60
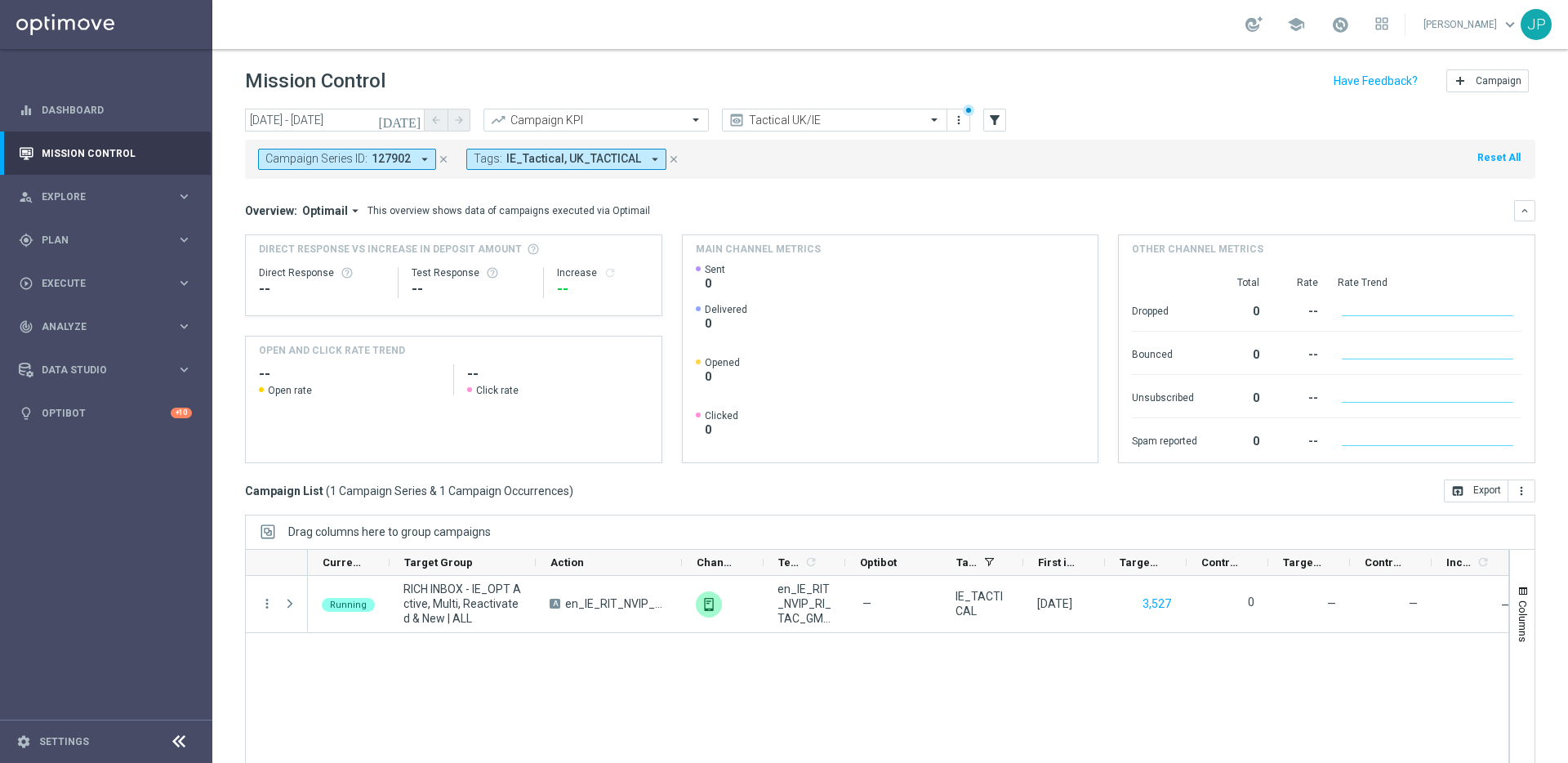
click at [444, 159] on icon "close" at bounding box center [443, 159] width 11 height 11
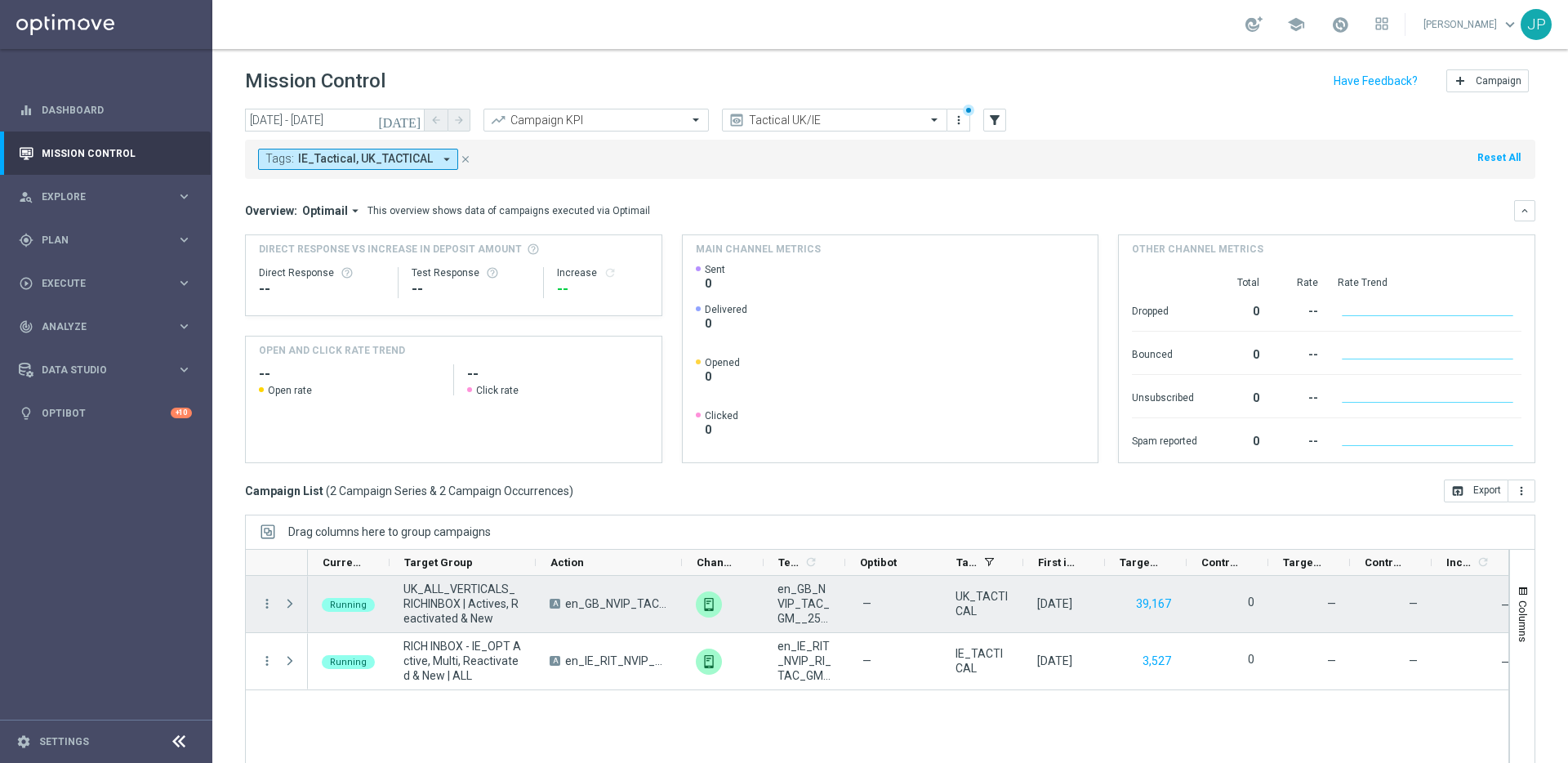
drag, startPoint x: 1182, startPoint y: 606, endPoint x: 1124, endPoint y: 603, distance: 58.1
click at [1124, 603] on div "39,167" at bounding box center [1145, 604] width 81 height 56
drag, startPoint x: 1124, startPoint y: 603, endPoint x: 1183, endPoint y: 594, distance: 59.7
click at [1183, 594] on div "39,167" at bounding box center [1145, 604] width 81 height 56
drag, startPoint x: 1096, startPoint y: 583, endPoint x: 1121, endPoint y: 596, distance: 28.2
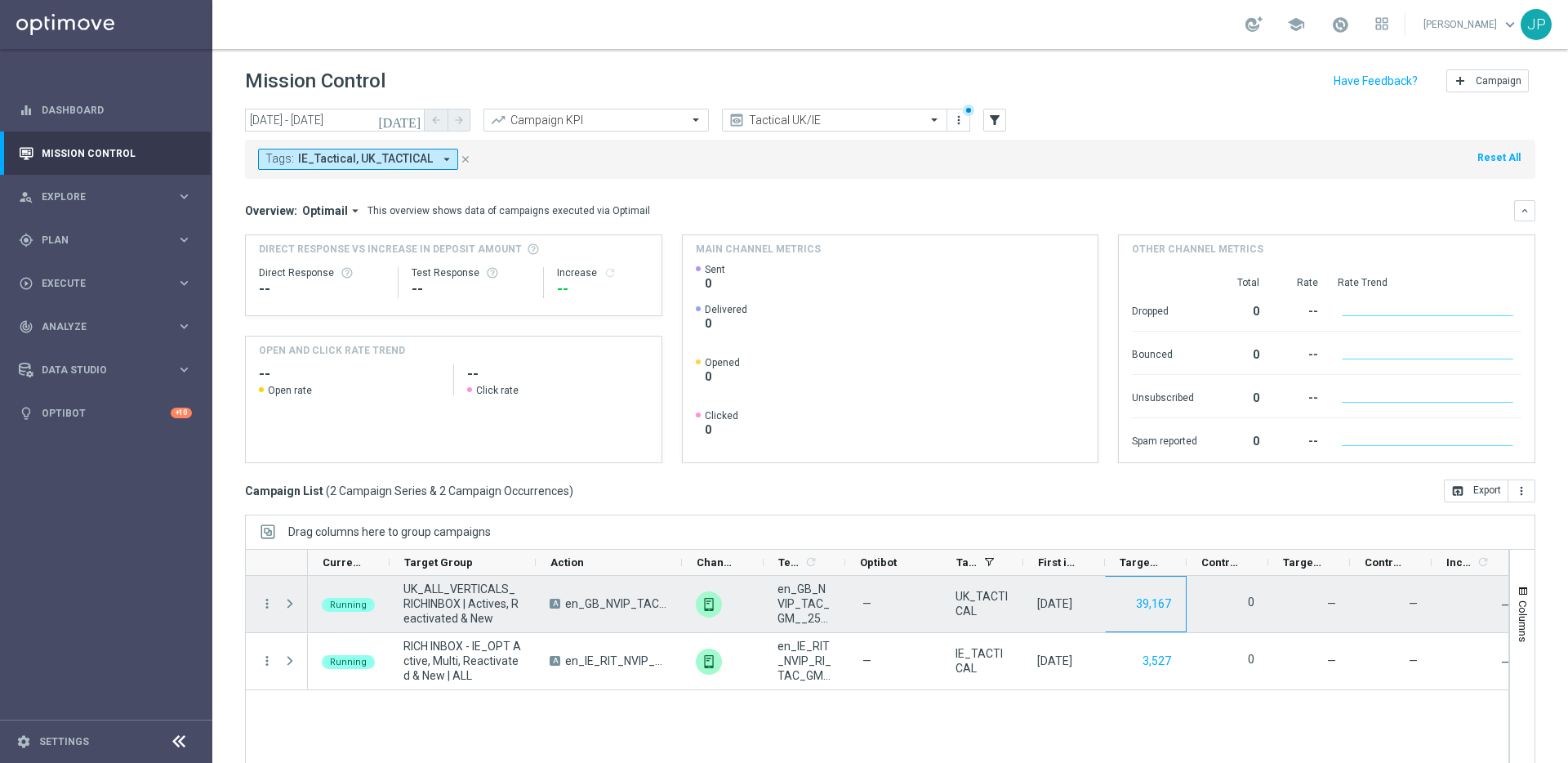
click at [1121, 596] on div "Running UK_ALL_VERTICALS_RICHINBOX | Actives, Reactivated & New A en_GB_NVIP_TA…" at bounding box center [913, 604] width 1209 height 57
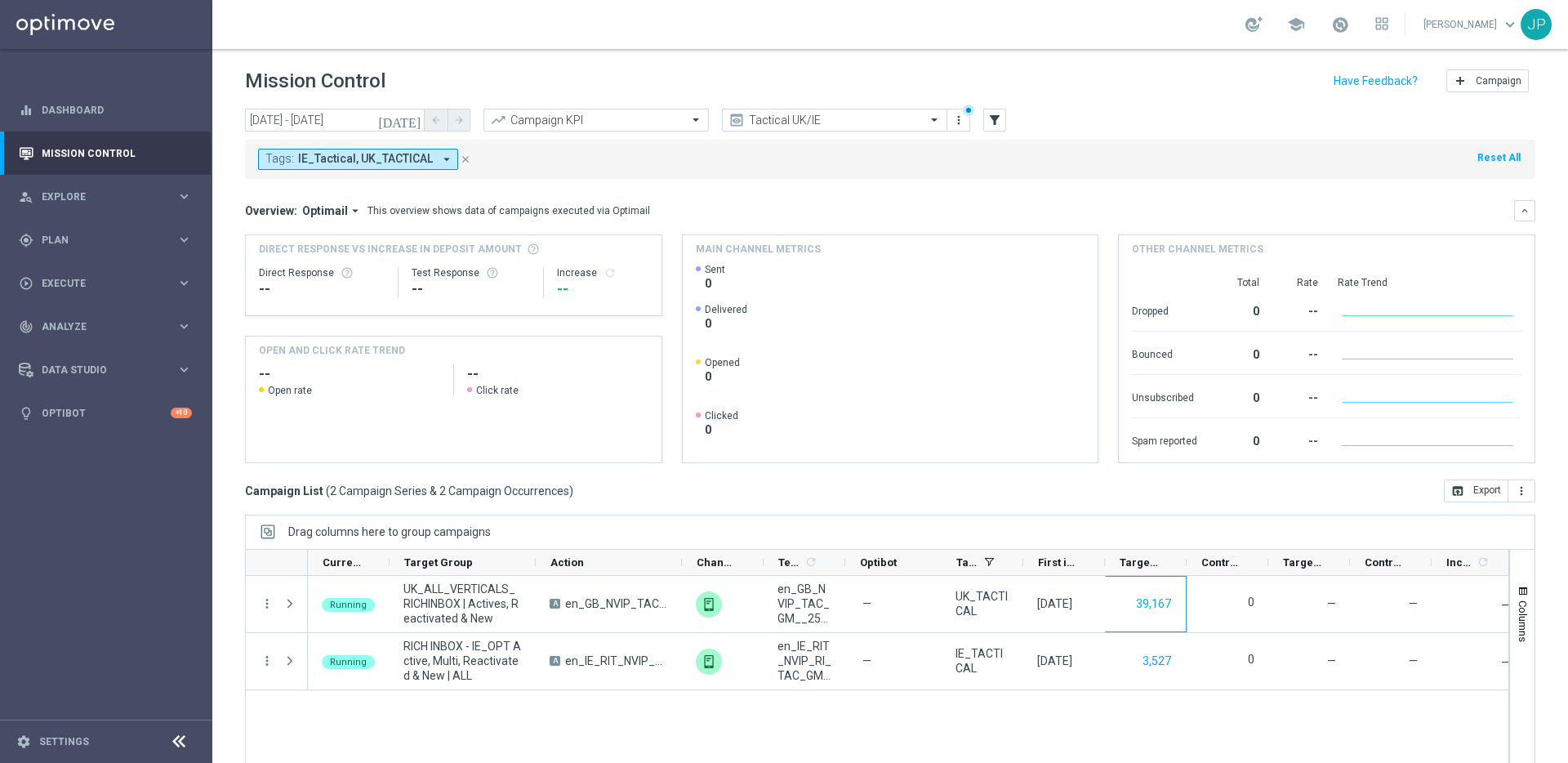
click at [1120, 725] on div "Running RICH INBOX - IE_OPT Active, Multi, Reactivated & New | ALL A en_IE_RIT_…" at bounding box center [908, 687] width 1200 height 224
click at [120, 154] on link "Mission Control" at bounding box center [116, 153] width 150 height 43
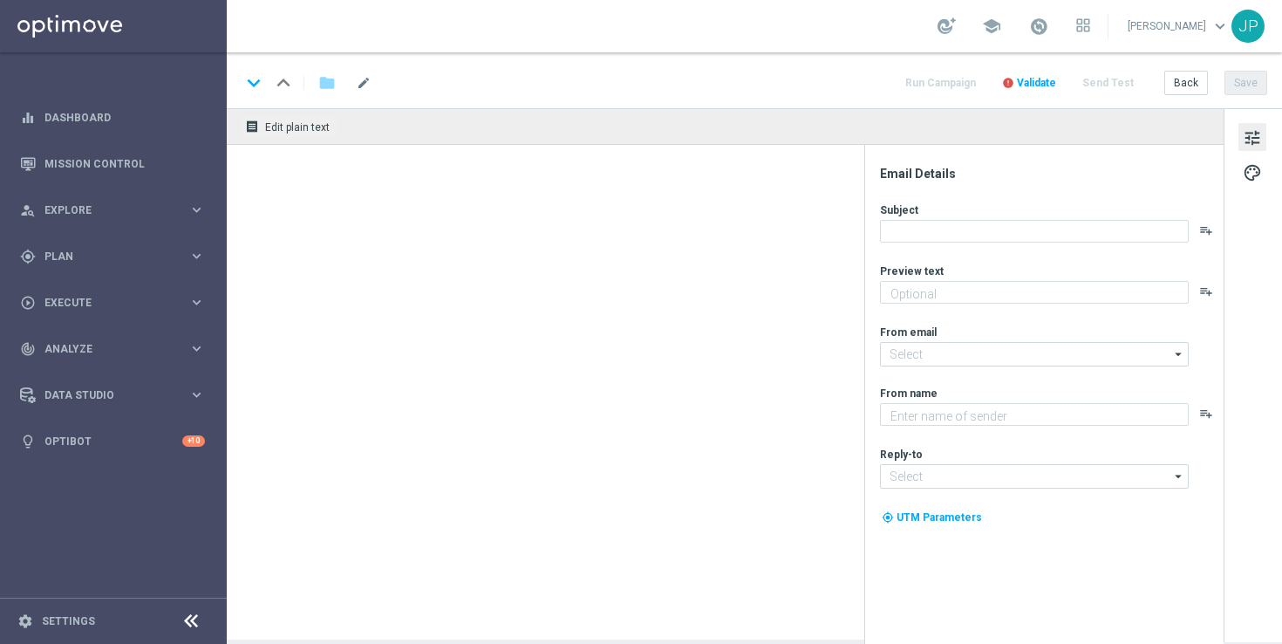
type textarea "Boks, Bets and Big Lotto offers...oh, don't forget games👀"
type textarea "Lottoland"
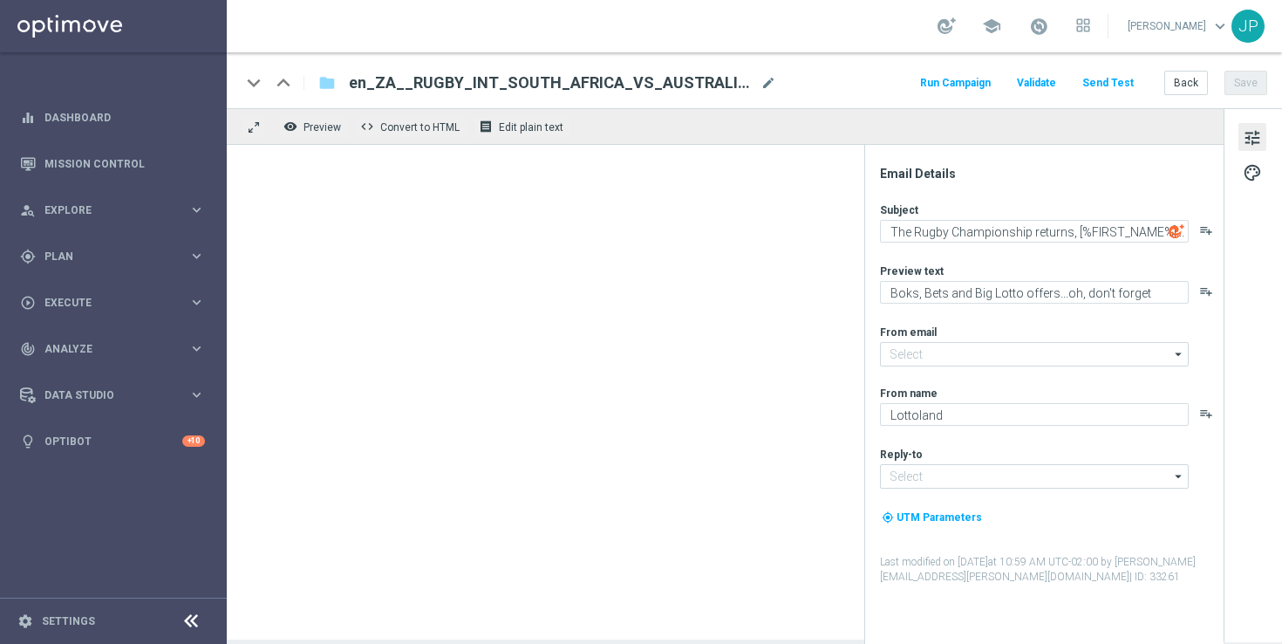
type input "[EMAIL_ADDRESS][DOMAIN_NAME]"
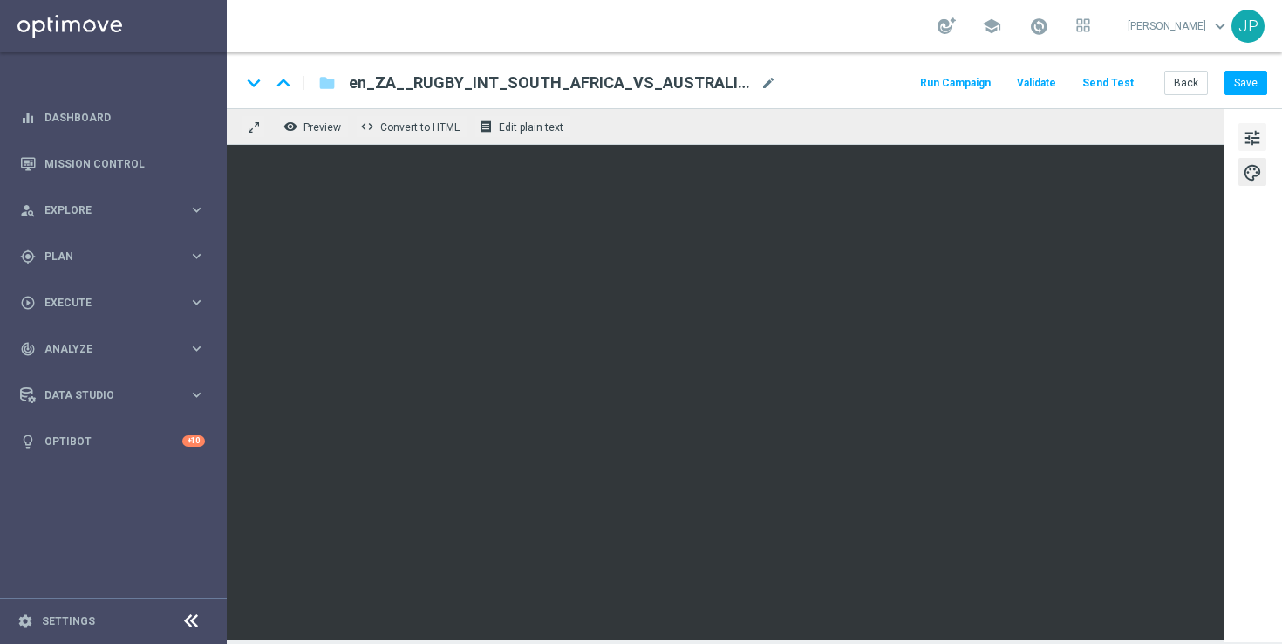
click at [1259, 140] on span "tune" at bounding box center [1252, 137] width 19 height 23
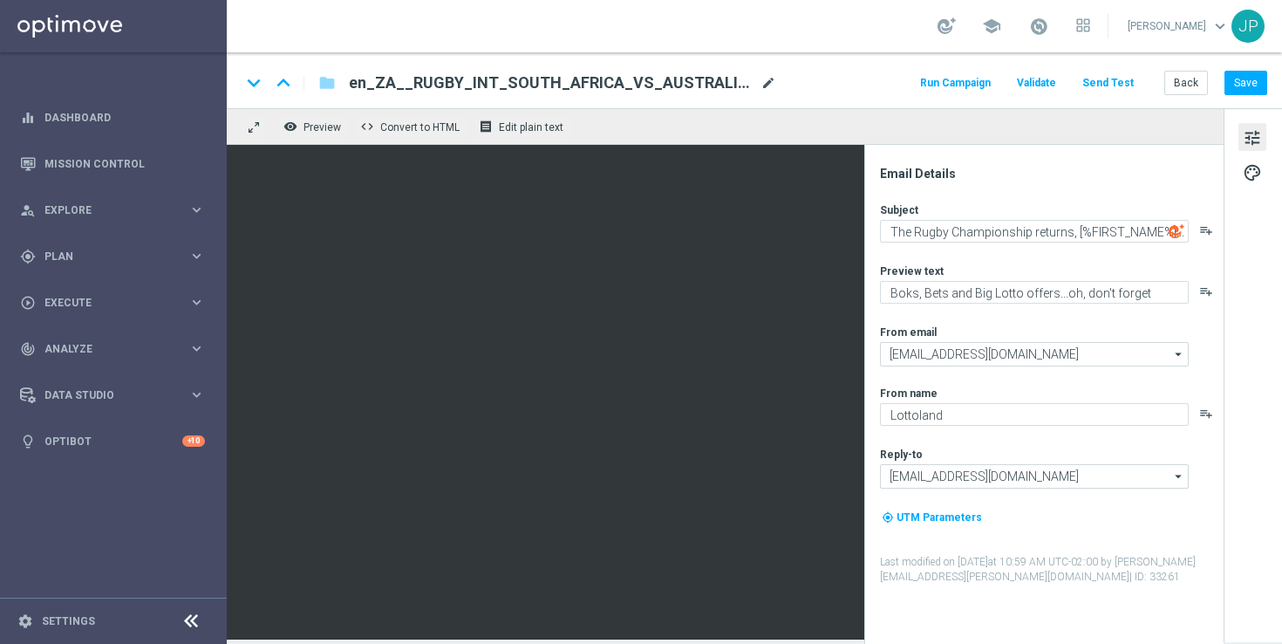
click at [763, 82] on span "mode_edit" at bounding box center [769, 83] width 16 height 16
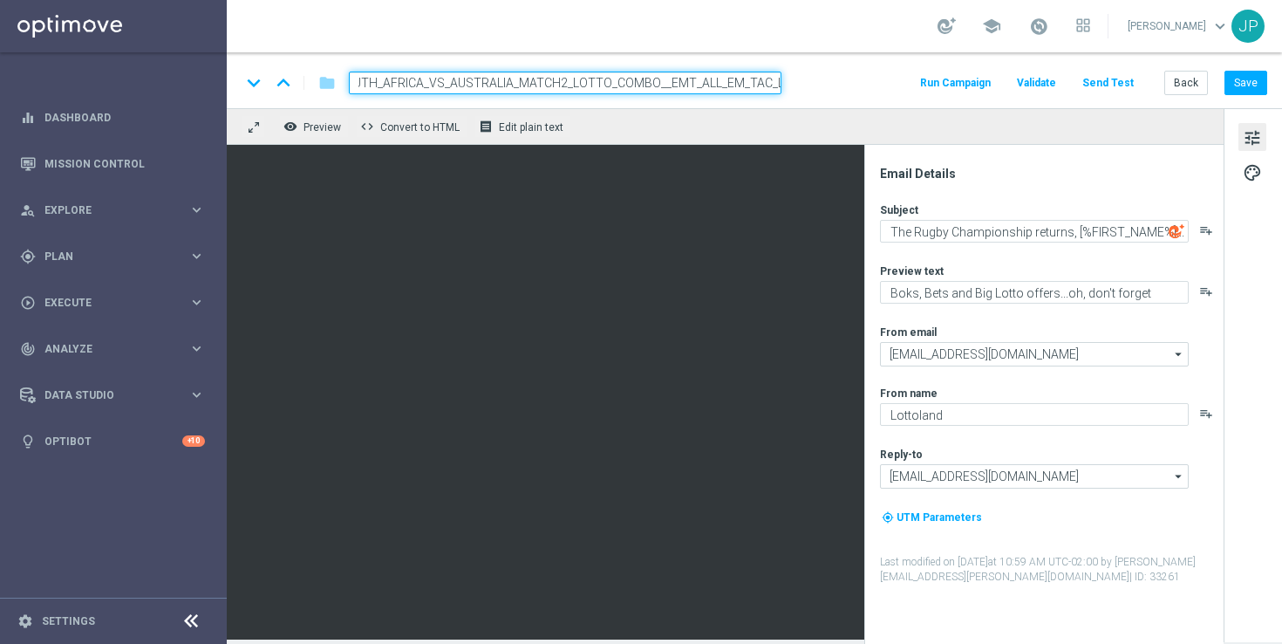
click at [854, 87] on div "keyboard_arrow_down keyboard_arrow_up folder en_ZA__RUGBY_INT_SOUTH_AFRICA_VS_A…" at bounding box center [754, 83] width 1027 height 23
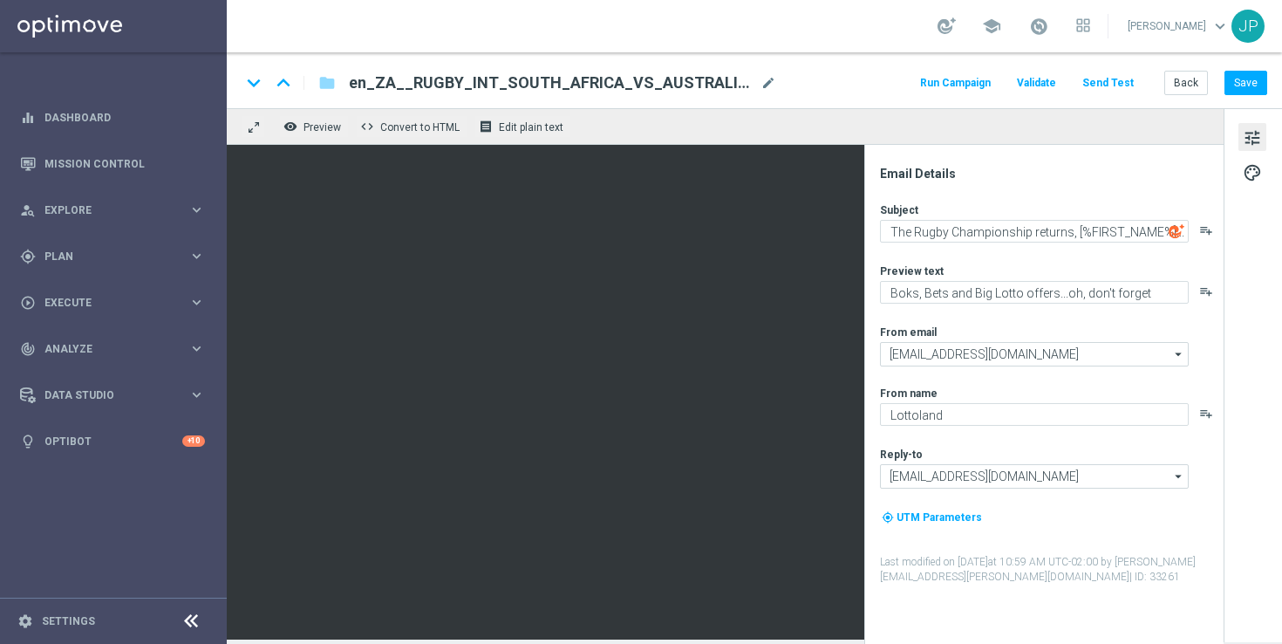
click at [672, 78] on span "en_ZA__RUGBY_INT_SOUTH_AFRICA_VS_AUSTRALIA_MATCH2_LOTTO_COMBO__EMT_ALL_EM_TAC_LT" at bounding box center [551, 82] width 405 height 21
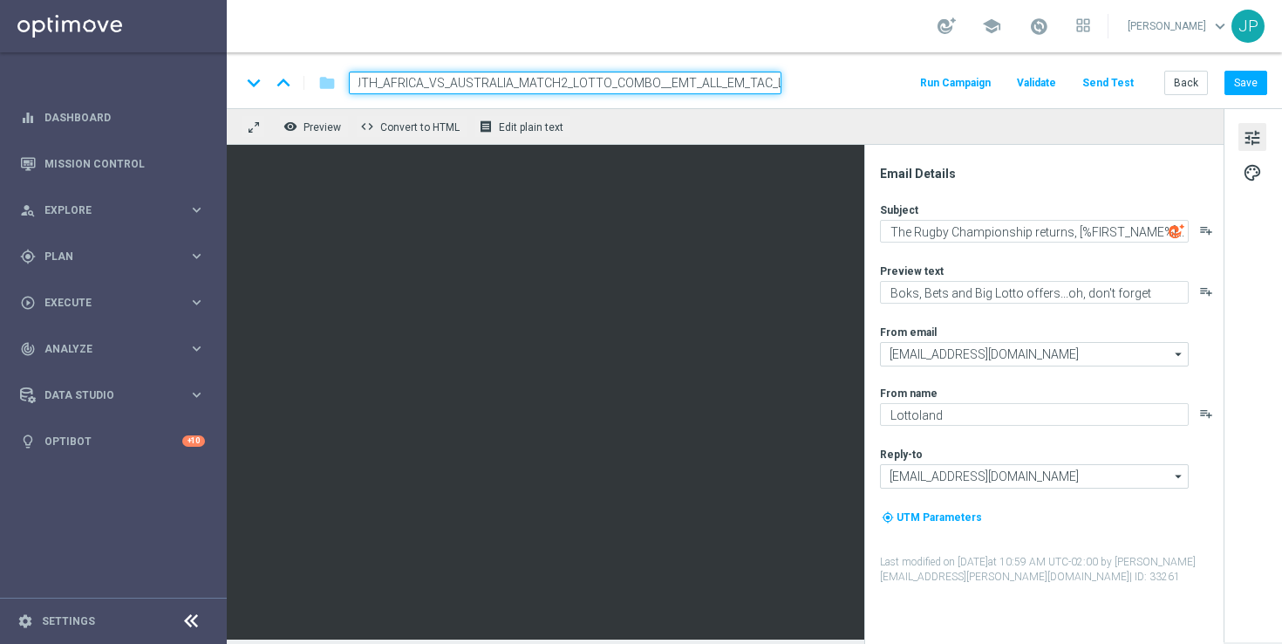
click at [819, 85] on div "keyboard_arrow_down keyboard_arrow_up folder en_ZA__RUGBY_INT_SOUTH_AFRICA_VS_A…" at bounding box center [754, 83] width 1027 height 23
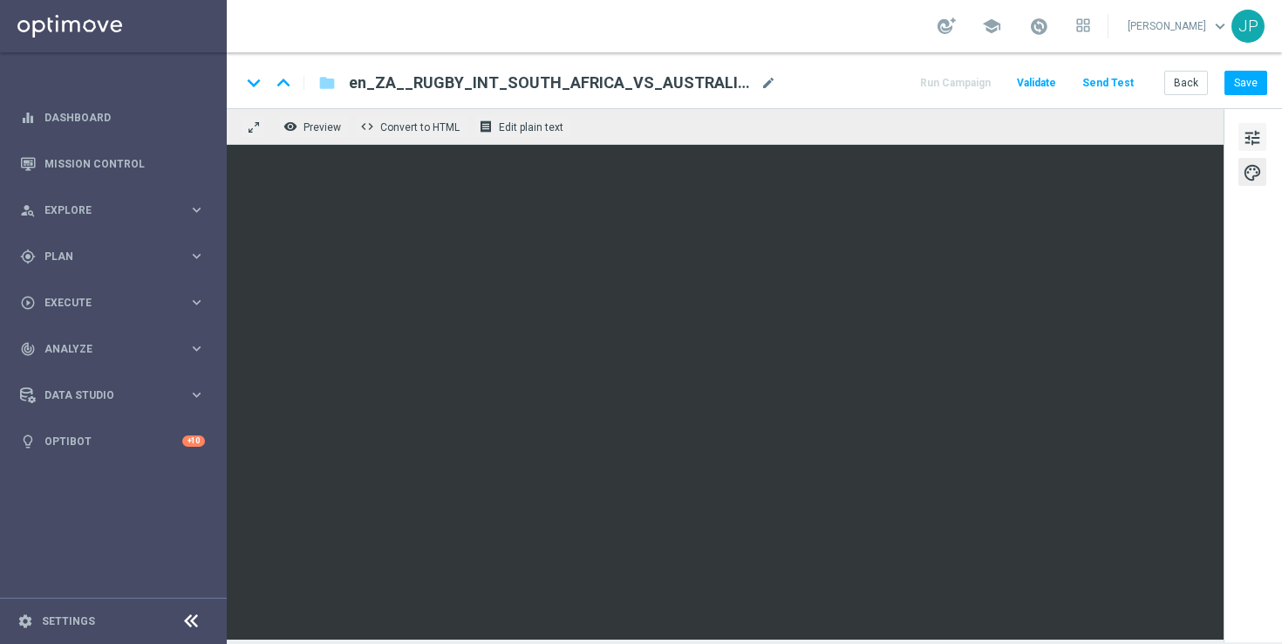
click at [1260, 140] on span "tune" at bounding box center [1252, 137] width 19 height 23
click at [1252, 135] on span "tune" at bounding box center [1252, 137] width 19 height 23
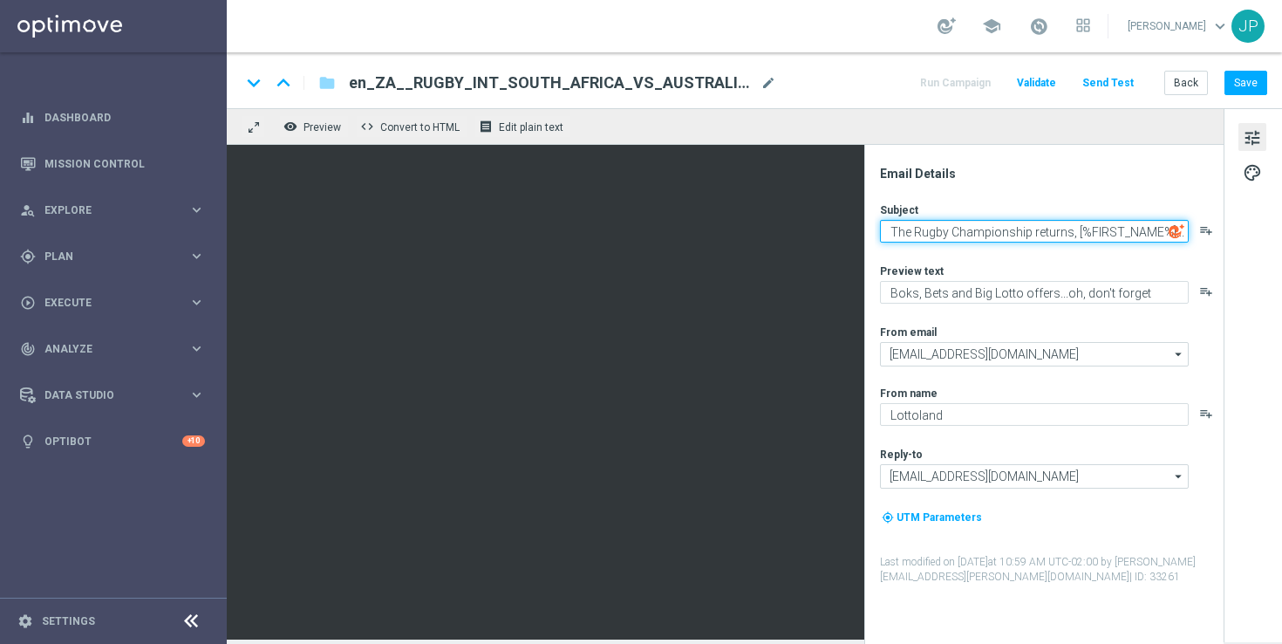
click at [1075, 233] on textarea "The Rugby Championship returns, [%FIRST_NAME%]..." at bounding box center [1034, 231] width 309 height 23
click at [986, 235] on textarea "[%FIRST_NAME%]..." at bounding box center [1034, 231] width 309 height 23
type textarea "[%FIRST_NAME%] it's time for rugby retribution..."
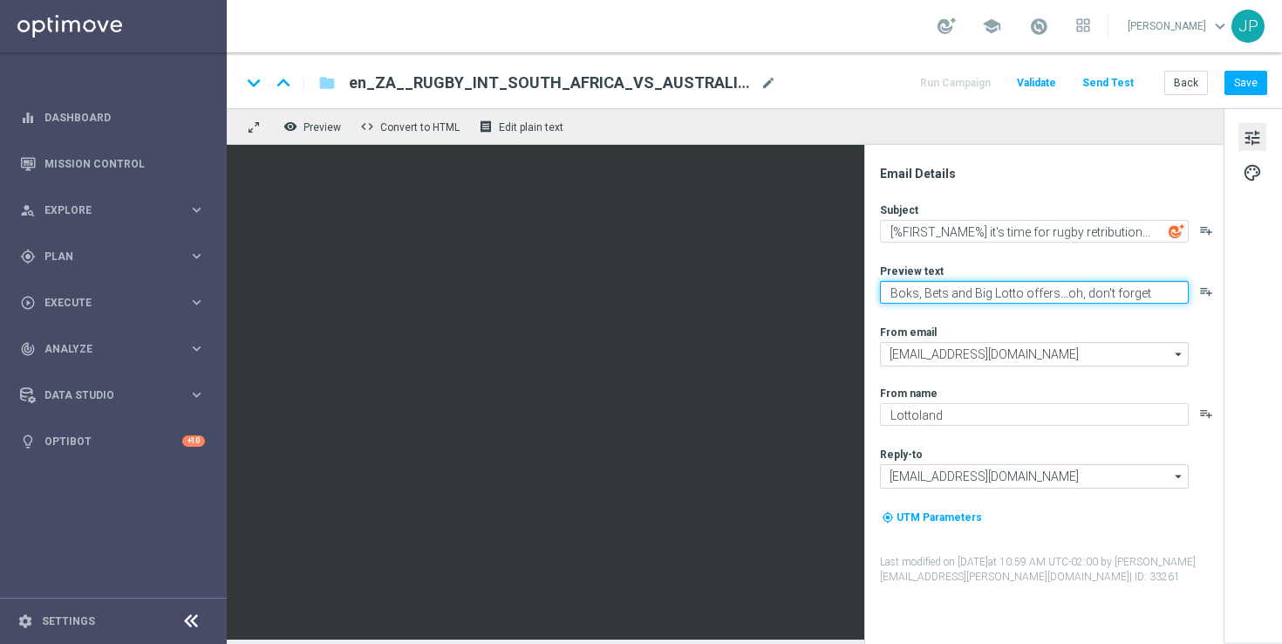
click at [899, 288] on textarea "Boks, Bets and Big Lotto offers...oh, don't forget games👀" at bounding box center [1034, 292] width 309 height 23
drag, startPoint x: 899, startPoint y: 288, endPoint x: 1183, endPoint y: 292, distance: 283.5
click at [1183, 292] on textarea "Boks, Bets and Big Lotto offers...oh, don't forget games👀" at bounding box center [1034, 292] width 309 height 23
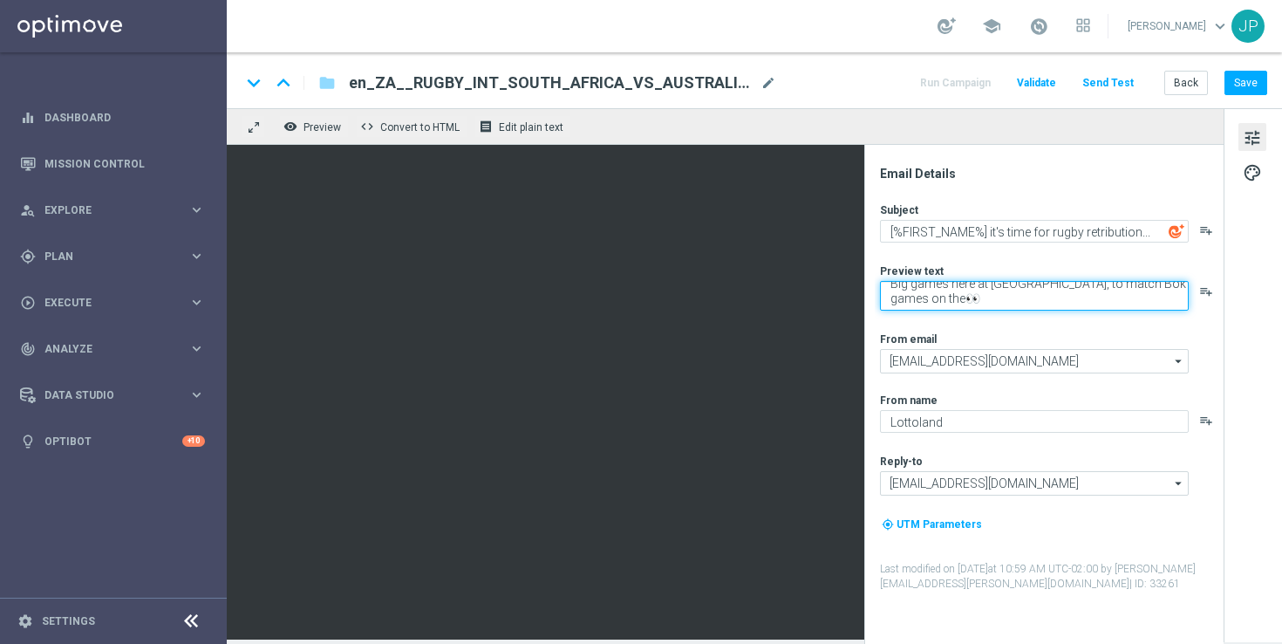
scroll to position [6, 0]
click at [962, 287] on textarea "Big games here at [GEOGRAPHIC_DATA], to match Bok games on the pitch 👀" at bounding box center [1034, 296] width 309 height 30
click at [1044, 291] on textarea "Big games her at [GEOGRAPHIC_DATA], to match Bok games on the pitch 👀" at bounding box center [1034, 296] width 309 height 30
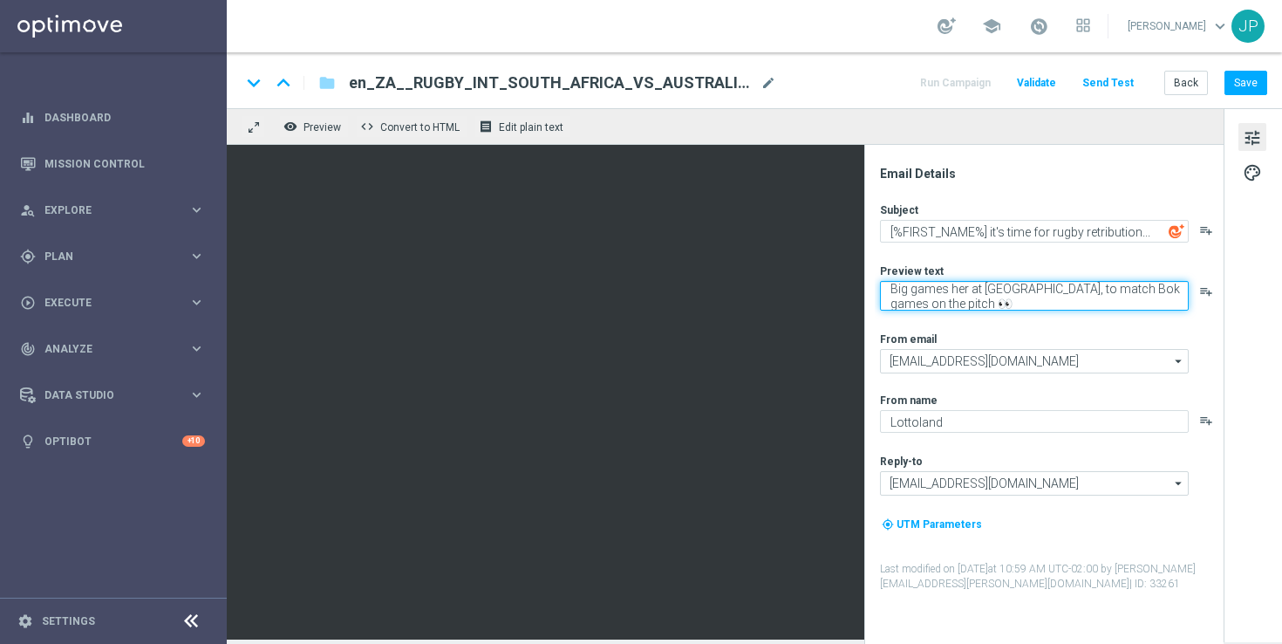
drag, startPoint x: 1044, startPoint y: 291, endPoint x: 1059, endPoint y: 291, distance: 14.8
click at [1059, 291] on textarea "Big games her at [GEOGRAPHIC_DATA], to match Bok games on the pitch 👀" at bounding box center [1034, 296] width 309 height 30
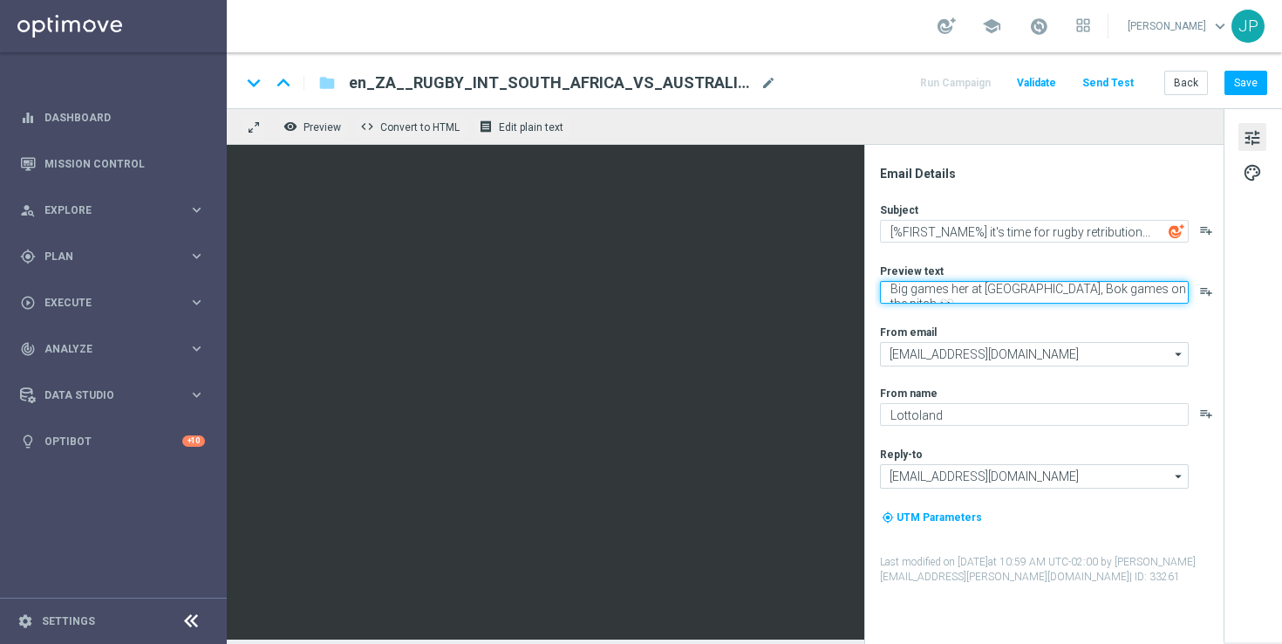
scroll to position [0, 0]
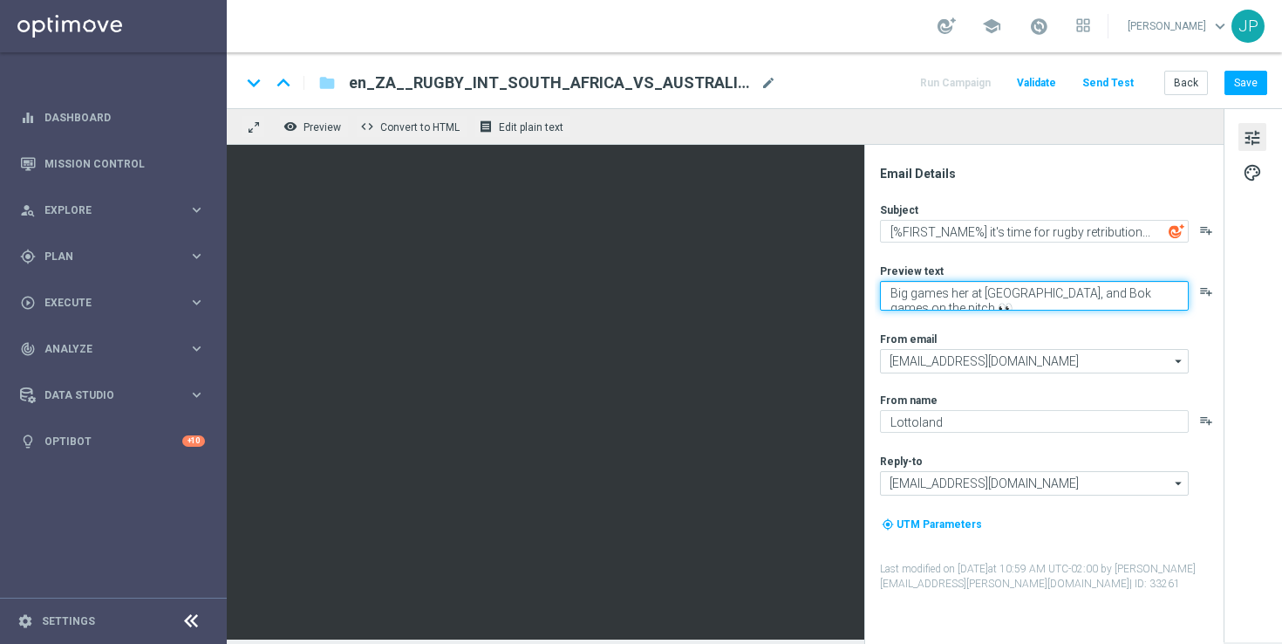
click at [965, 294] on textarea "Big games her at [GEOGRAPHIC_DATA], and Bok games on the pitch 👀" at bounding box center [1034, 296] width 309 height 30
type textarea "Big games here at [GEOGRAPHIC_DATA], and Bok games on the pitch 👀"
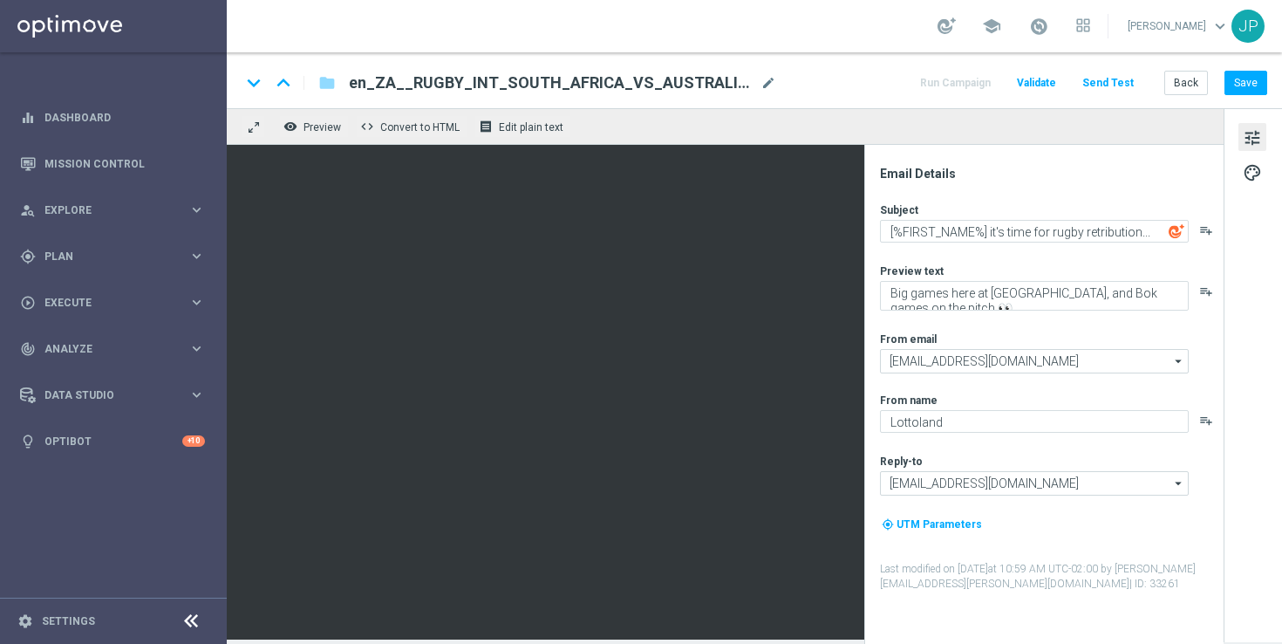
click at [1261, 339] on div "tune palette" at bounding box center [1253, 375] width 58 height 534
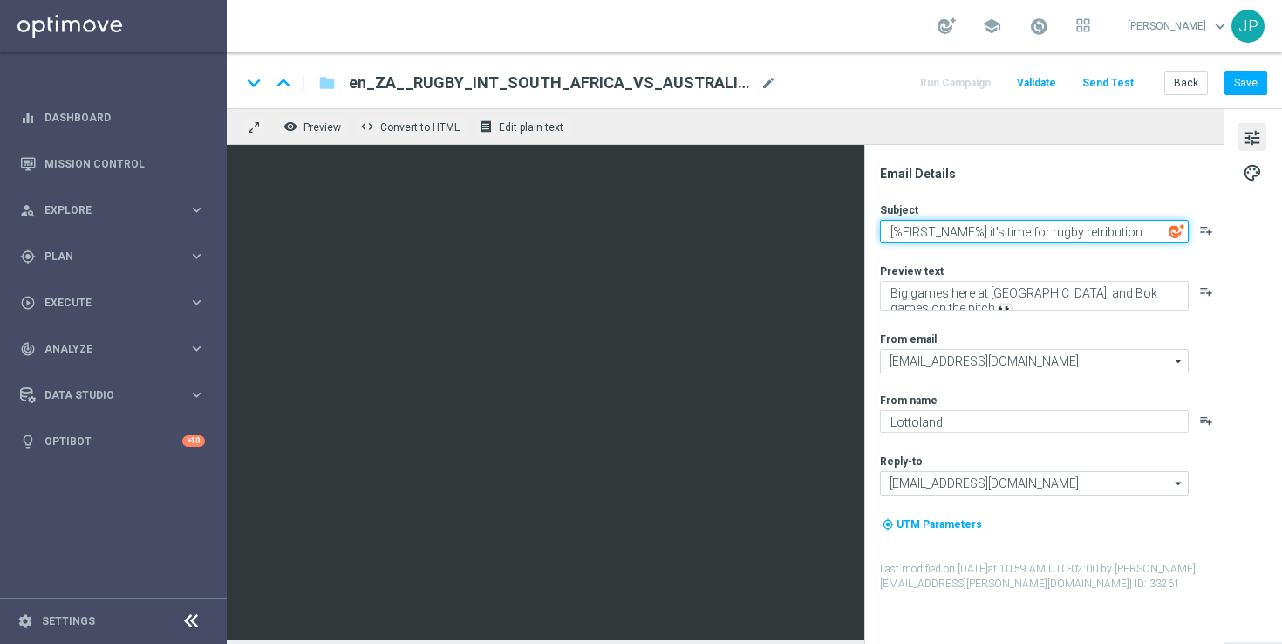
click at [1123, 231] on textarea "[%FIRST_NAME%] it's time for rugby retribution..." at bounding box center [1034, 231] width 309 height 23
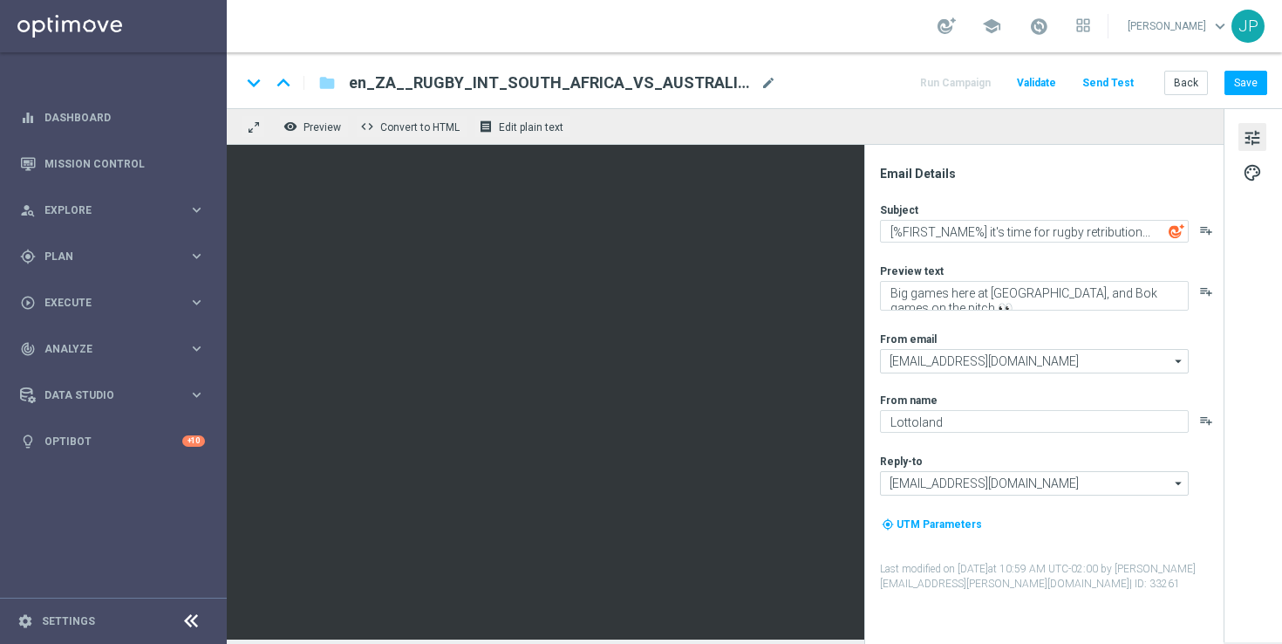
click at [1239, 309] on div "tune palette" at bounding box center [1253, 375] width 58 height 534
click at [1249, 92] on button "Save" at bounding box center [1246, 83] width 43 height 24
click at [1252, 89] on button "Save" at bounding box center [1246, 83] width 43 height 24
click at [1251, 78] on button "Save" at bounding box center [1246, 83] width 43 height 24
